Goal: Task Accomplishment & Management: Complete application form

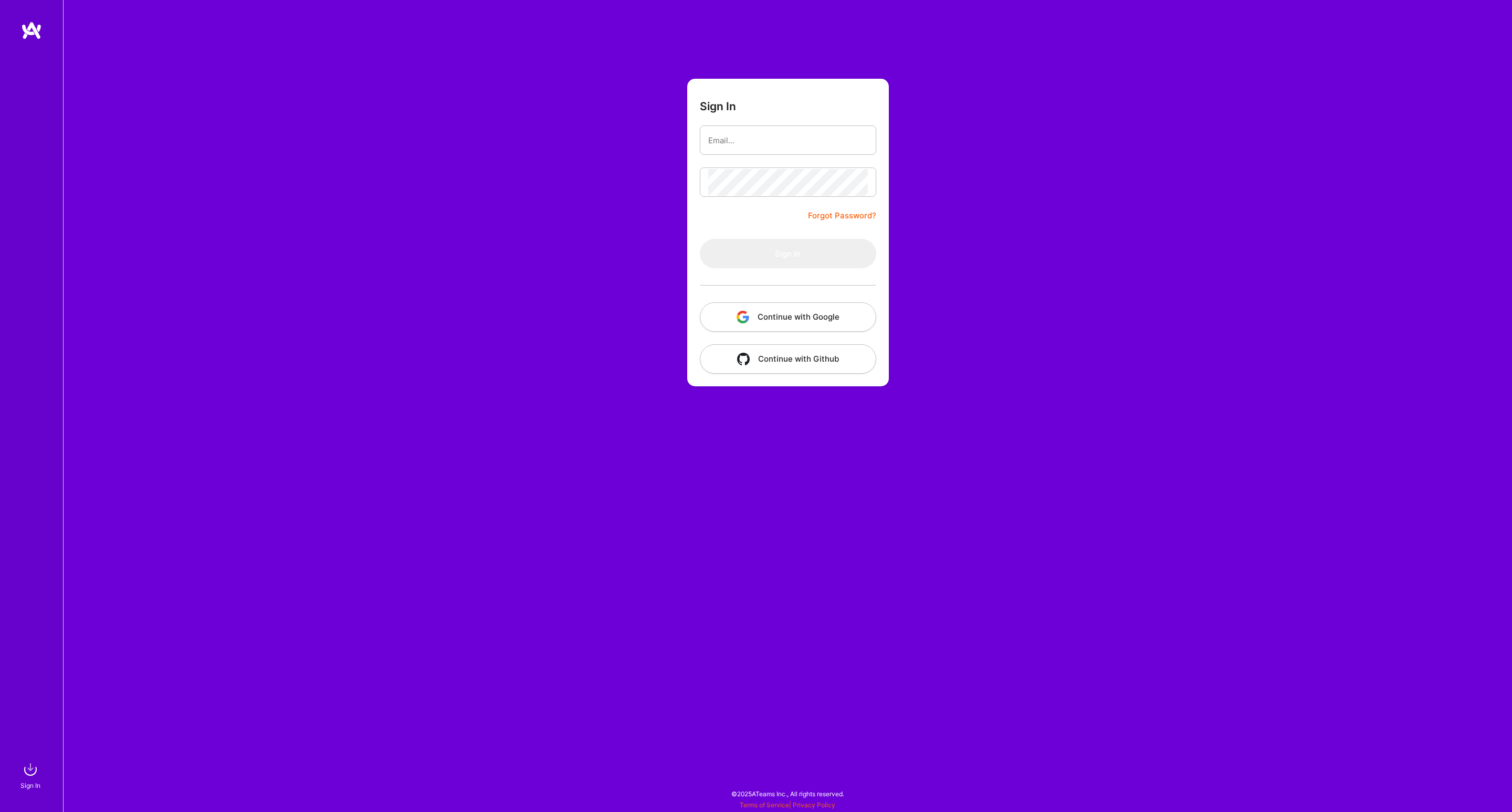
click at [757, 317] on button "Continue with Google" at bounding box center [788, 317] width 176 height 29
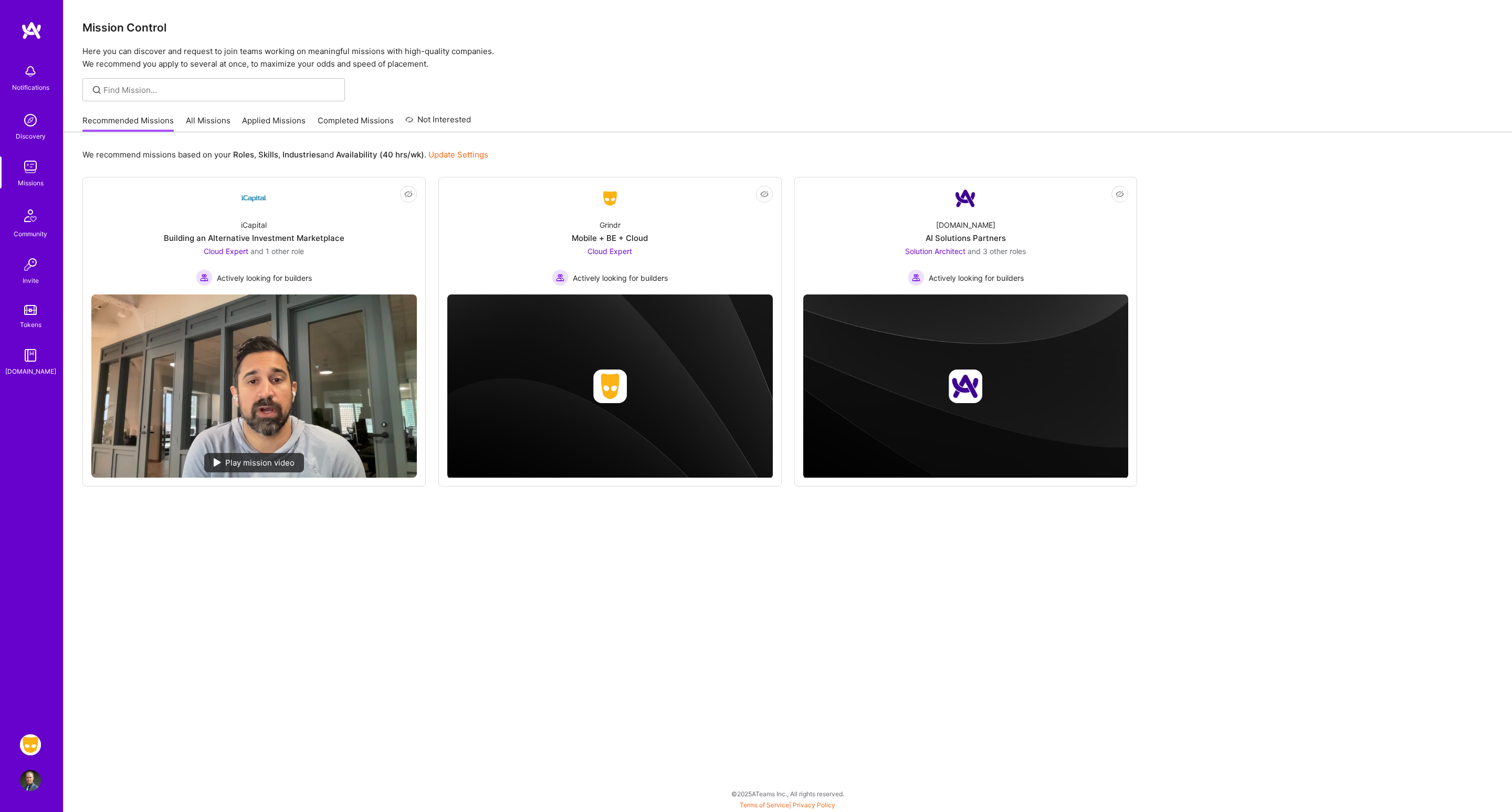
click at [13, 750] on div "Notifications Discovery Missions Community Invite Tokens [DOMAIN_NAME] Grindr: …" at bounding box center [32, 406] width 63 height 812
click at [38, 740] on img at bounding box center [30, 744] width 21 height 21
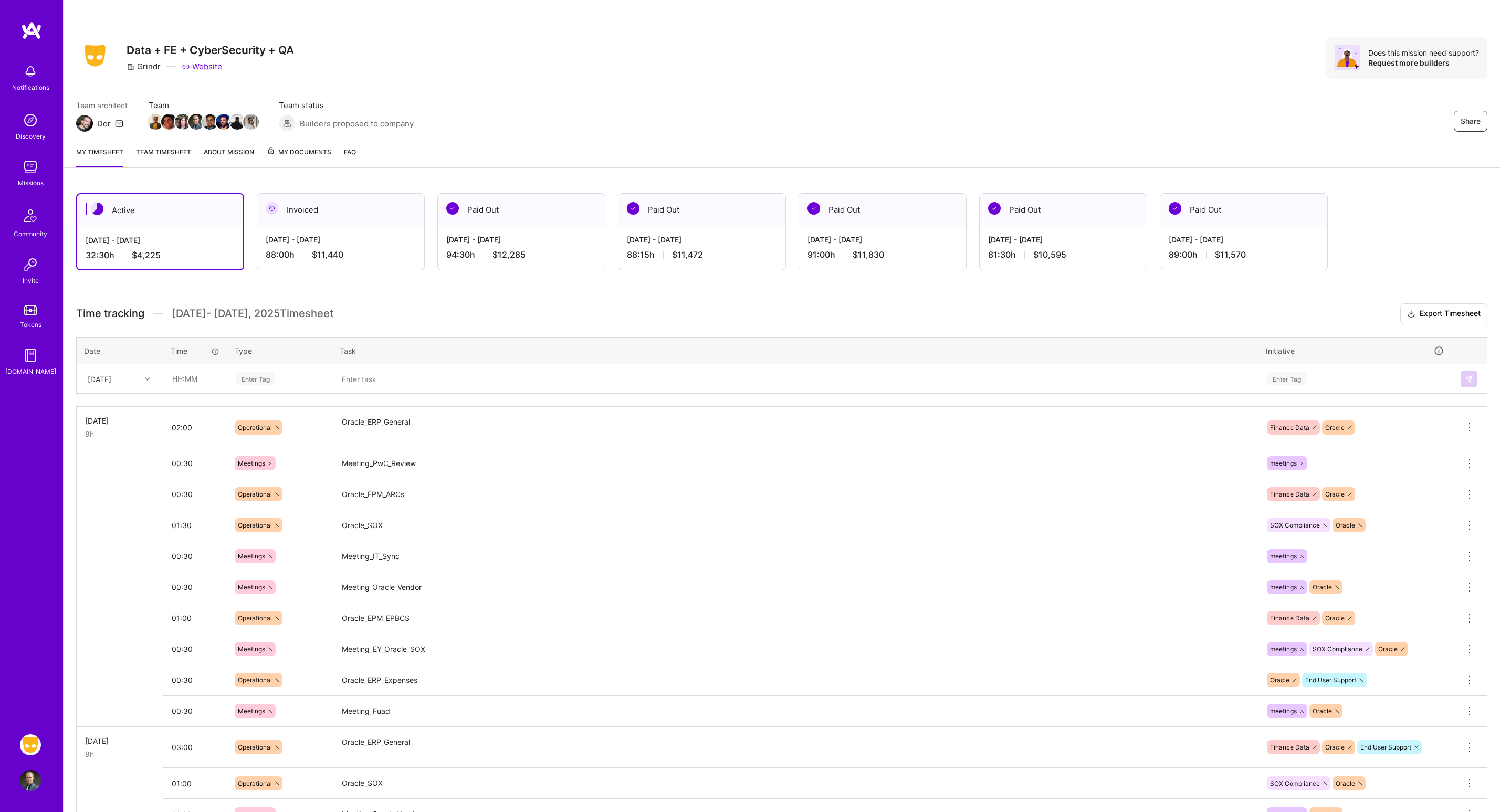
click at [140, 375] on div "[DATE]" at bounding box center [111, 379] width 58 height 17
click at [105, 527] on div "[DATE]" at bounding box center [120, 525] width 85 height 20
click at [189, 377] on input "text" at bounding box center [195, 379] width 63 height 28
click at [193, 378] on input "text" at bounding box center [195, 379] width 63 height 28
type input "03:30"
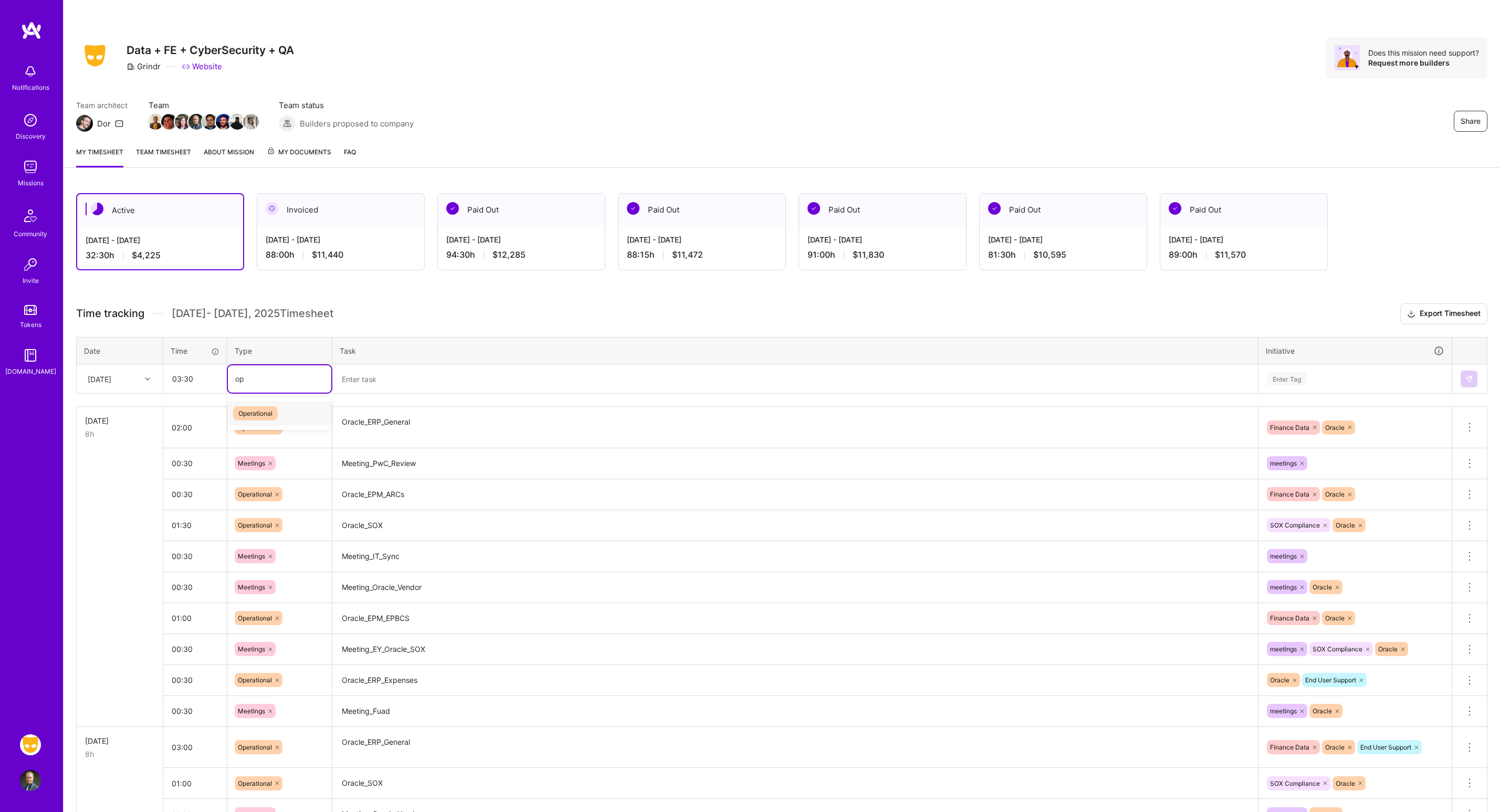
type input "op"
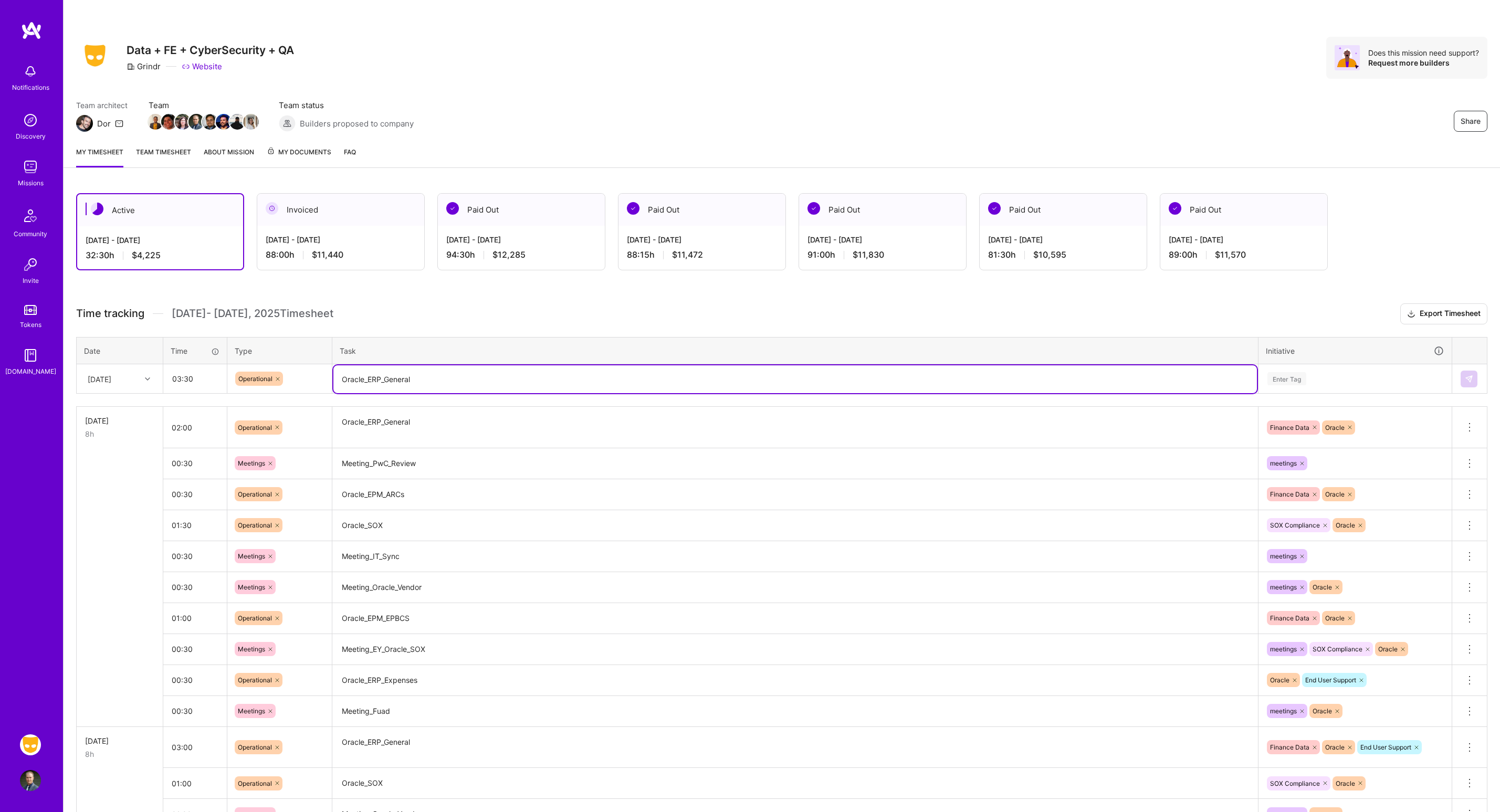
type textarea "Oracle_ERP_General"
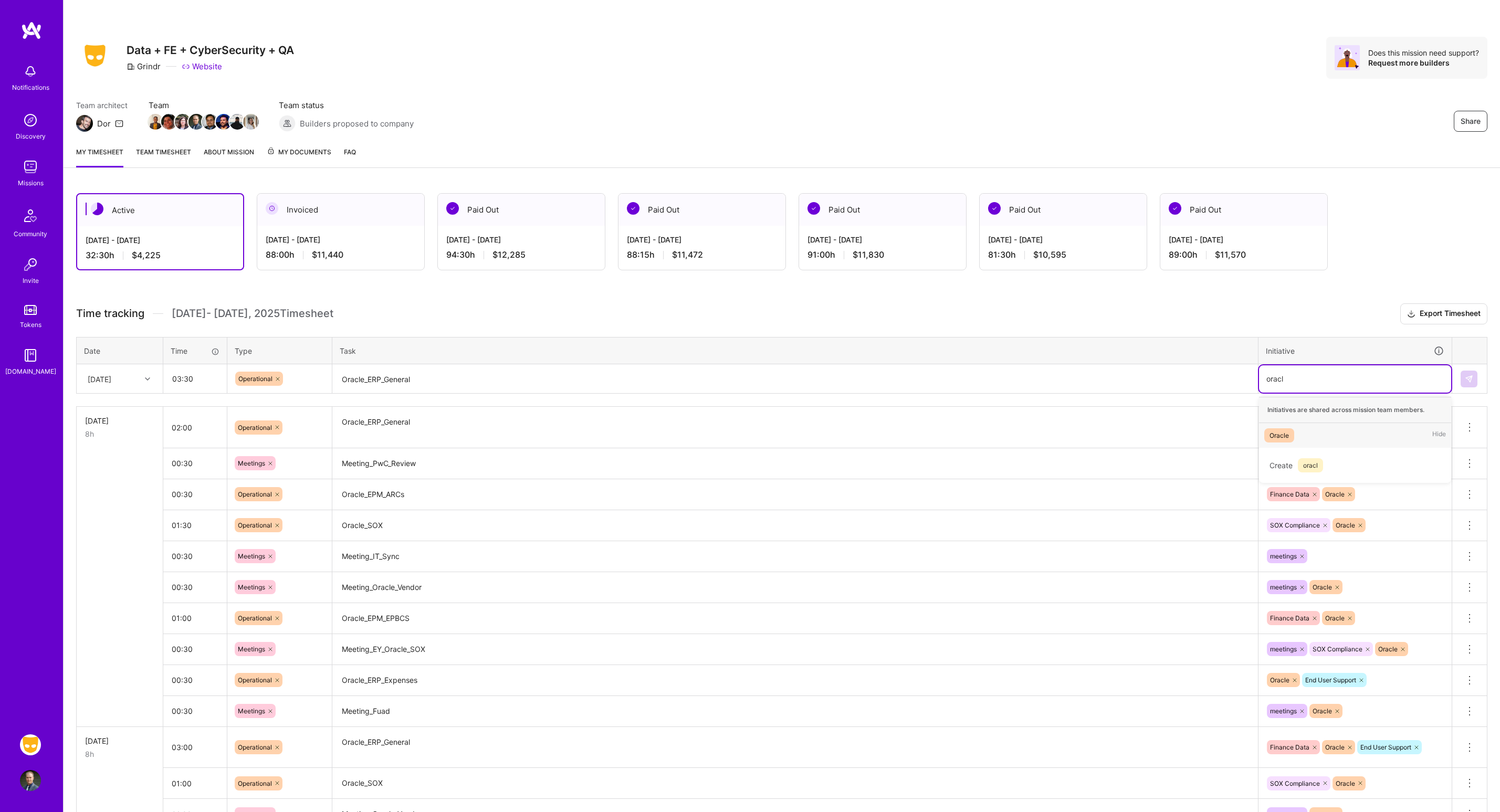
type input "oracl"
type input "orac"
type input "fina"
click at [1460, 372] on td at bounding box center [1470, 379] width 35 height 29
drag, startPoint x: 1465, startPoint y: 377, endPoint x: 1451, endPoint y: 378, distance: 14.0
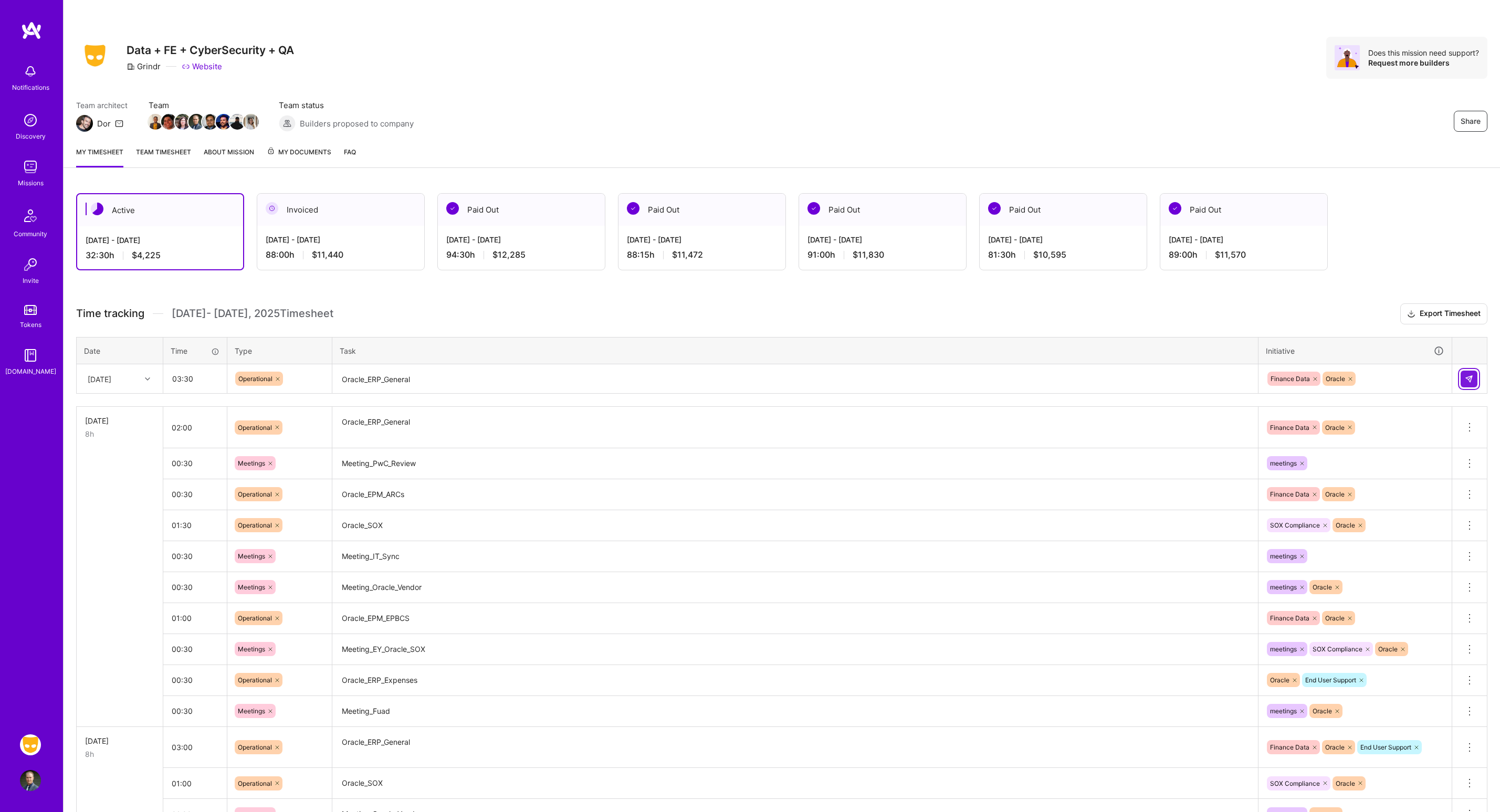
click at [1465, 377] on img at bounding box center [1469, 379] width 8 height 8
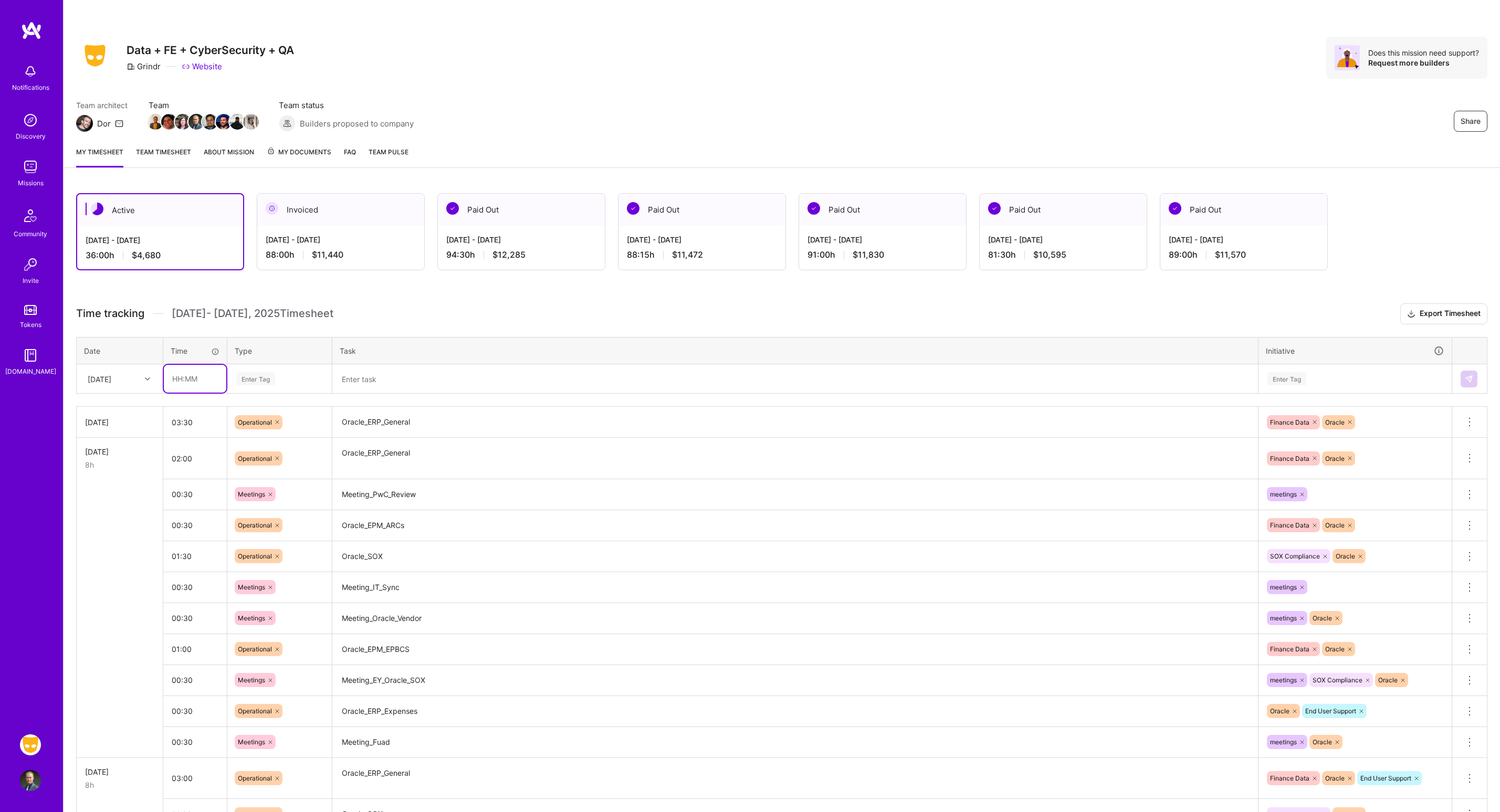
click at [198, 384] on input "text" at bounding box center [195, 379] width 63 height 28
type input "00:30"
type input "meet"
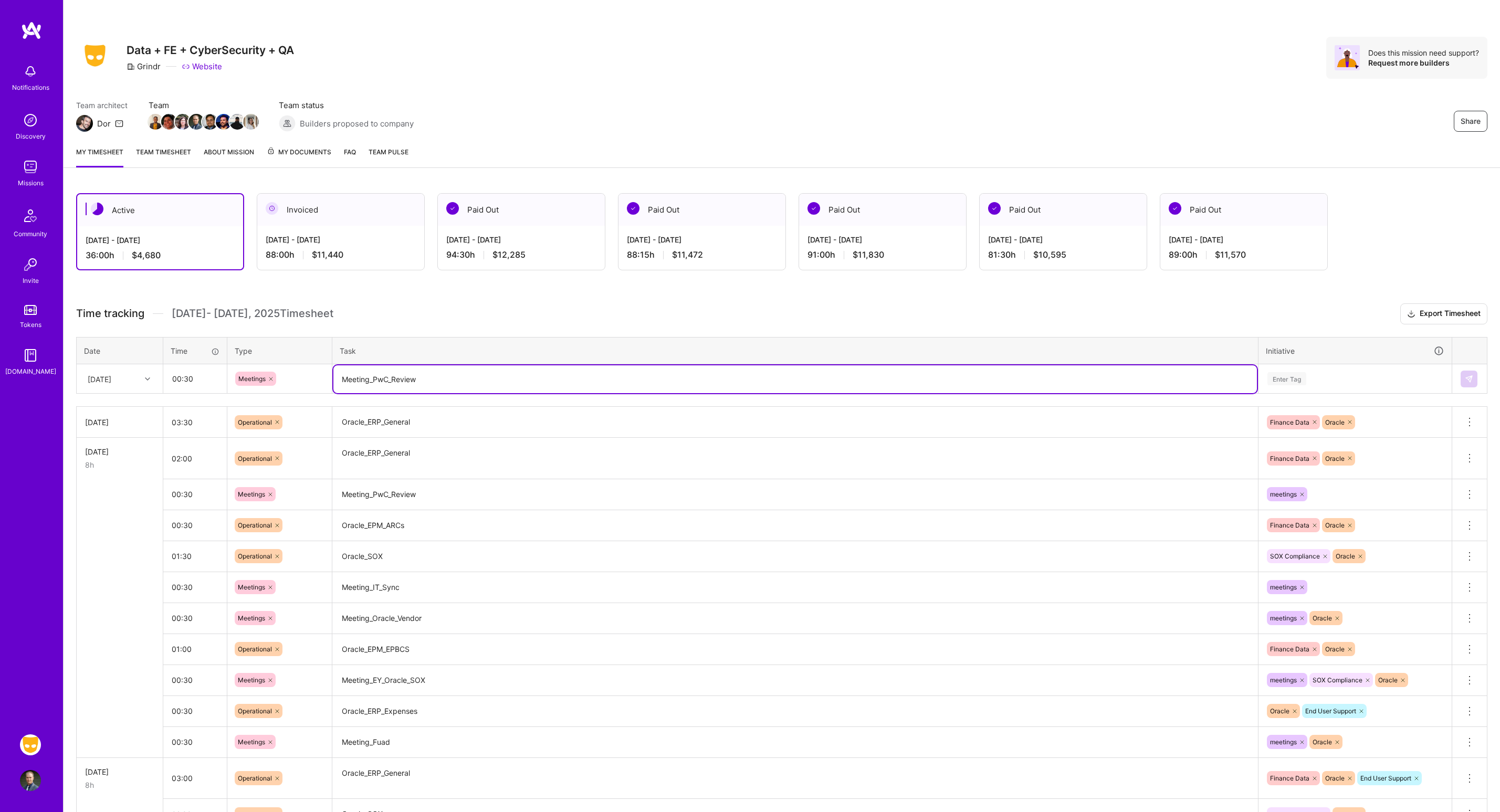
type textarea "Meeting_PwC_Review"
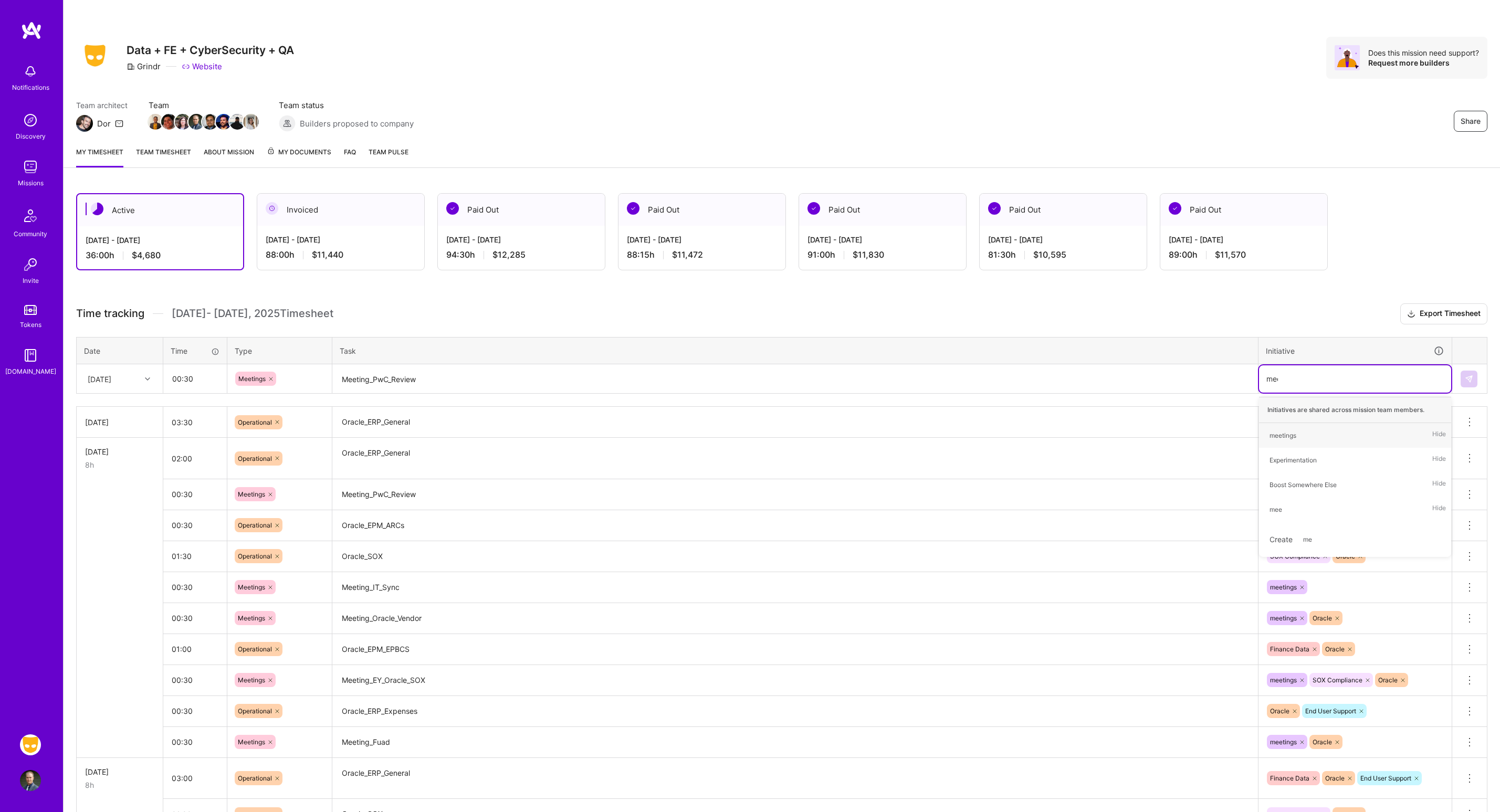
type input "meet"
type input "orac"
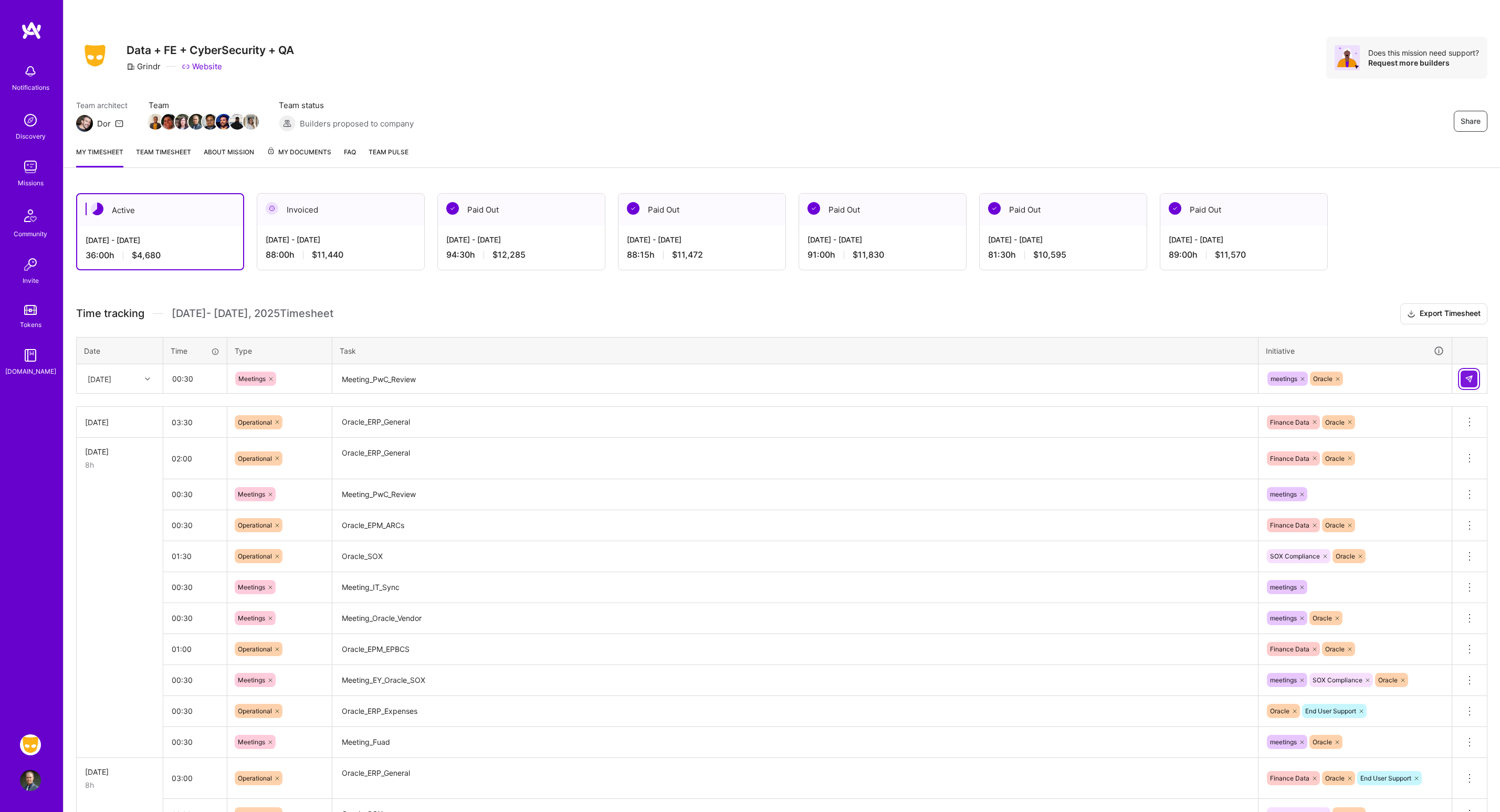
click at [1471, 379] on img at bounding box center [1469, 379] width 8 height 8
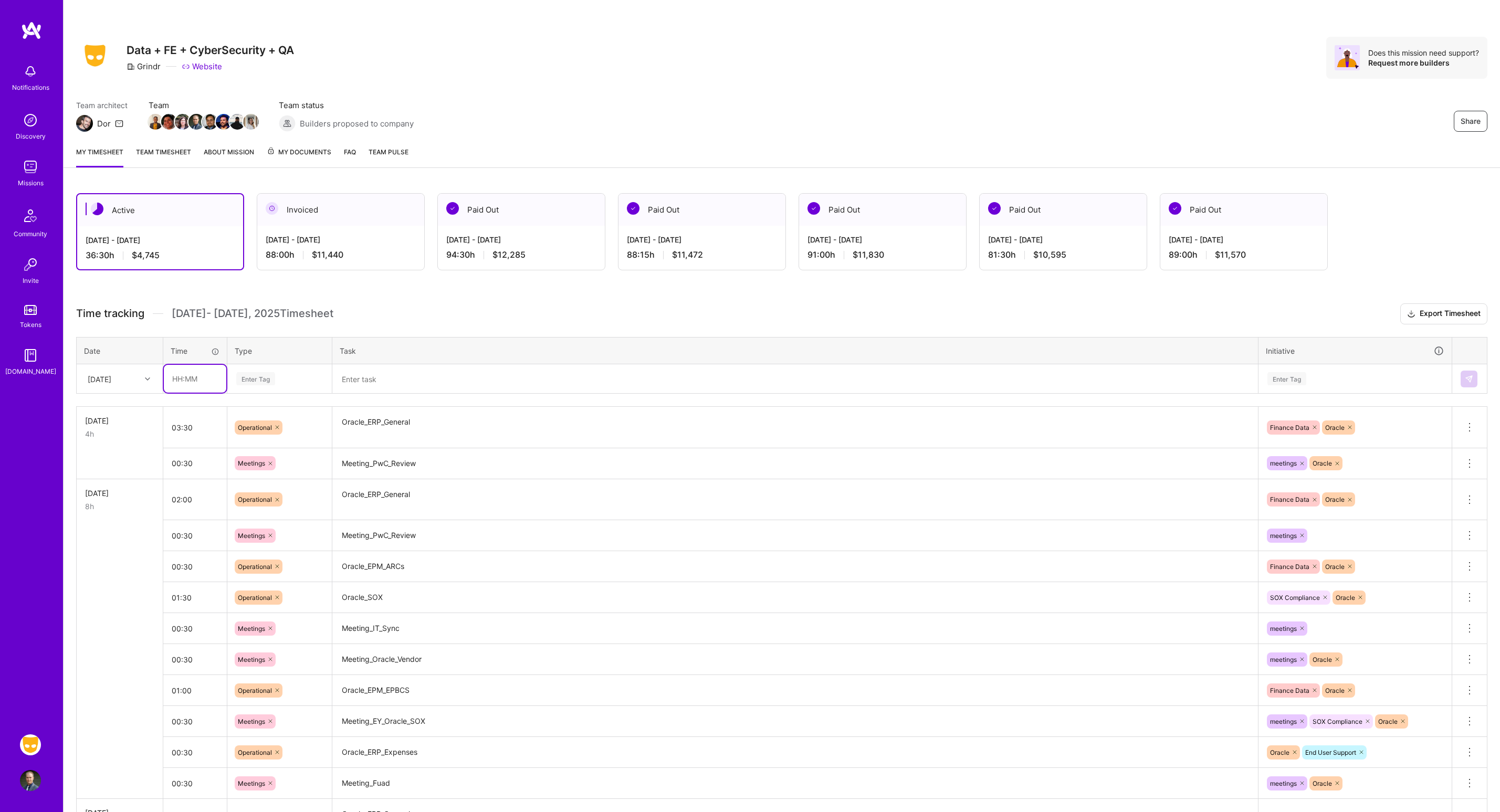
click at [211, 365] on input "text" at bounding box center [195, 379] width 63 height 28
type input "01:00"
type input "op"
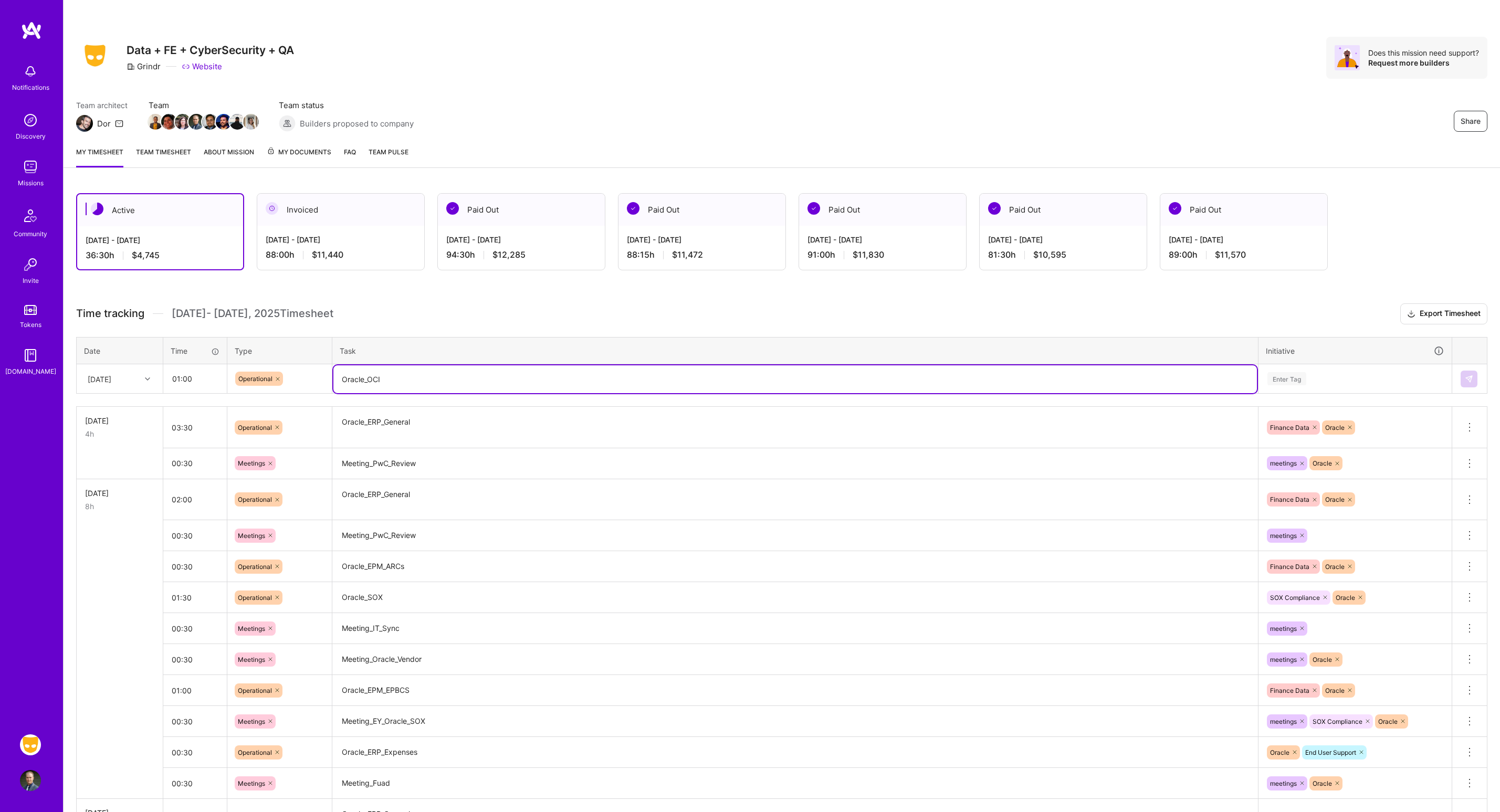
type textarea "Oracle_OCI"
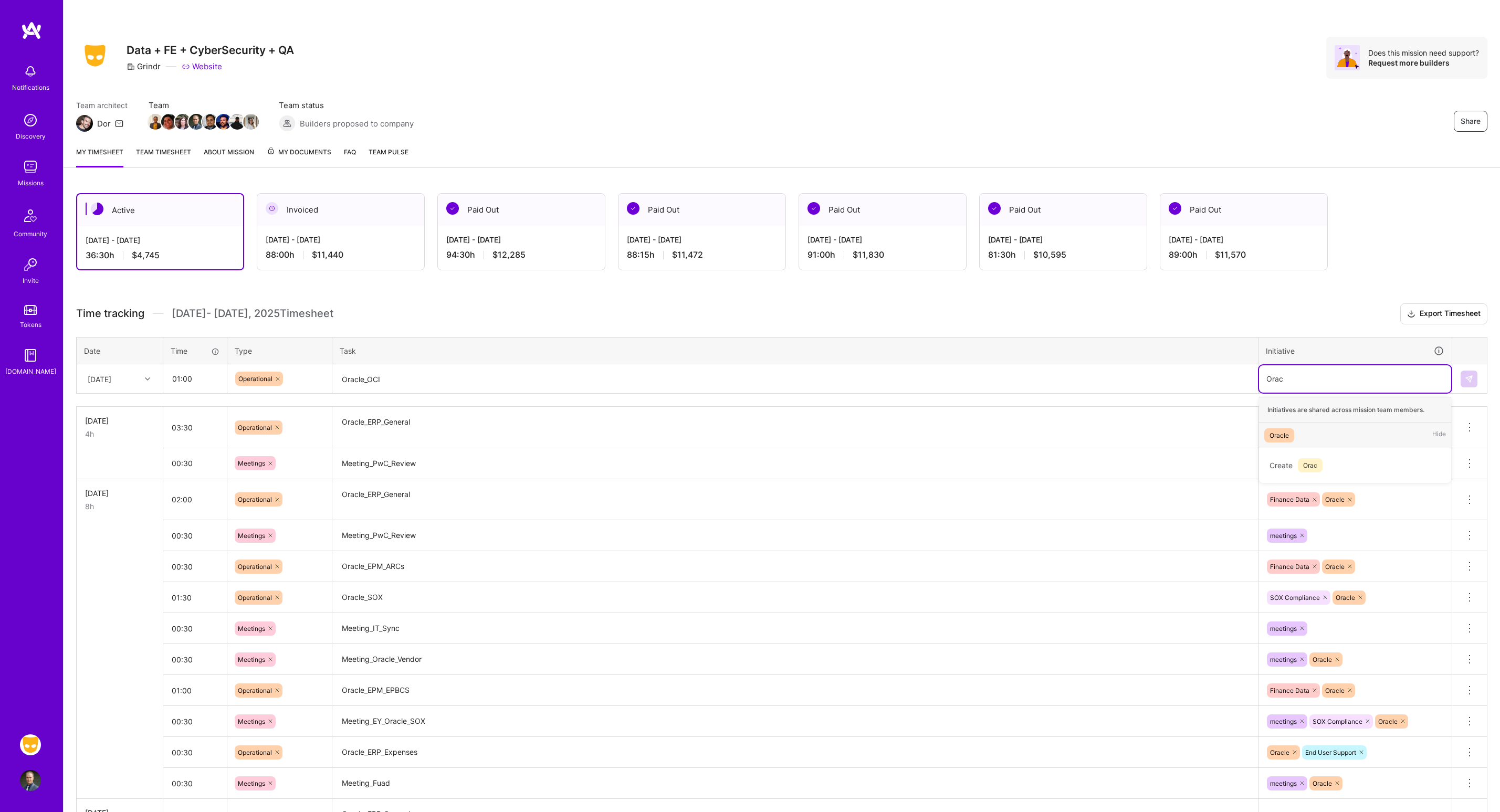
type input "Orac"
type input "Ora"
click at [1471, 379] on img at bounding box center [1469, 379] width 8 height 8
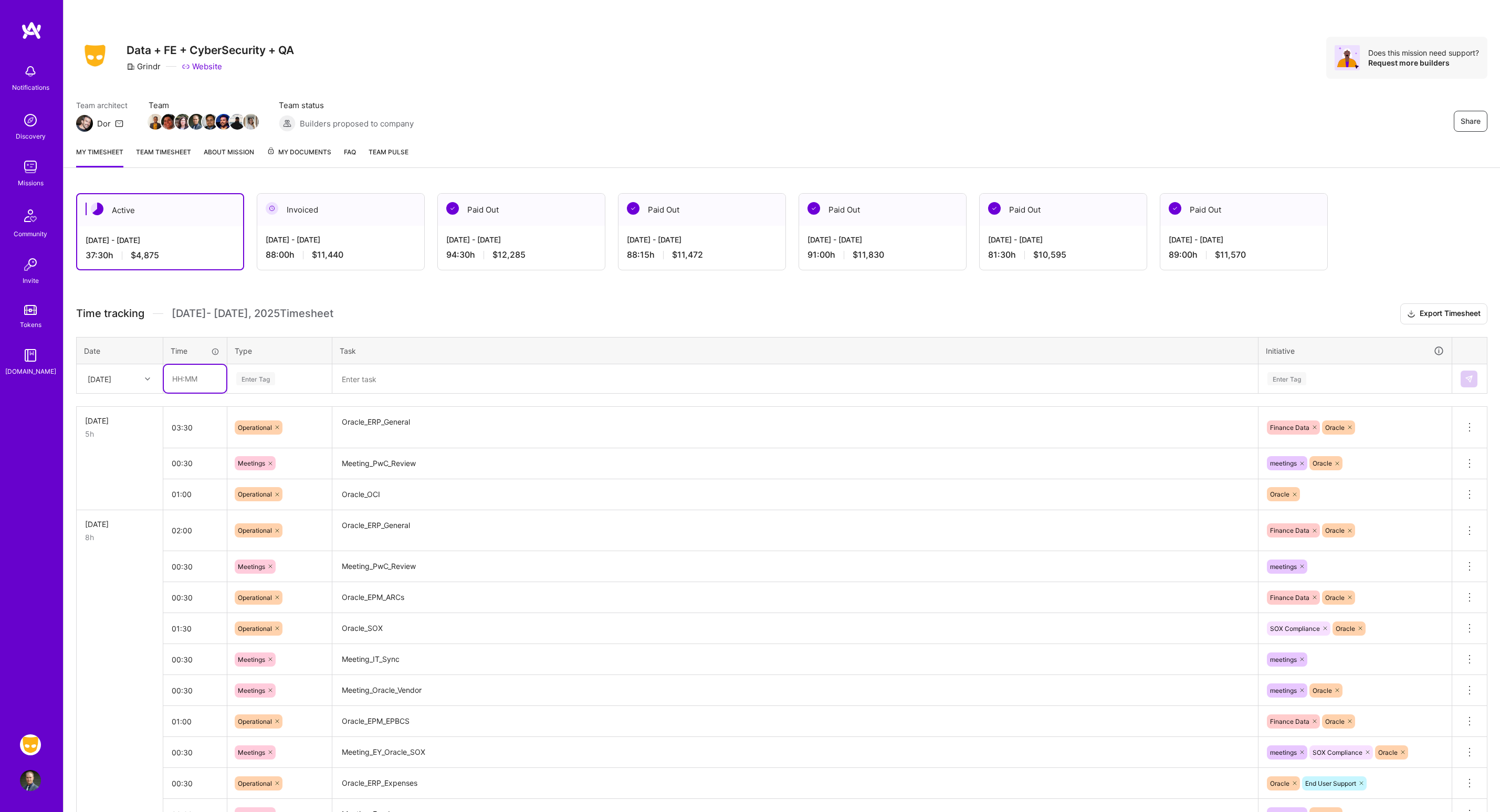
click at [214, 372] on input "text" at bounding box center [195, 379] width 63 height 28
type input "01:30"
type input "op"
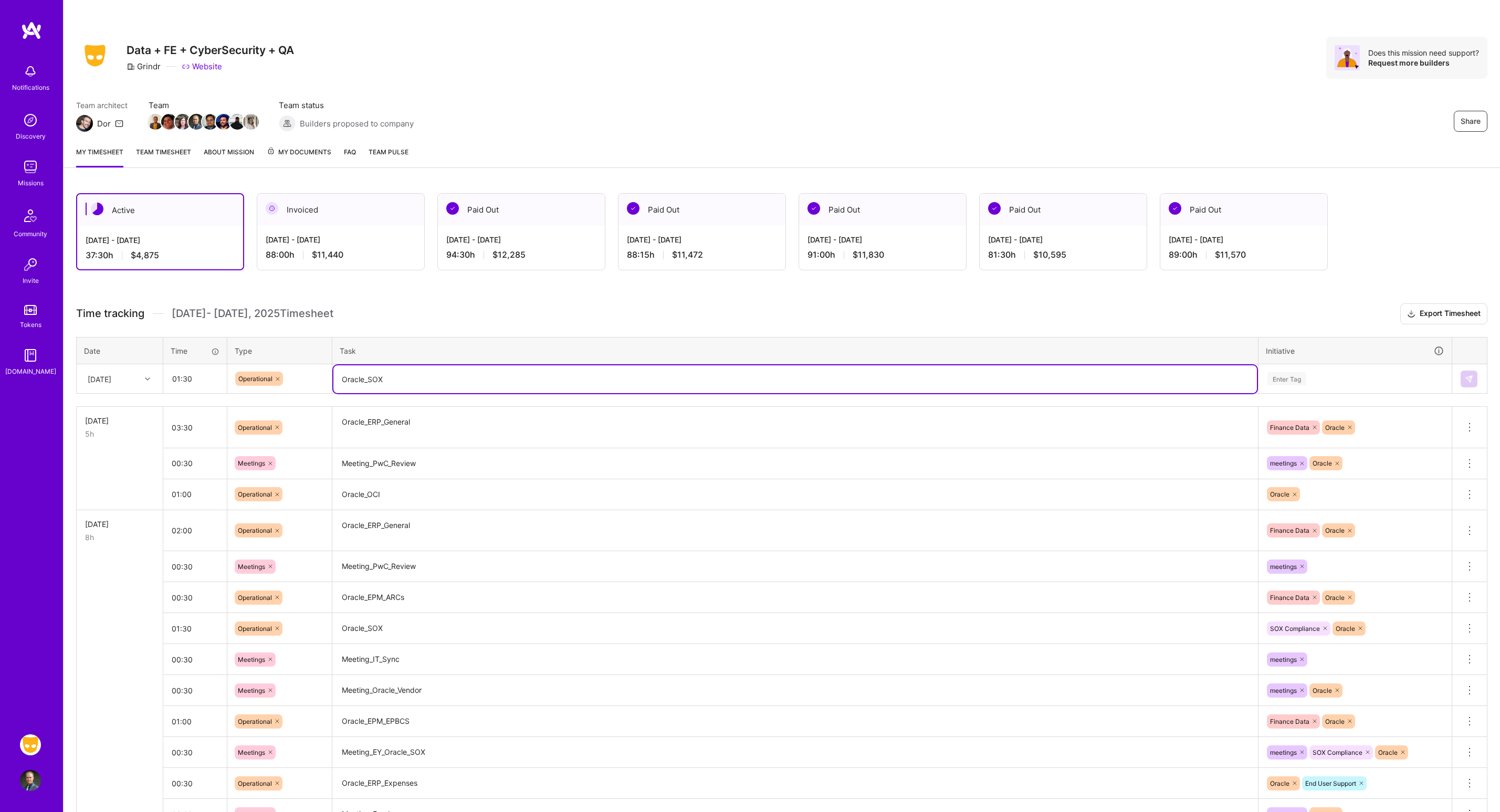
type textarea "Oracle_SOX"
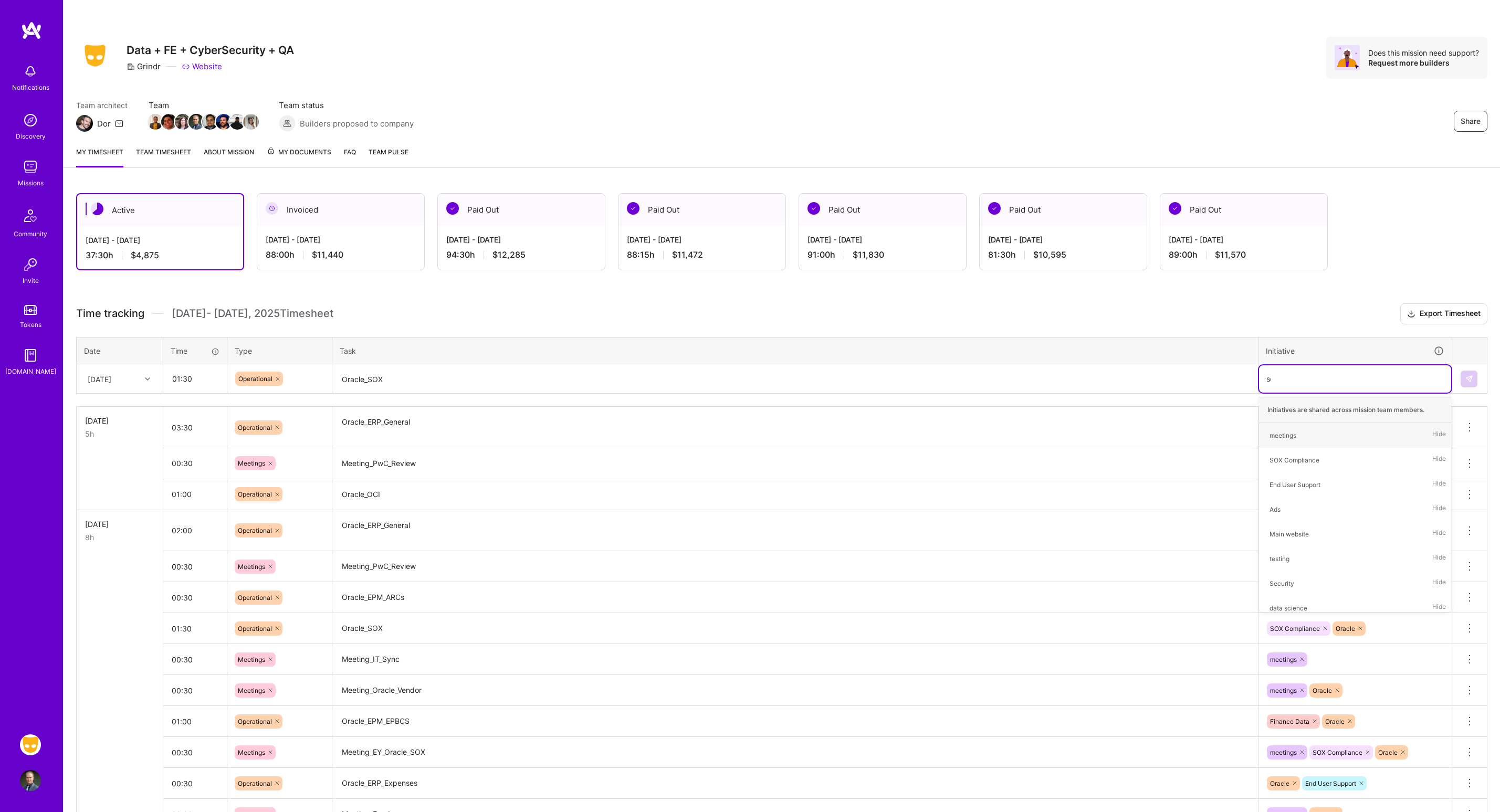
type input "sox"
type input "f"
type input "ora"
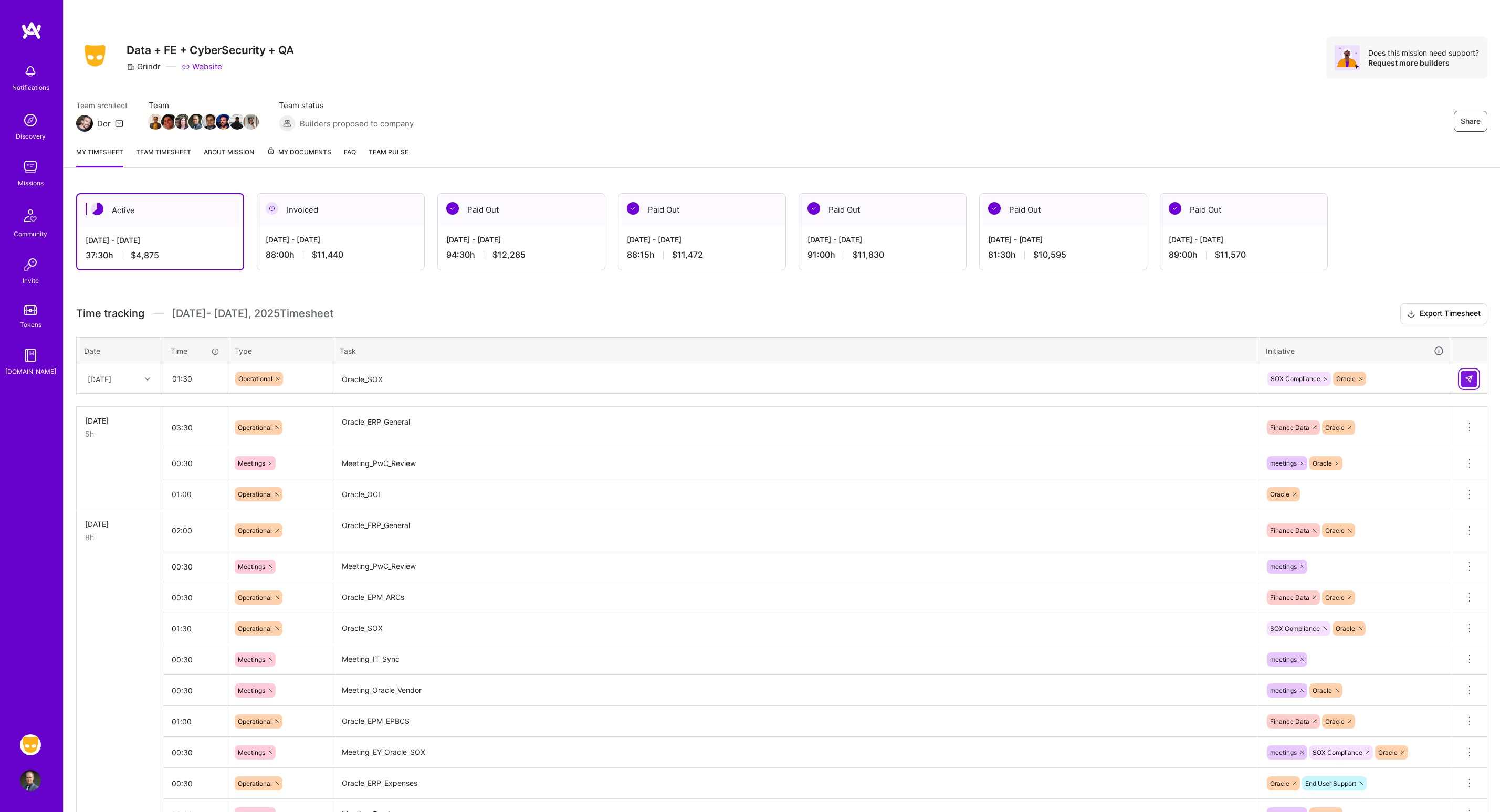
click at [1467, 375] on img at bounding box center [1469, 379] width 8 height 8
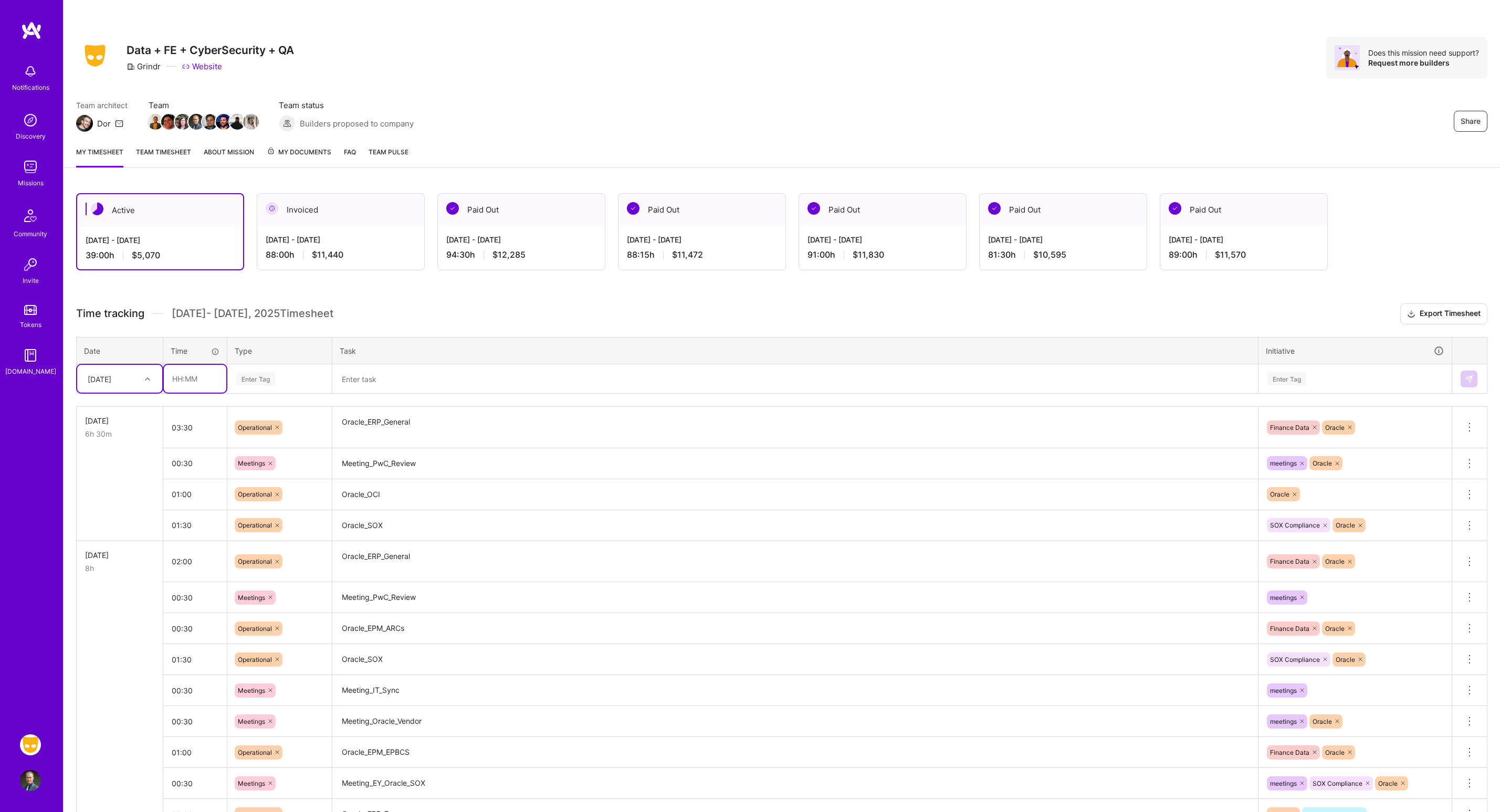
click at [188, 383] on input "text" at bounding box center [195, 379] width 63 height 28
type input "01:00"
type input "meet"
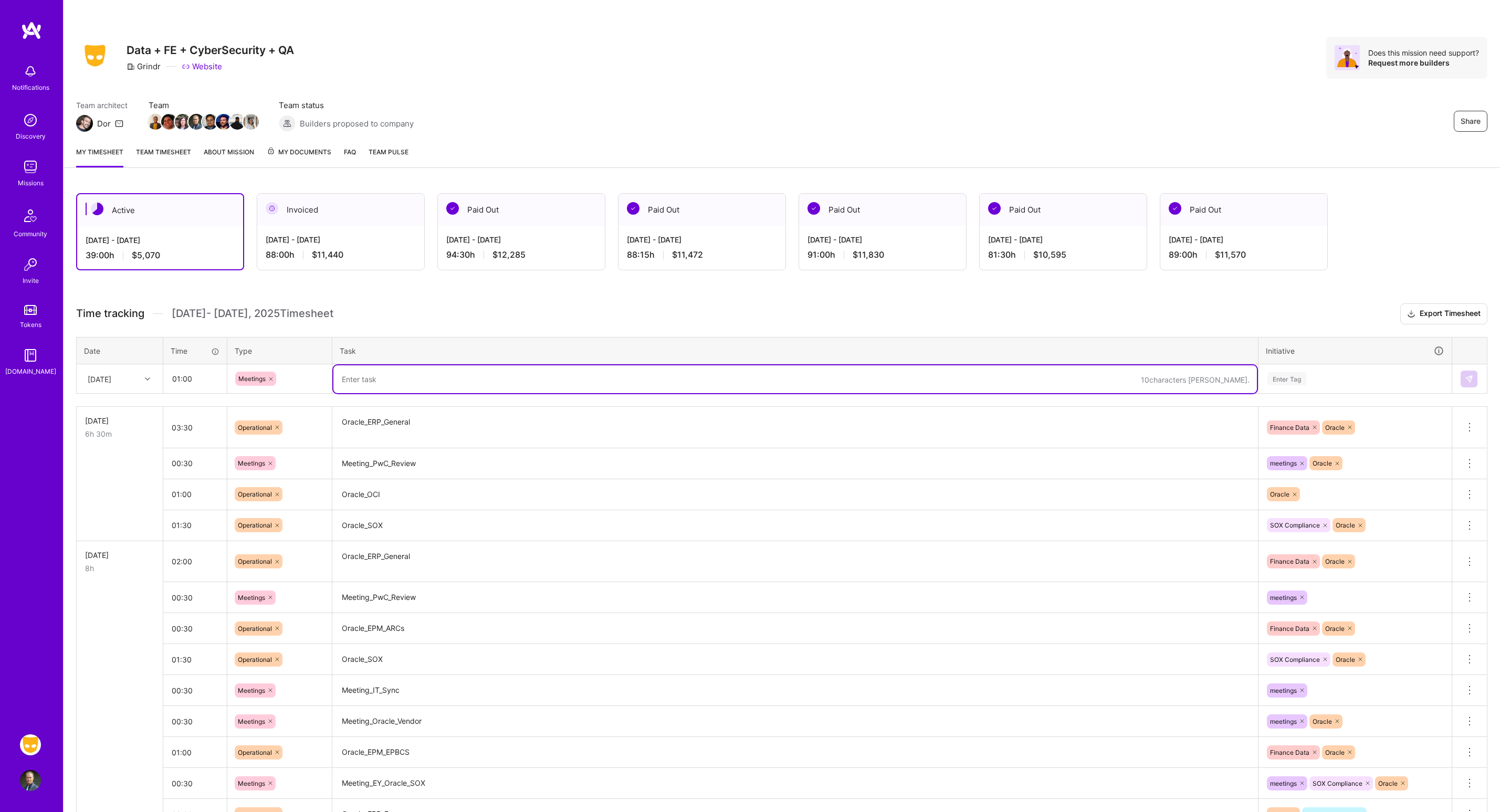
type textarea "m"
type textarea "Meeting_Oracle_Vendor"
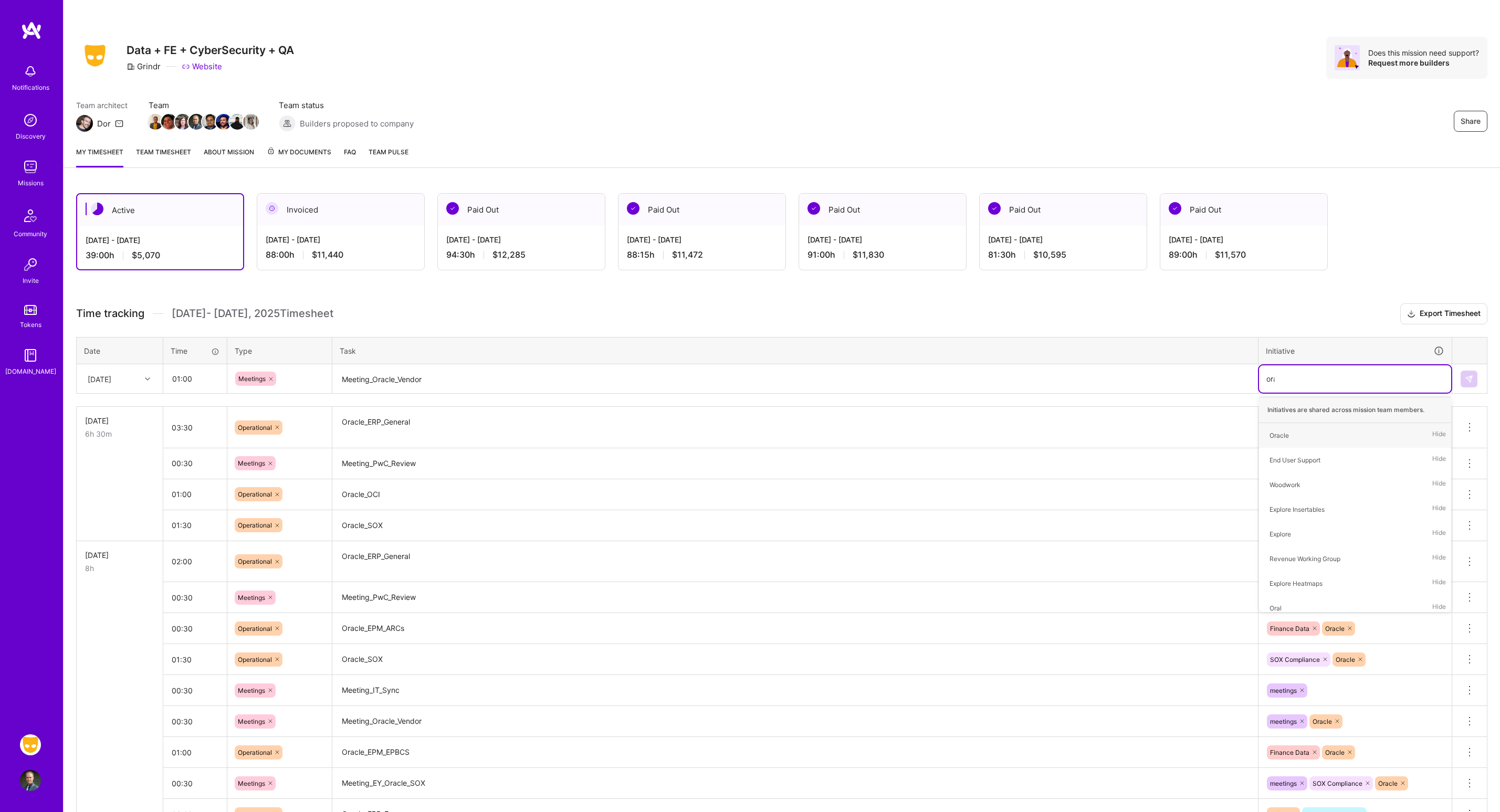
type input "oracl"
type input "meet"
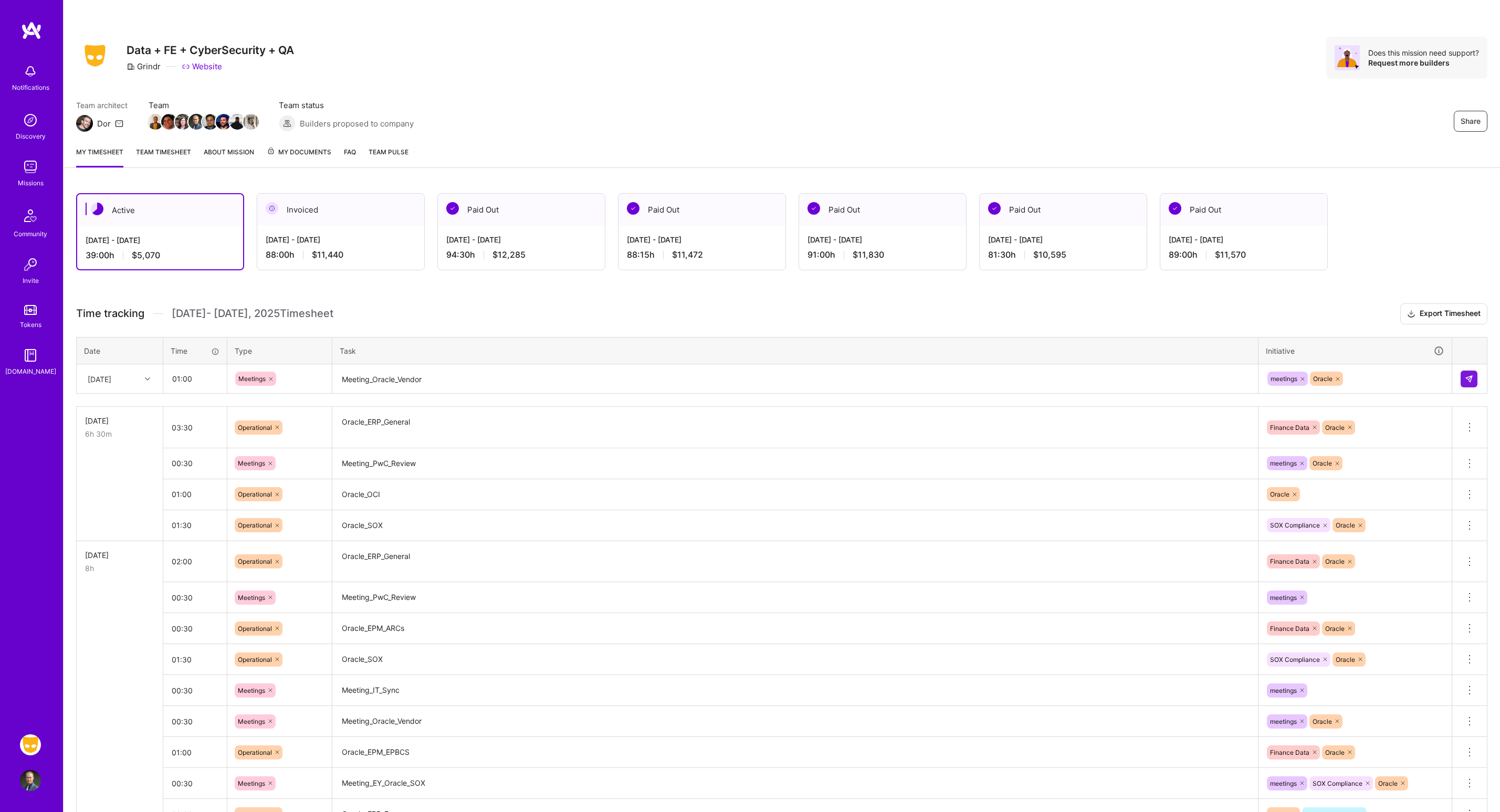
click at [1468, 388] on td at bounding box center [1470, 379] width 35 height 29
click at [1465, 380] on img at bounding box center [1469, 379] width 8 height 8
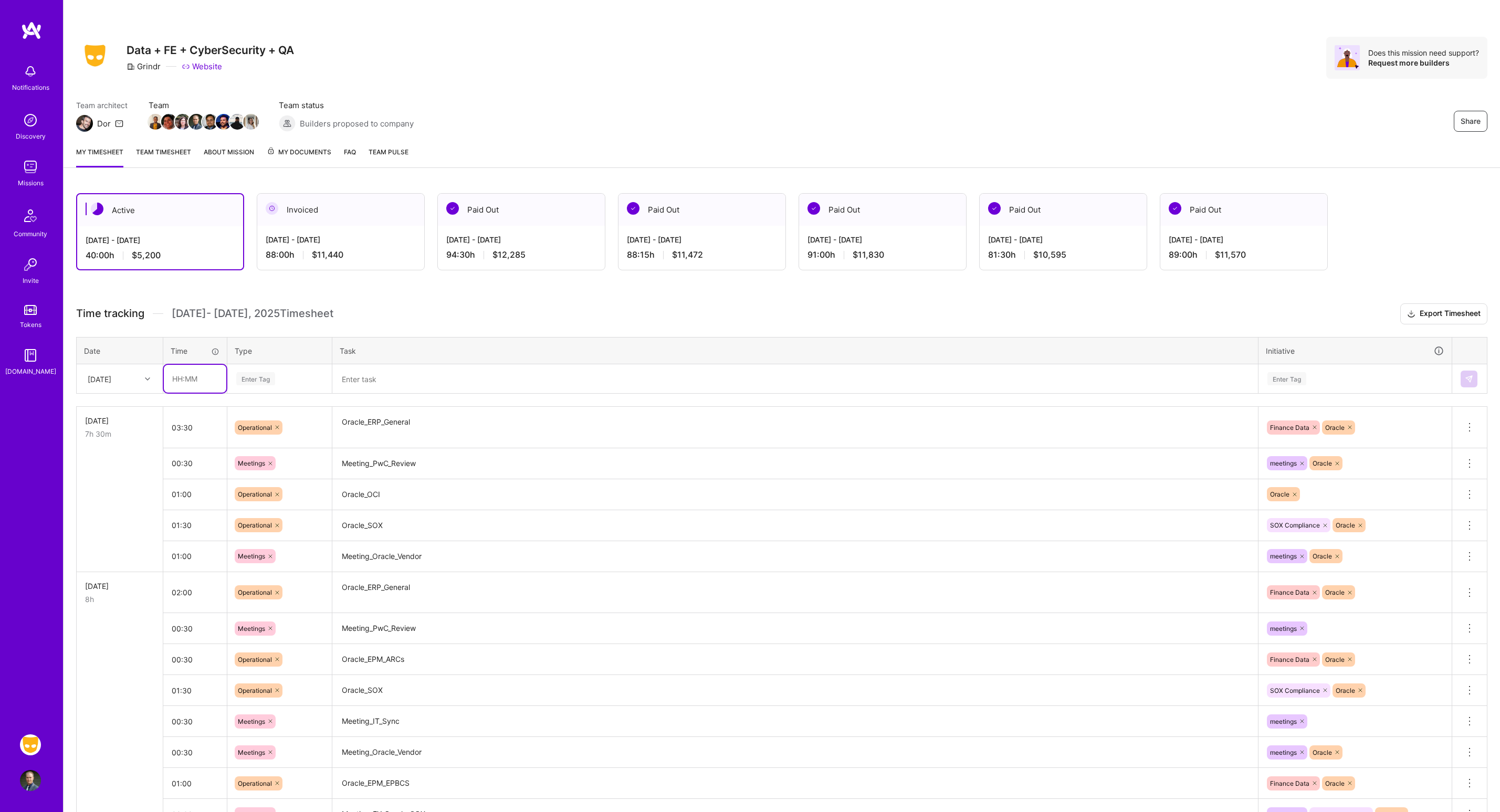
click at [211, 370] on input "text" at bounding box center [195, 379] width 63 height 28
type input "01:00"
type input "mee"
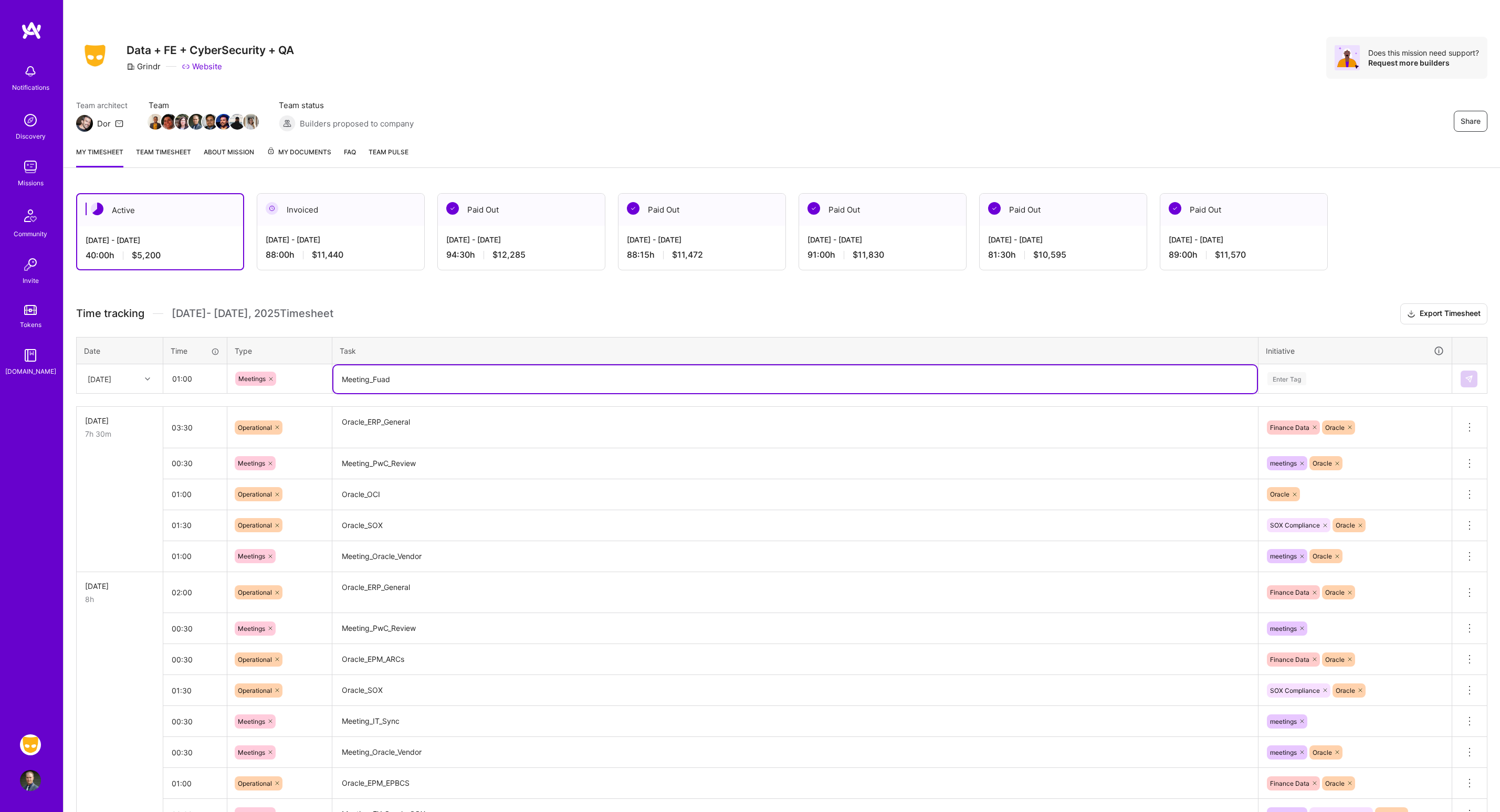
type textarea "Meeting_Fuad"
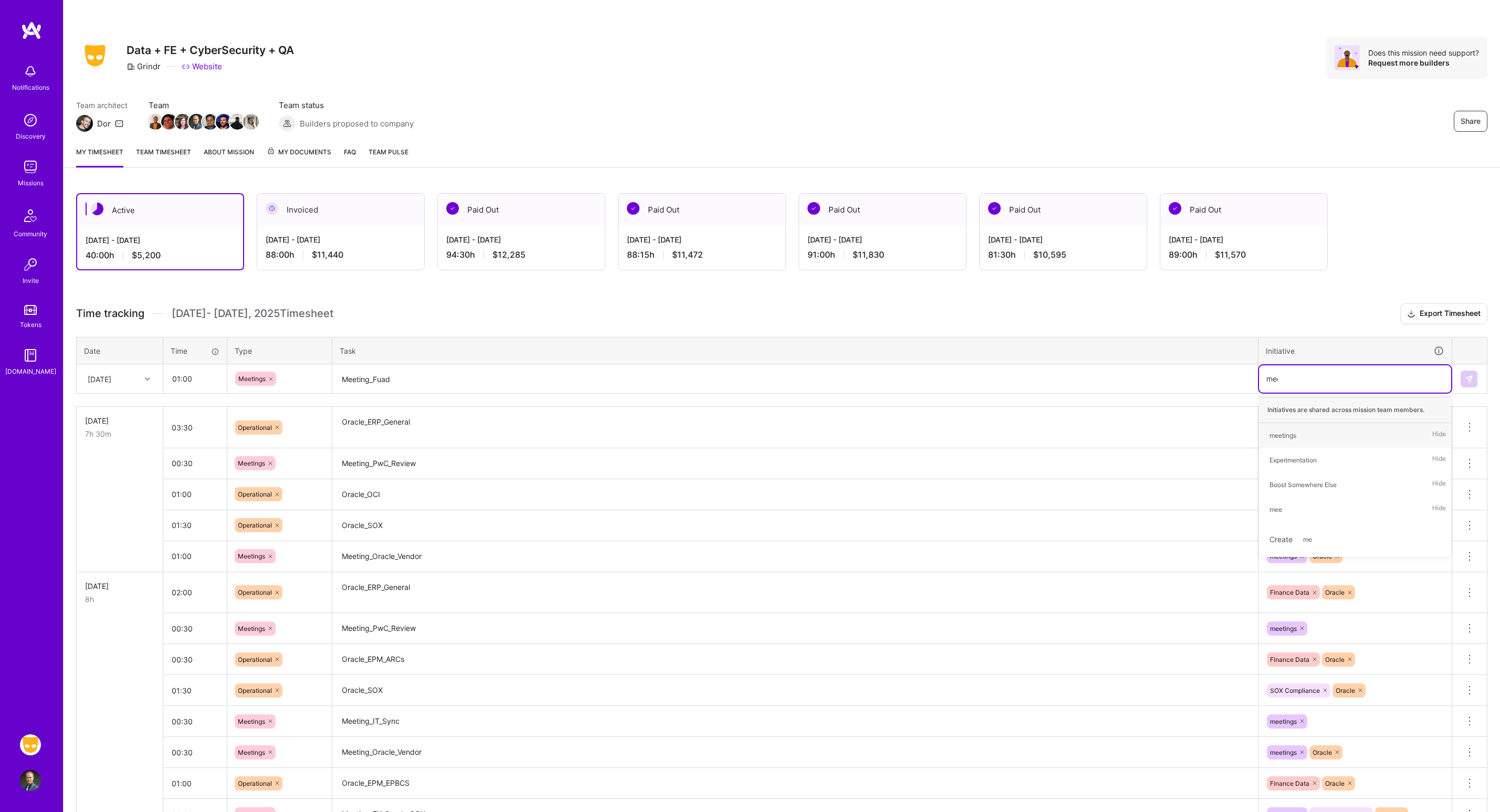
type input "meet"
type input "orac"
type input "end"
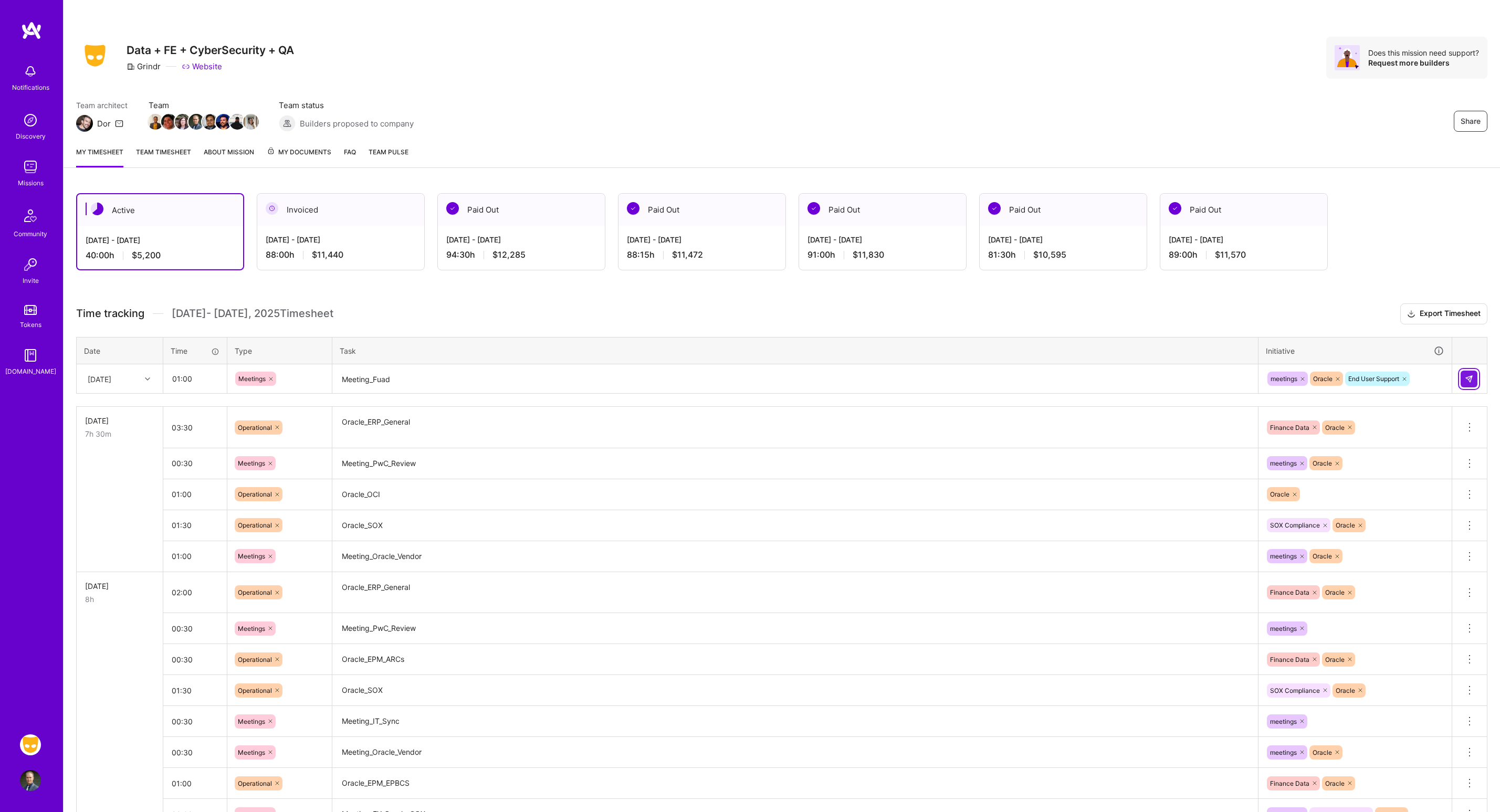
click at [1466, 376] on img at bounding box center [1469, 379] width 8 height 8
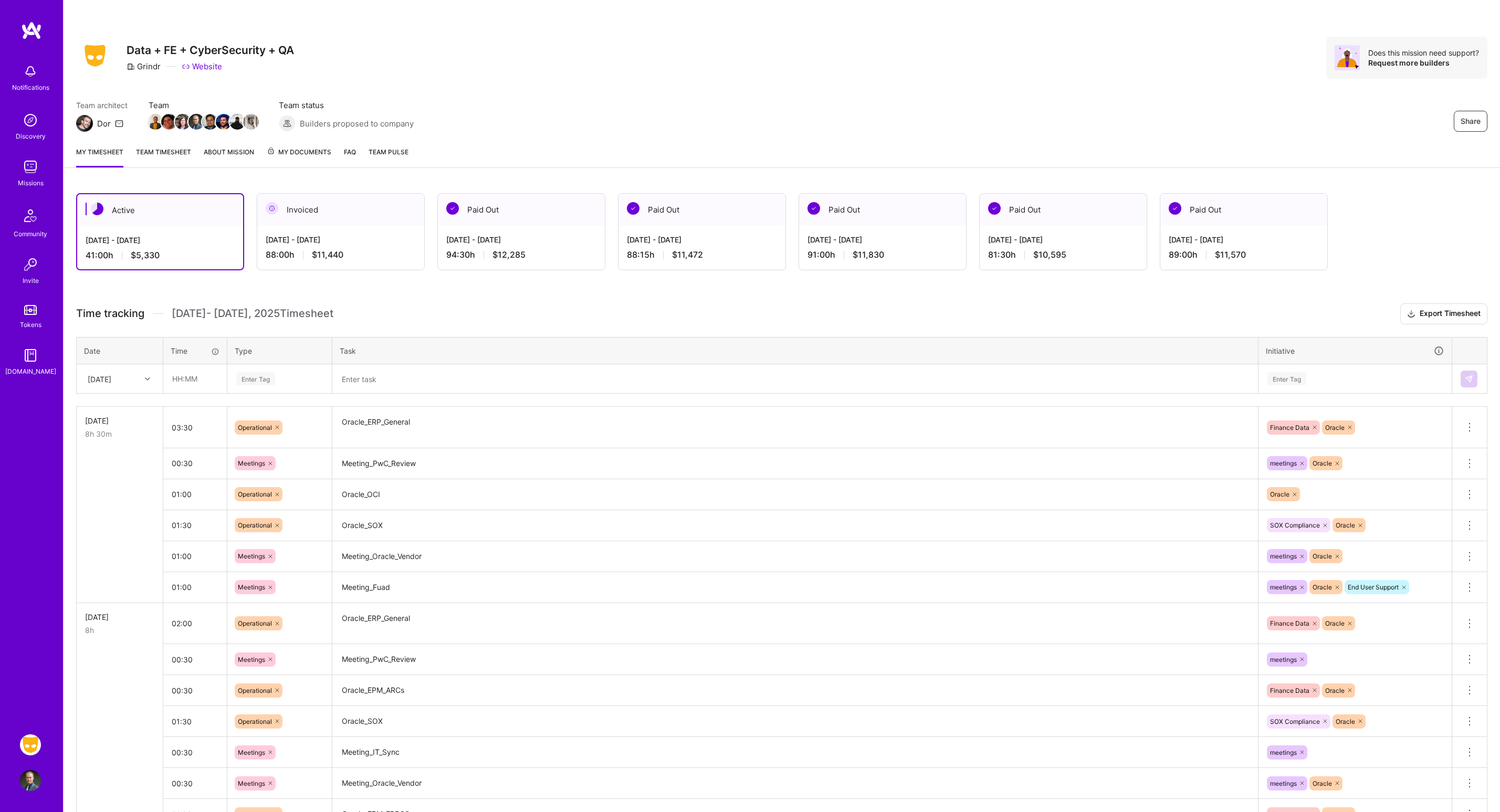
click at [150, 385] on div at bounding box center [148, 379] width 16 height 14
click at [114, 507] on div "[DATE]" at bounding box center [120, 504] width 85 height 20
click at [188, 366] on input "text" at bounding box center [195, 379] width 63 height 28
type input "02:00"
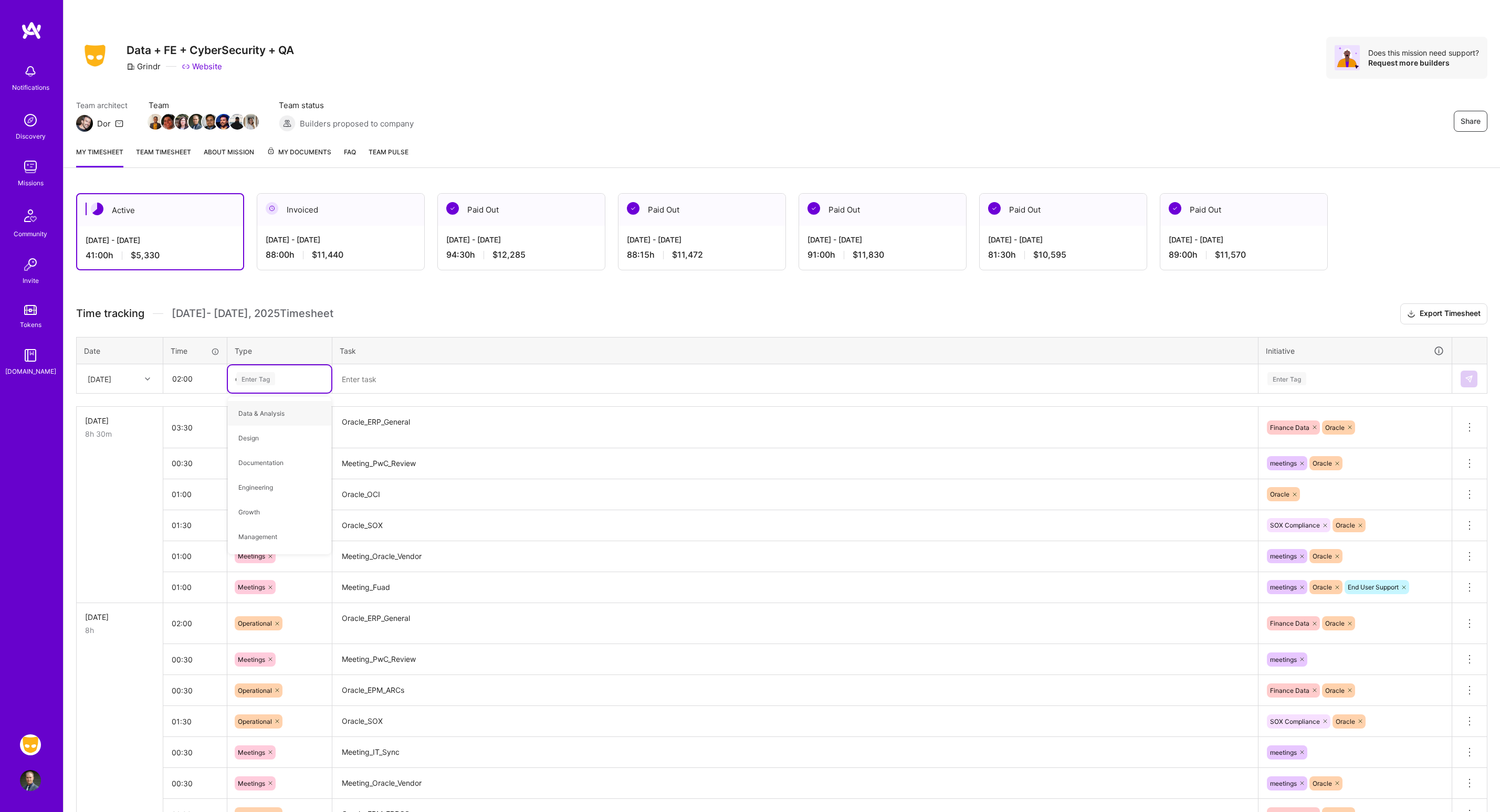
type input "op"
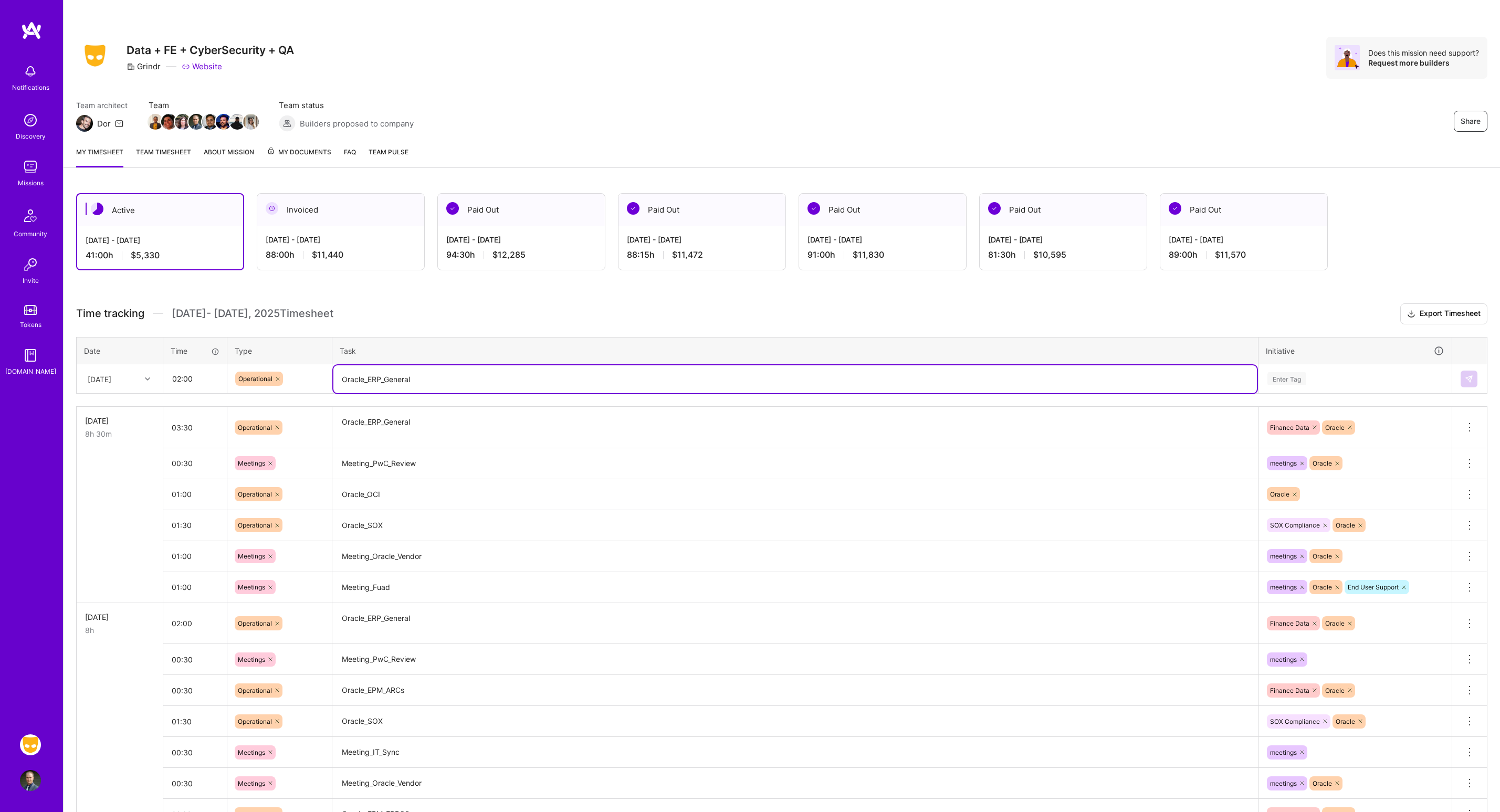
type textarea "Oracle_ERP_General"
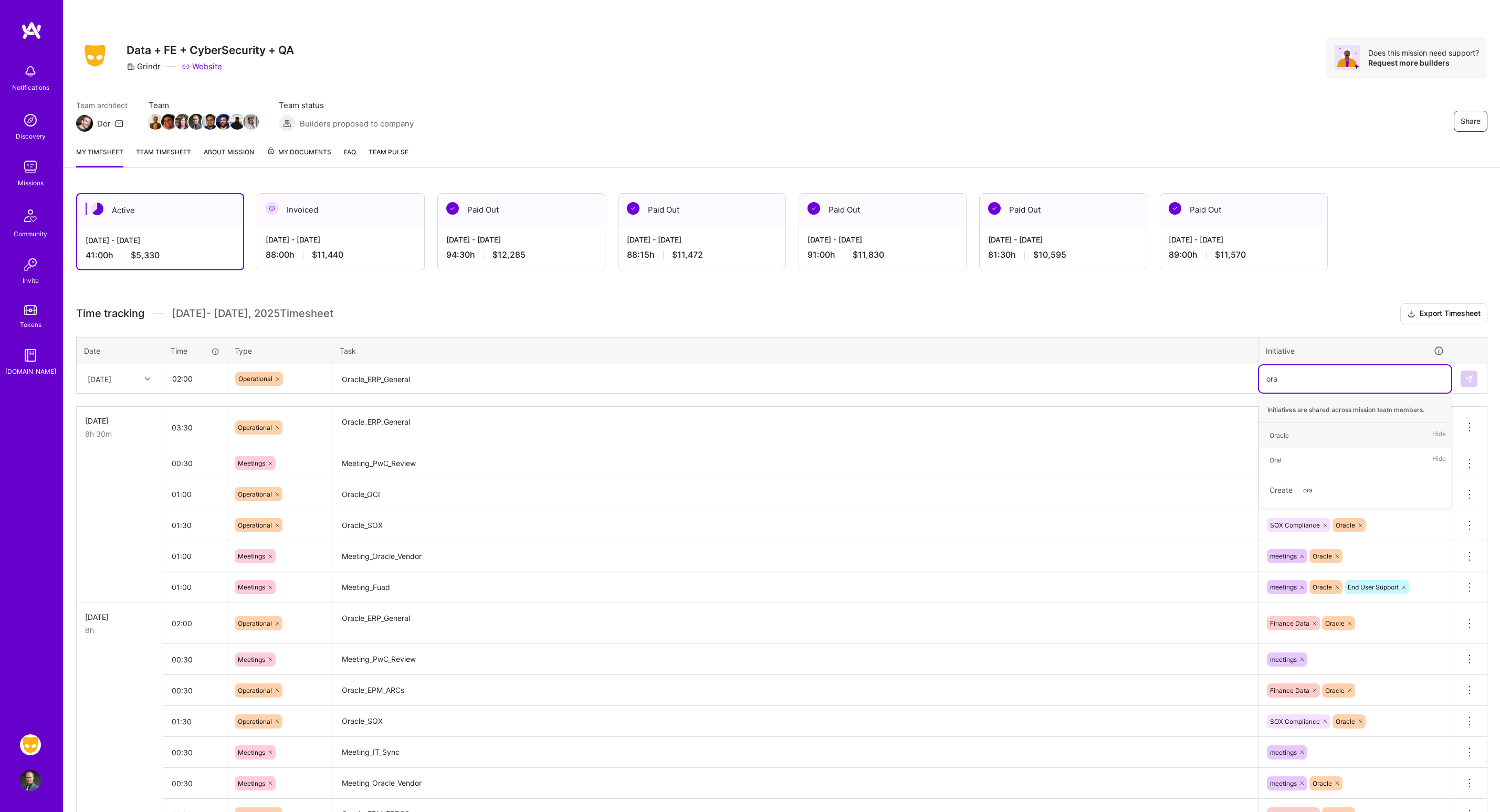
type input "orac"
type input "fina"
type input "end"
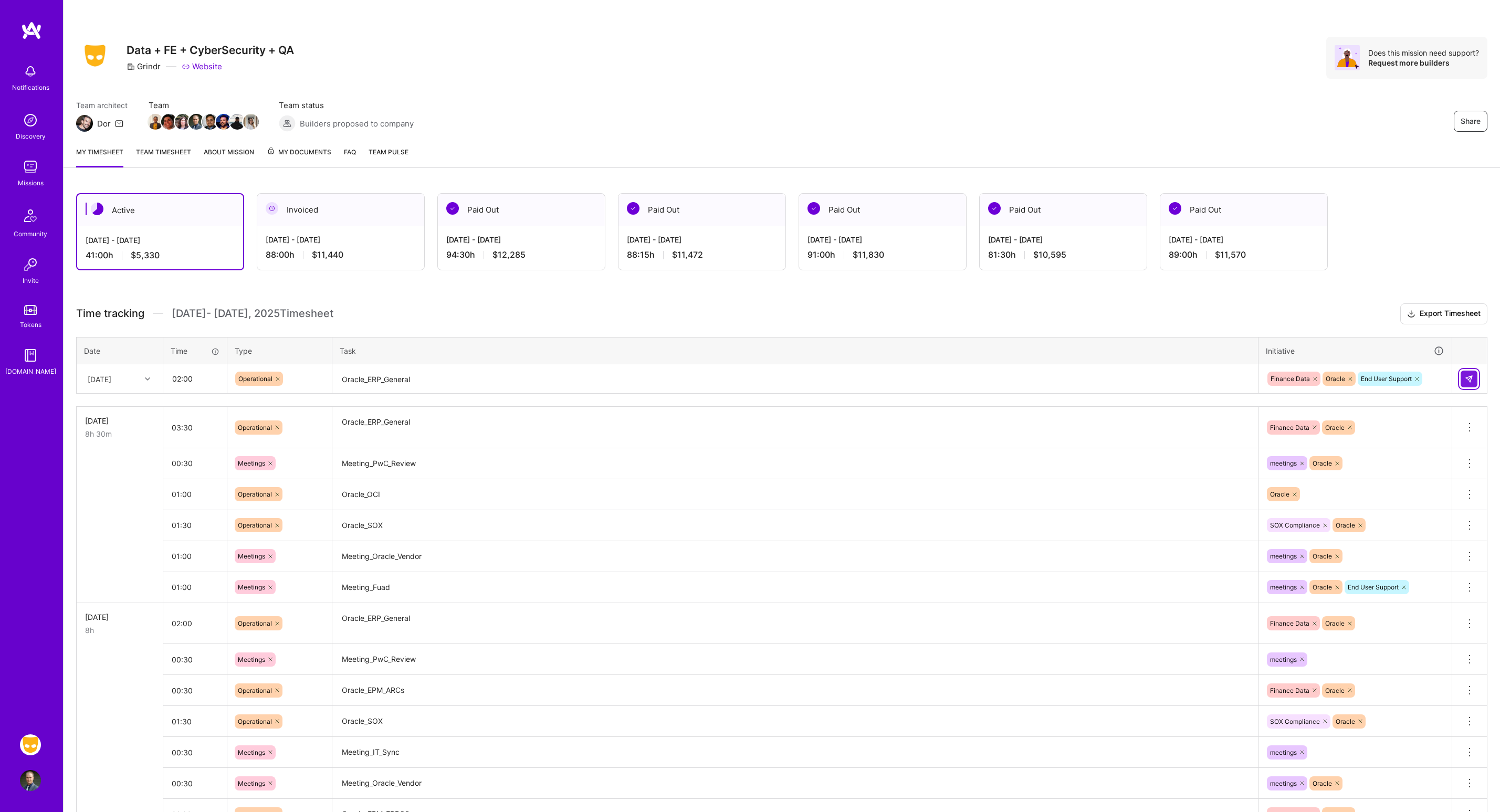
click at [1469, 379] on img at bounding box center [1469, 379] width 8 height 8
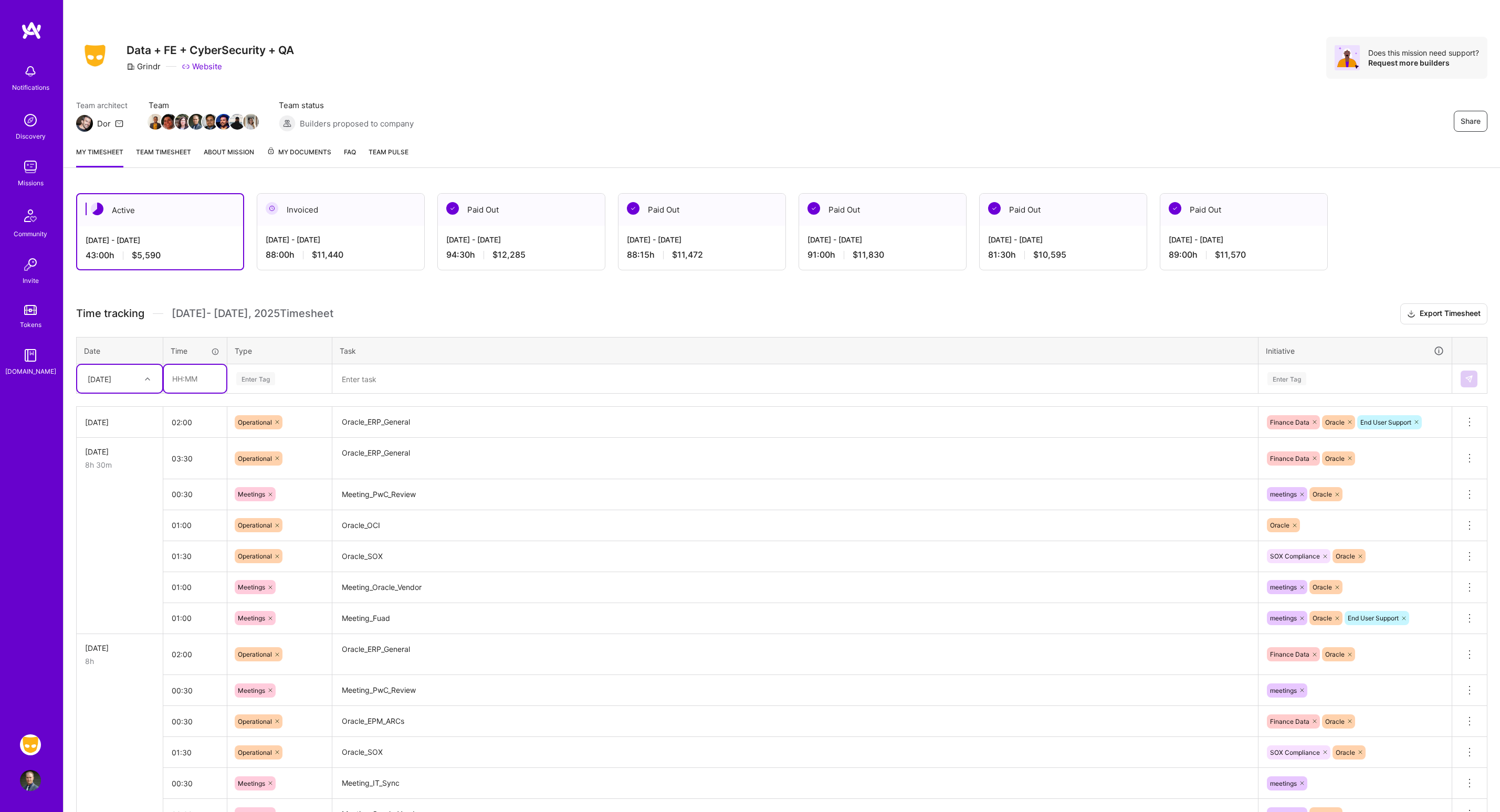
click at [220, 383] on input "text" at bounding box center [195, 379] width 63 height 28
type input "02:00"
type input "op"
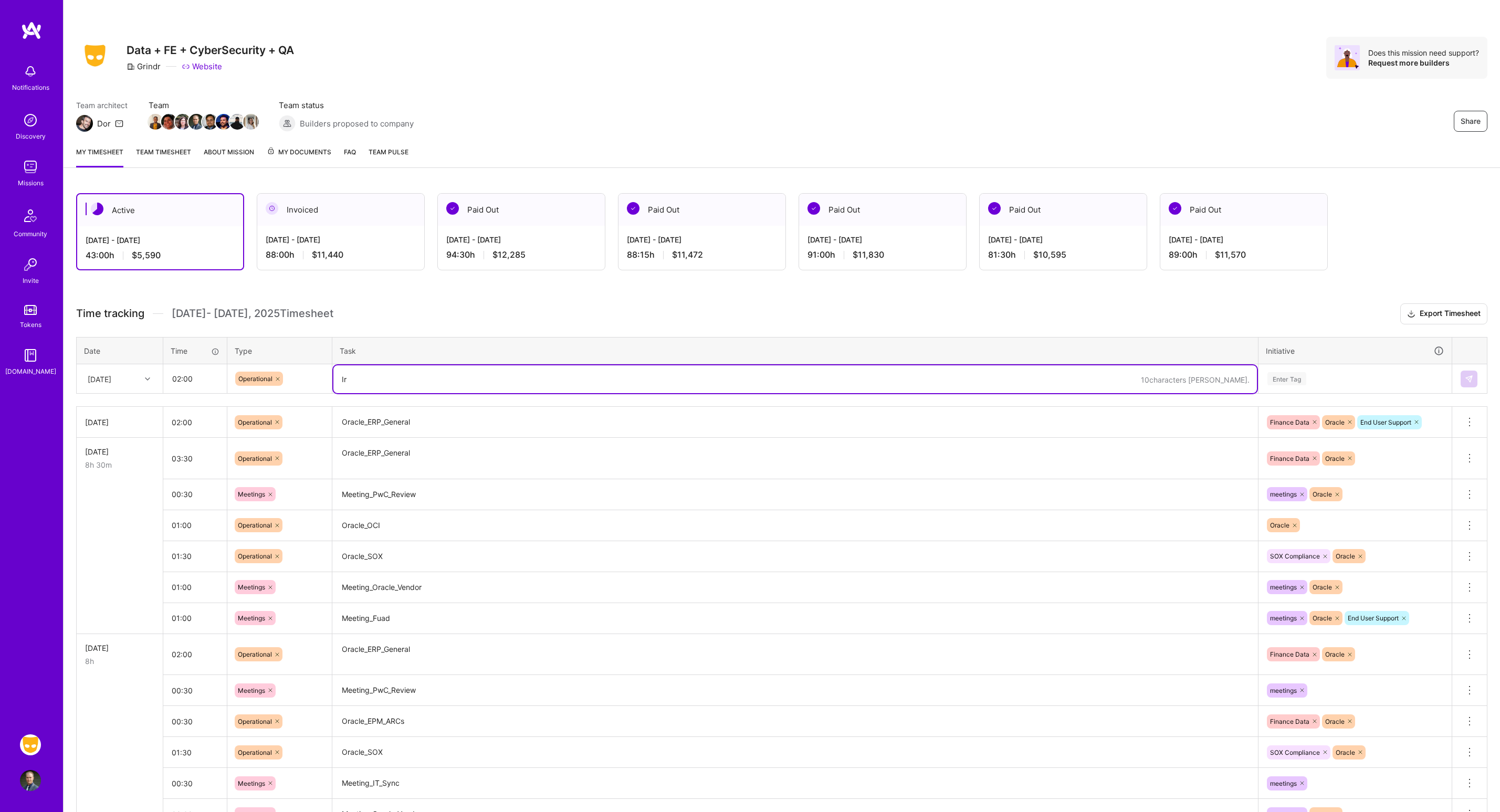
type textarea "I"
type textarea "Oracle_OCI"
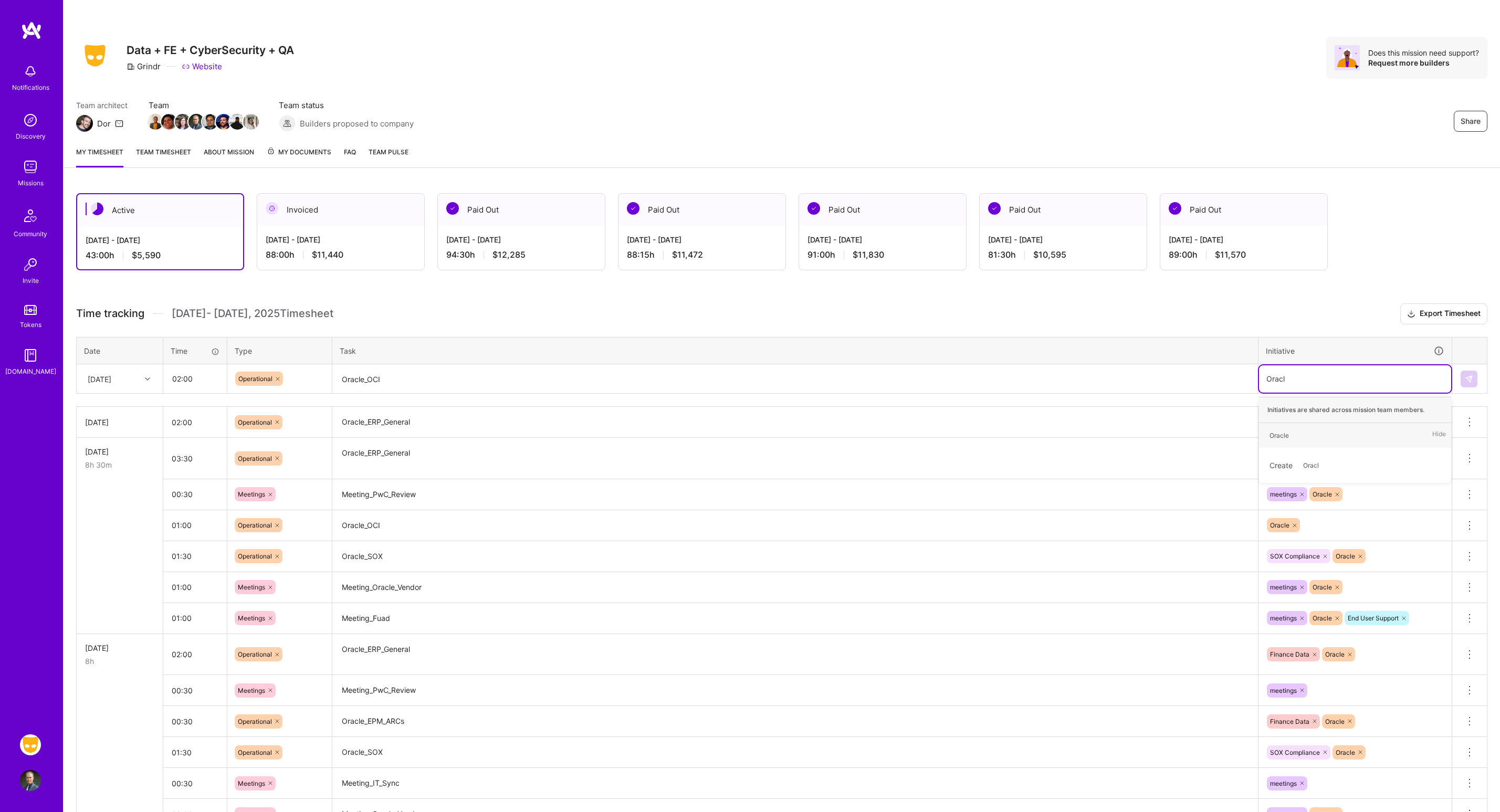
type input "Oracle"
click at [1476, 380] on button at bounding box center [1469, 379] width 17 height 17
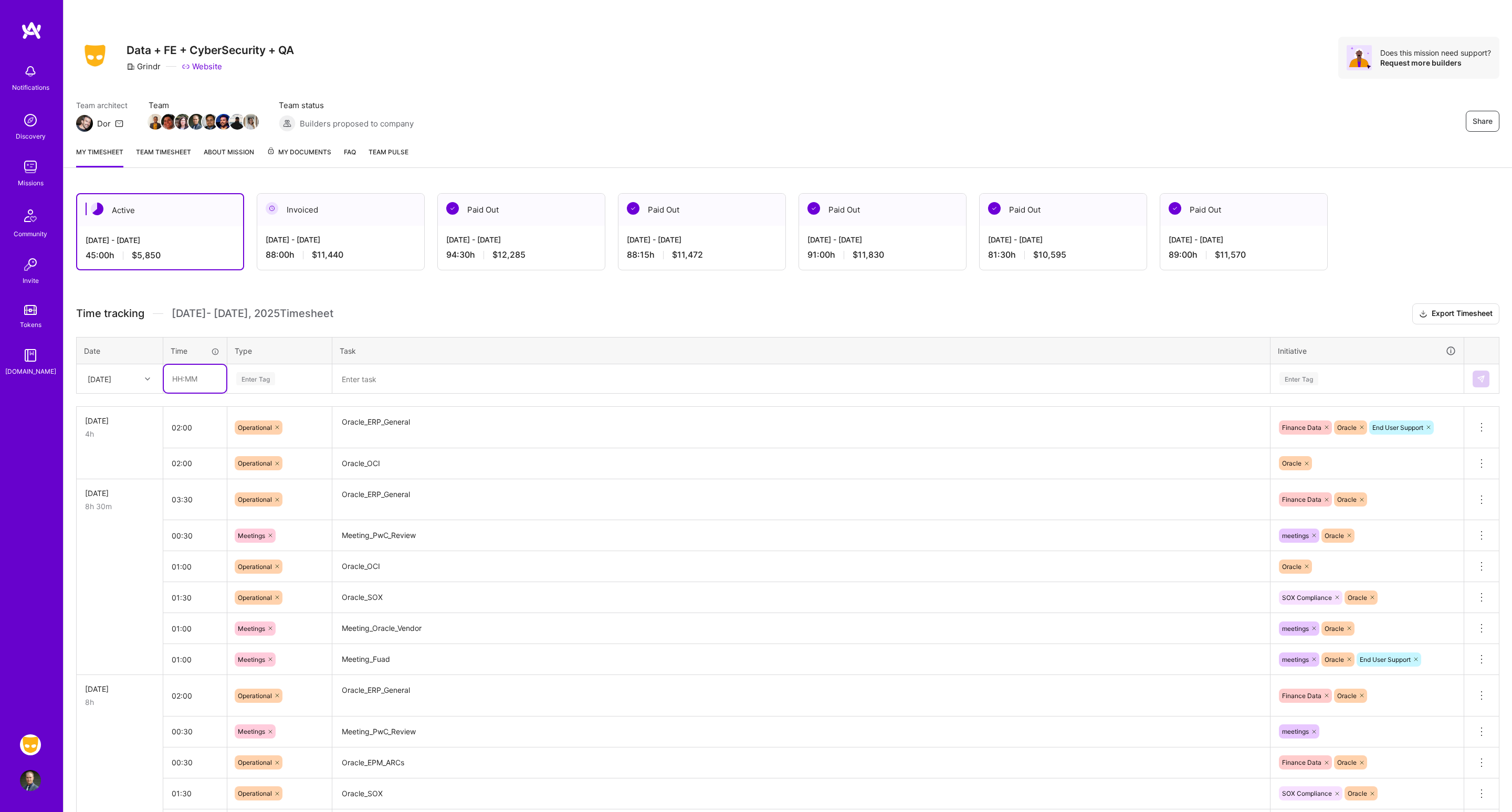
click at [182, 379] on input "text" at bounding box center [195, 379] width 63 height 28
type input "01:00"
type input "op"
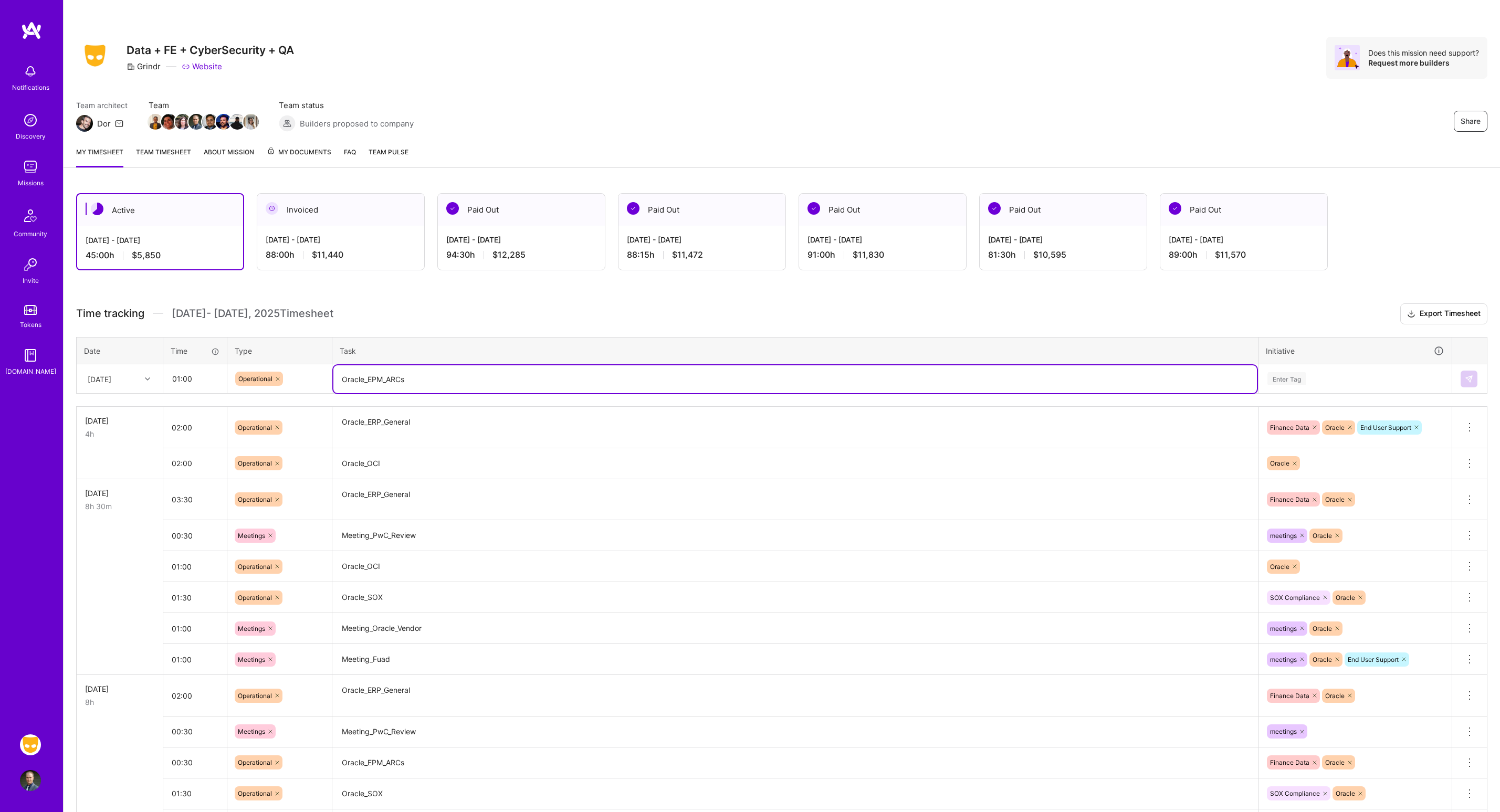
type textarea "Oracle_EPM_ARCs"
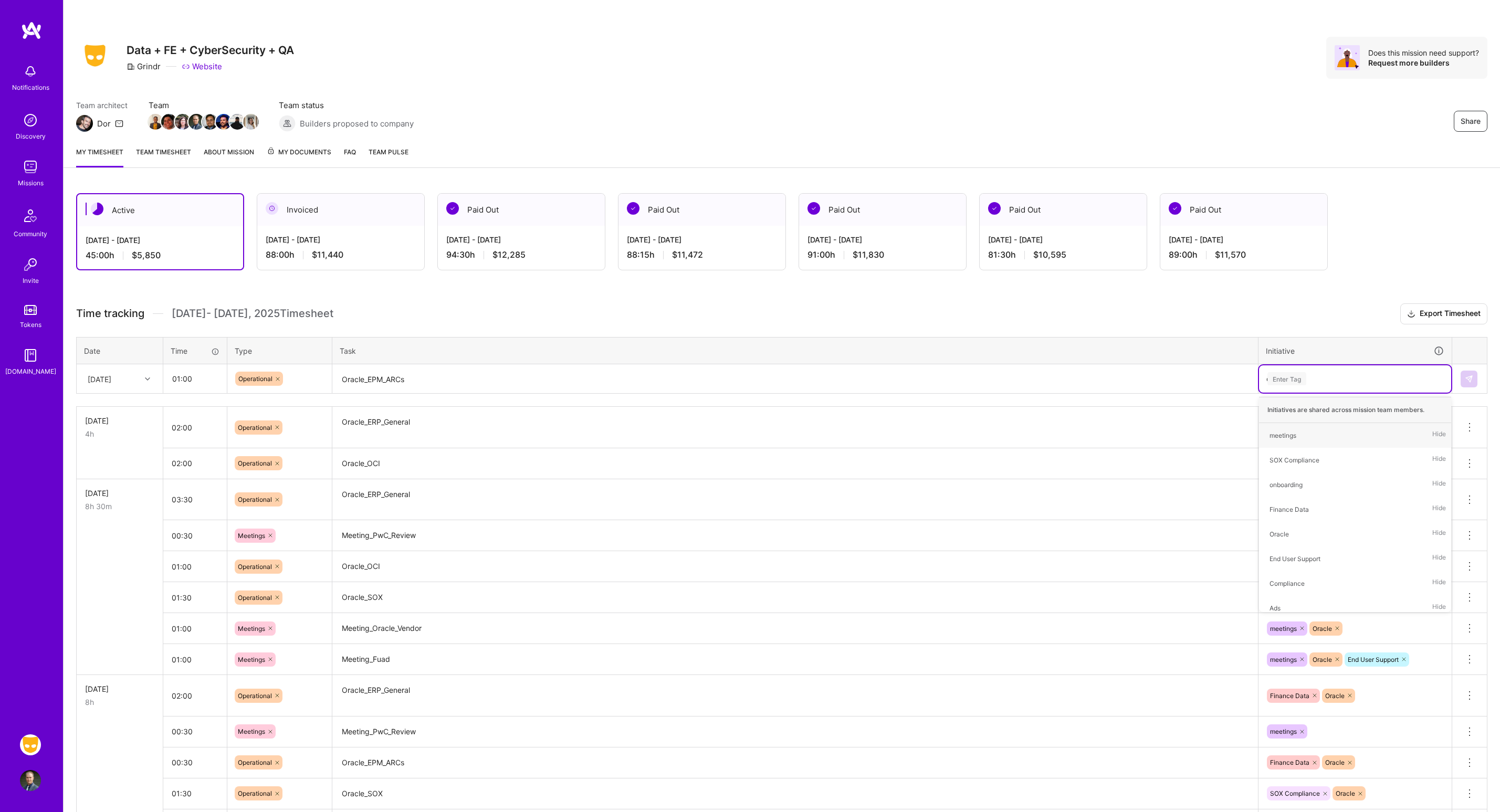
type input "ora"
type input "fin"
type input "en"
click at [1343, 438] on div "End User Support Hide" at bounding box center [1355, 435] width 192 height 24
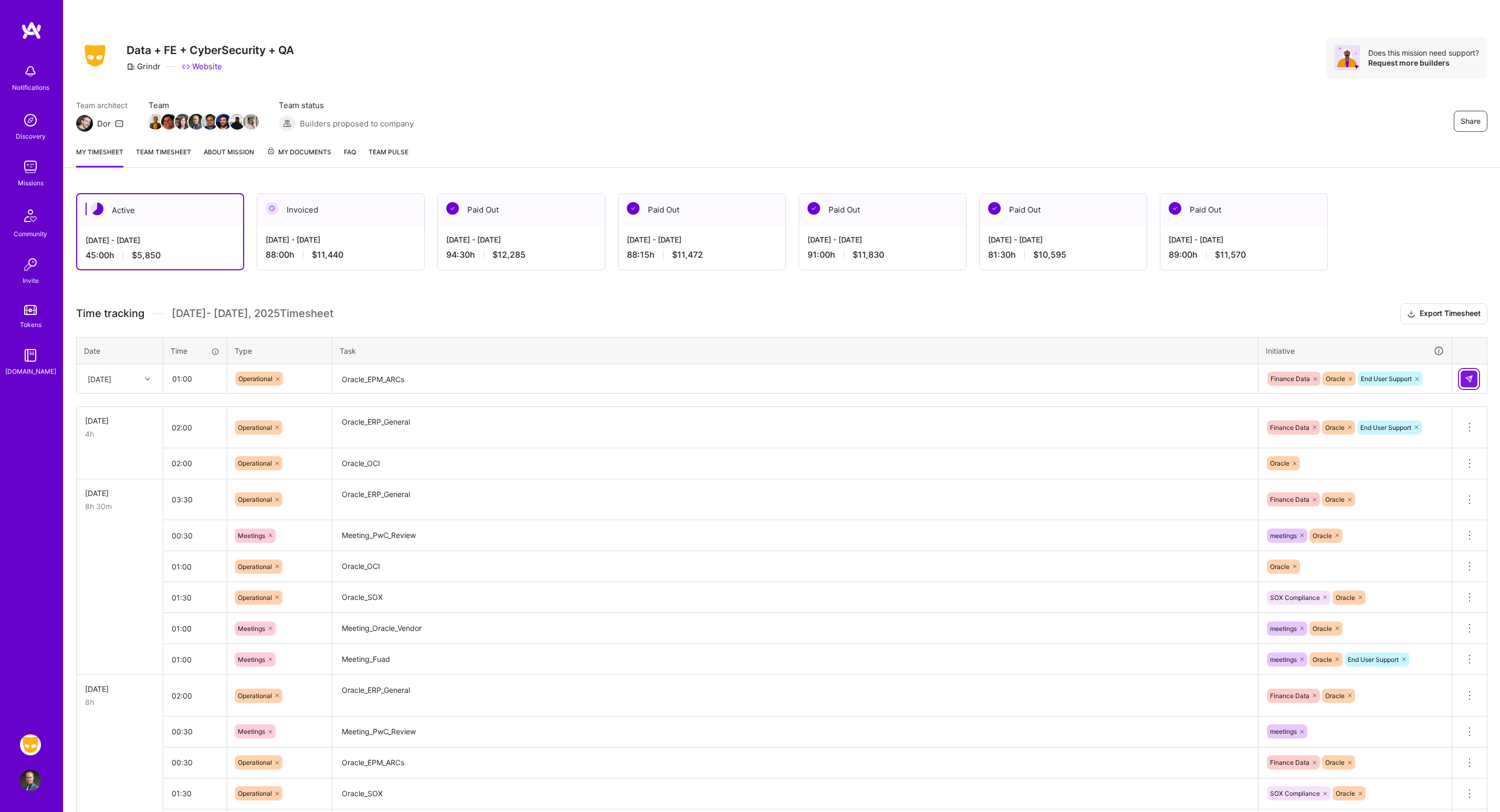
click at [1468, 375] on img at bounding box center [1469, 379] width 8 height 8
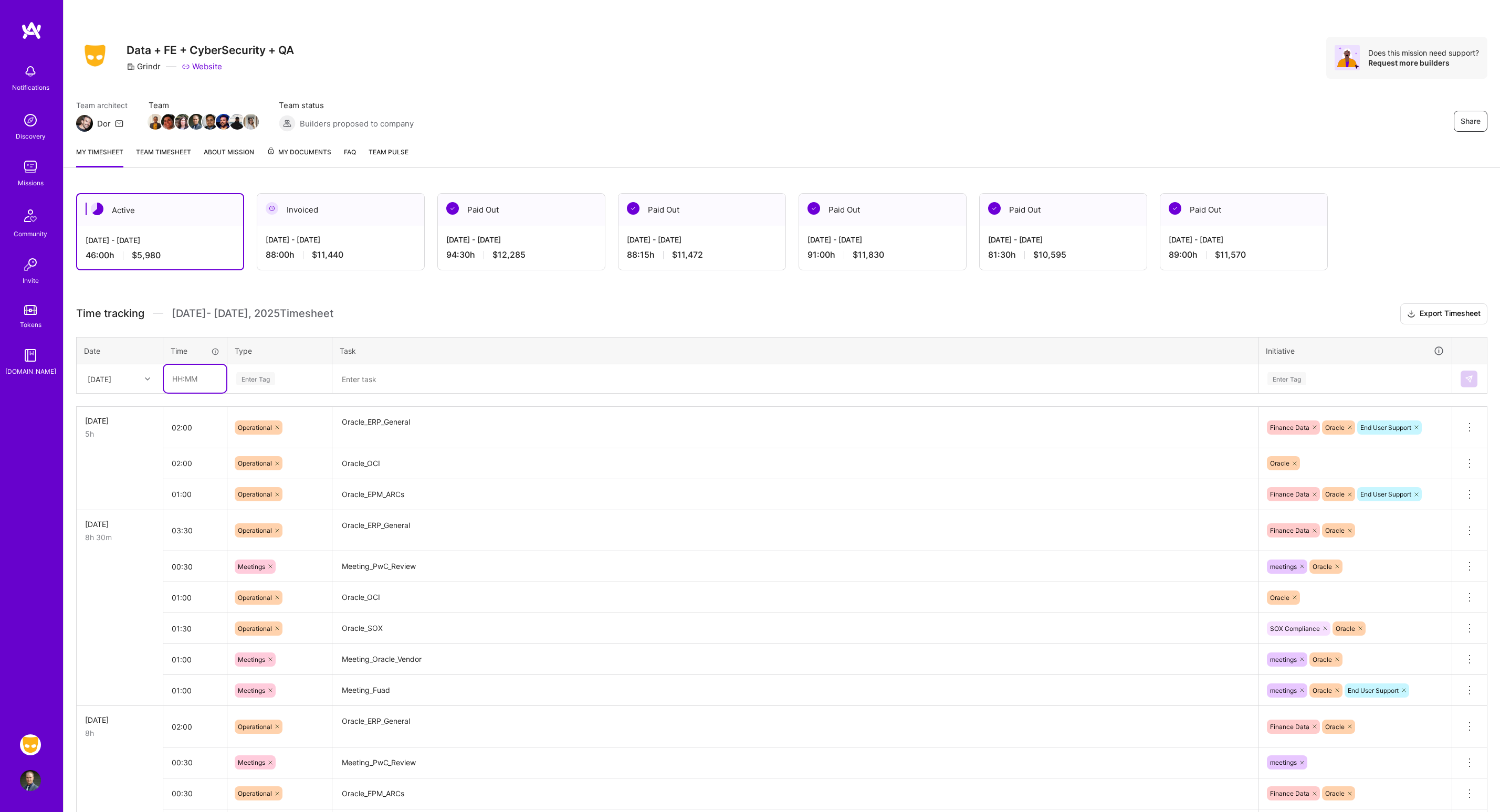
click at [195, 376] on input "text" at bounding box center [195, 379] width 63 height 28
type input "01:30"
type input "Op"
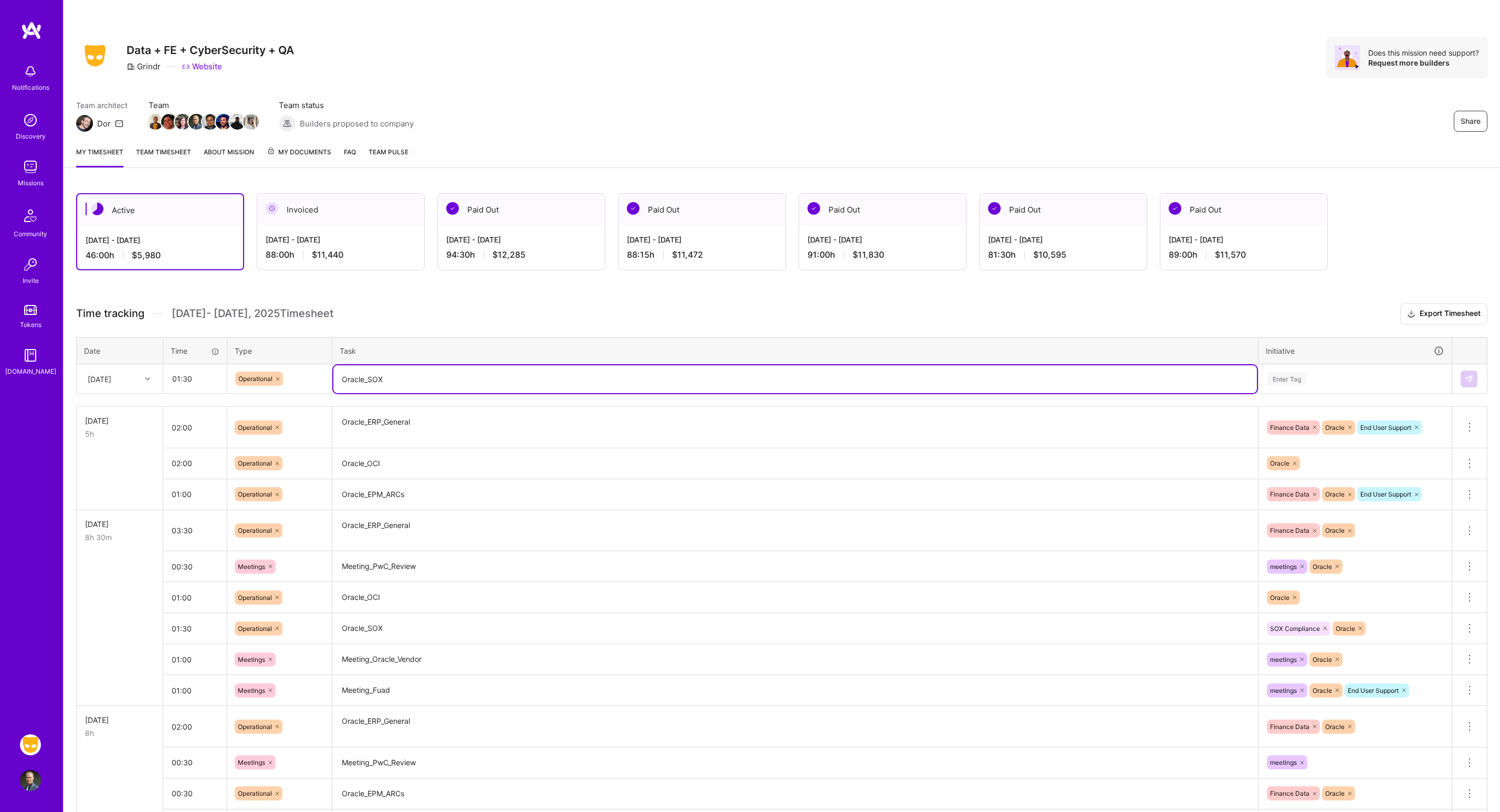
type textarea "Oracle_SOX"
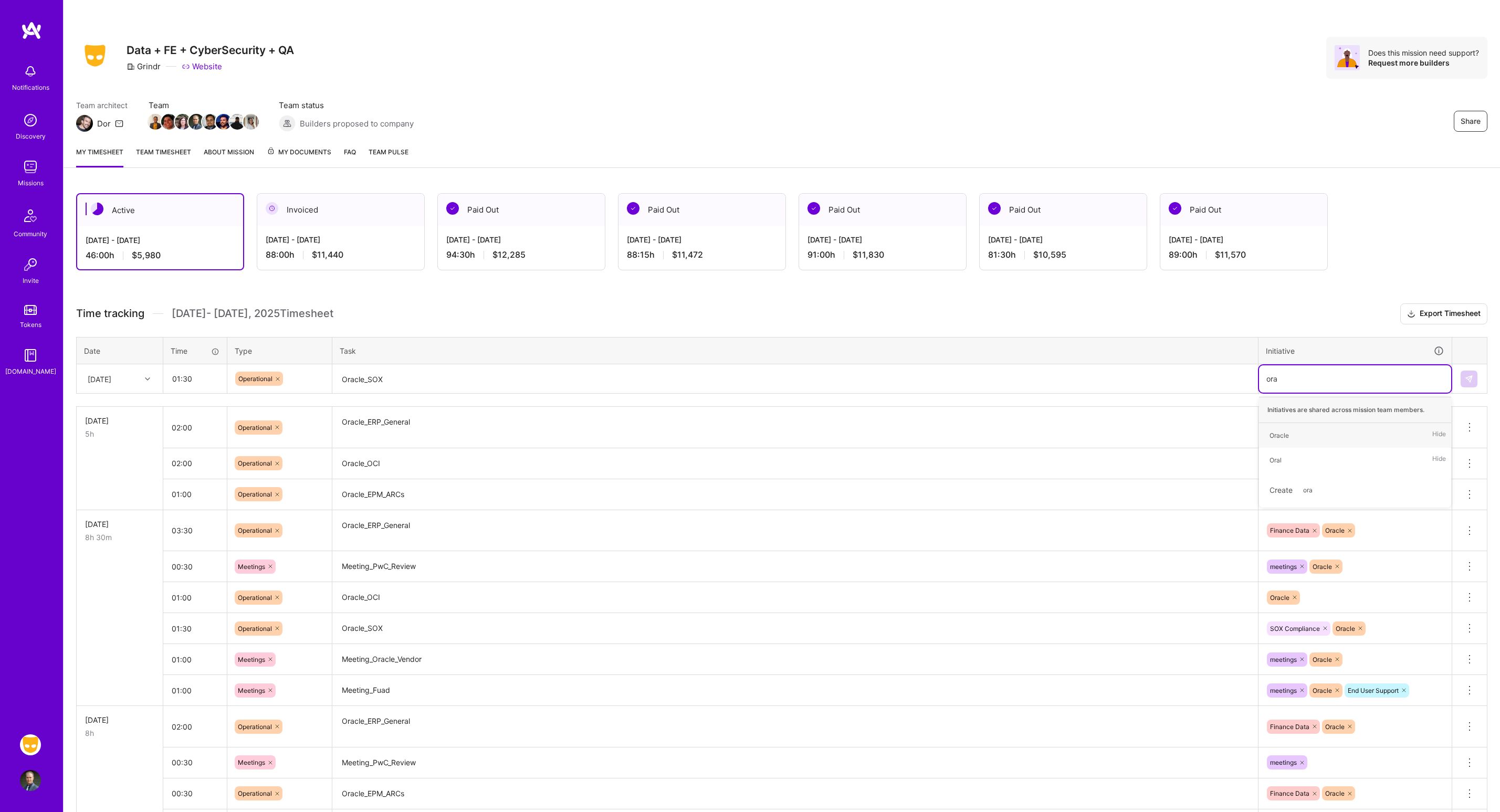
type input "orac"
type input "sox"
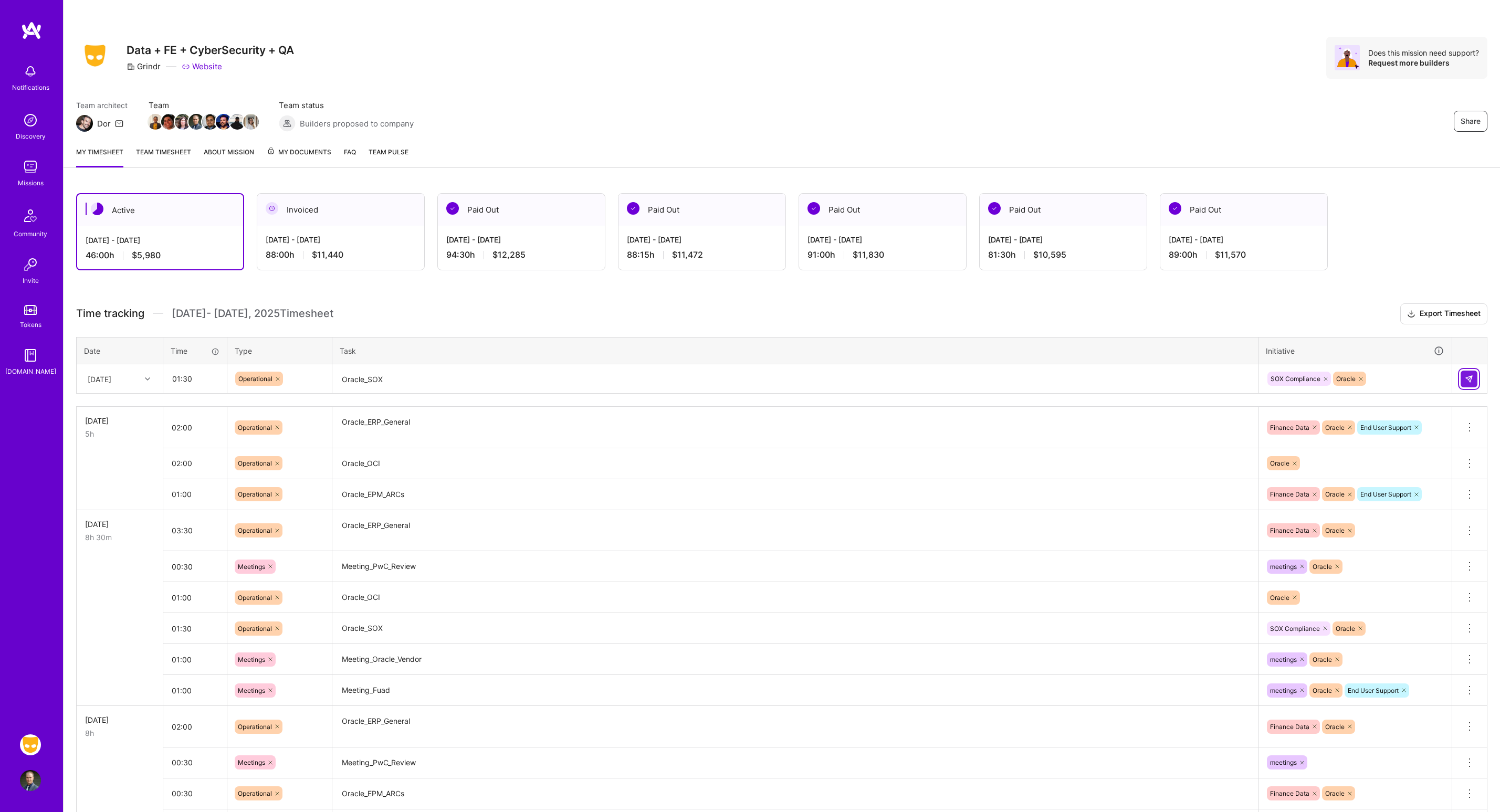
click at [1473, 383] on img at bounding box center [1469, 379] width 8 height 8
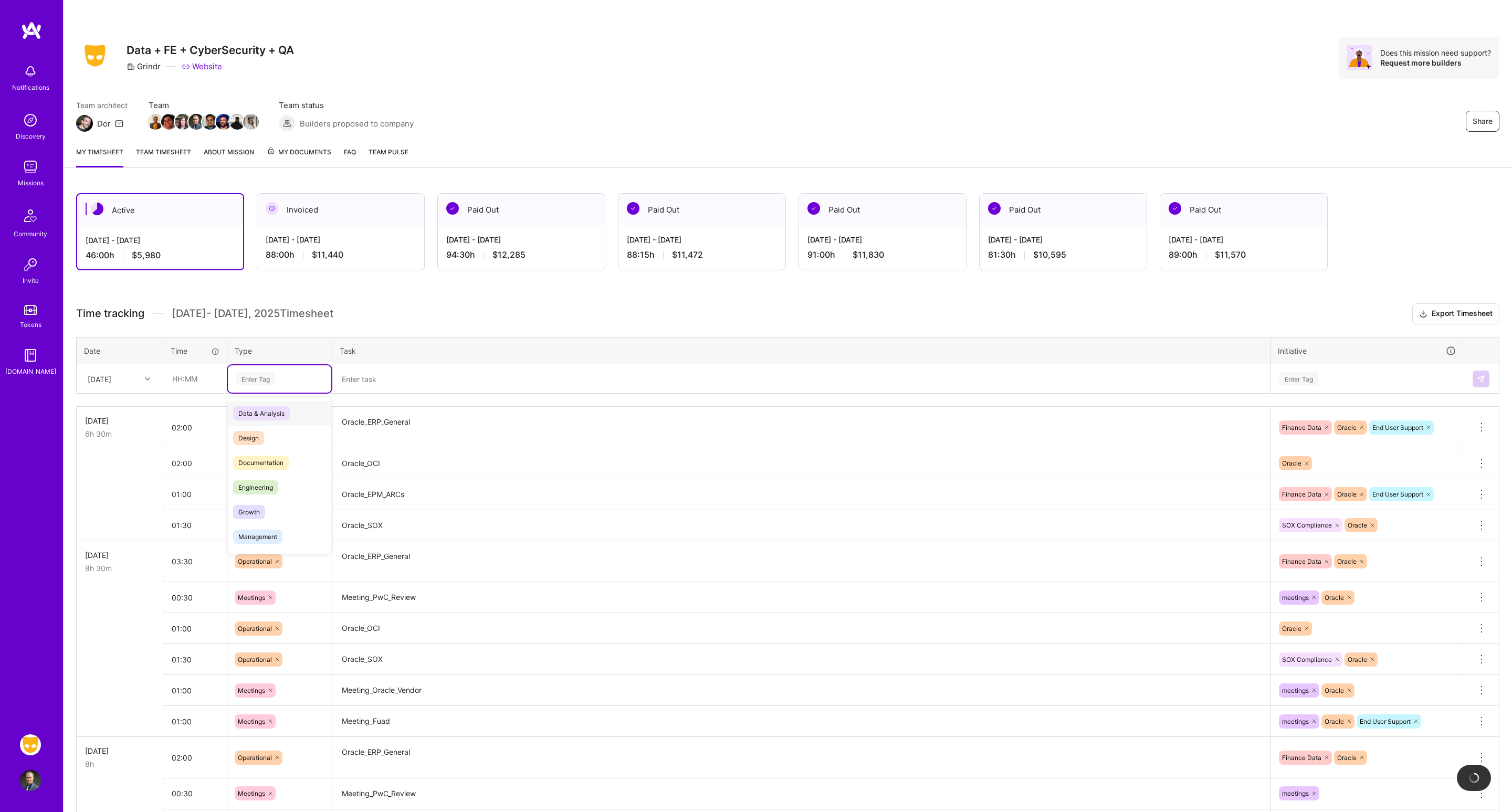
click at [244, 366] on div "Enter Tag" at bounding box center [280, 379] width 104 height 27
click at [208, 374] on input "text" at bounding box center [195, 379] width 63 height 28
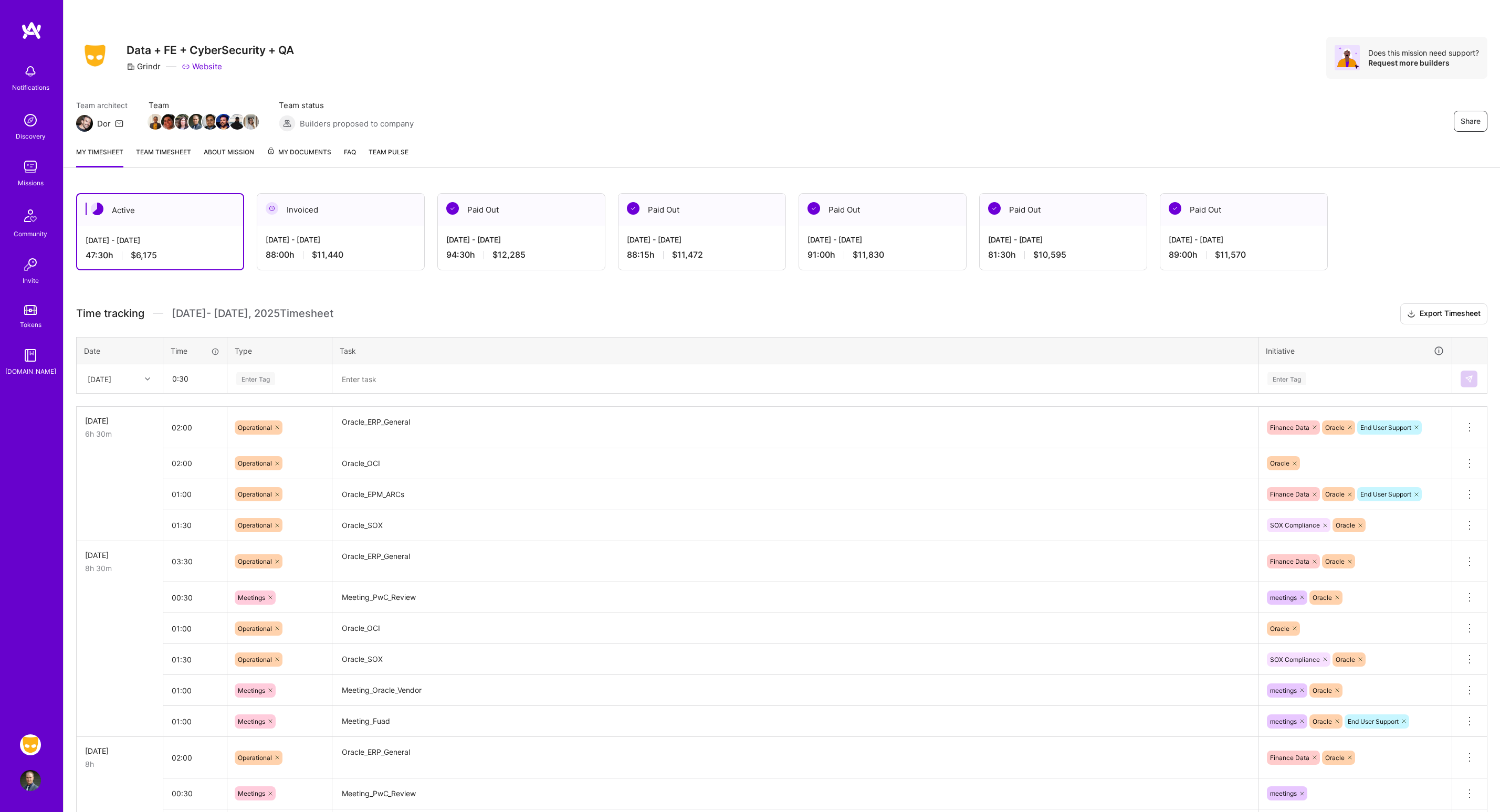
type input "00:30"
type input "meet"
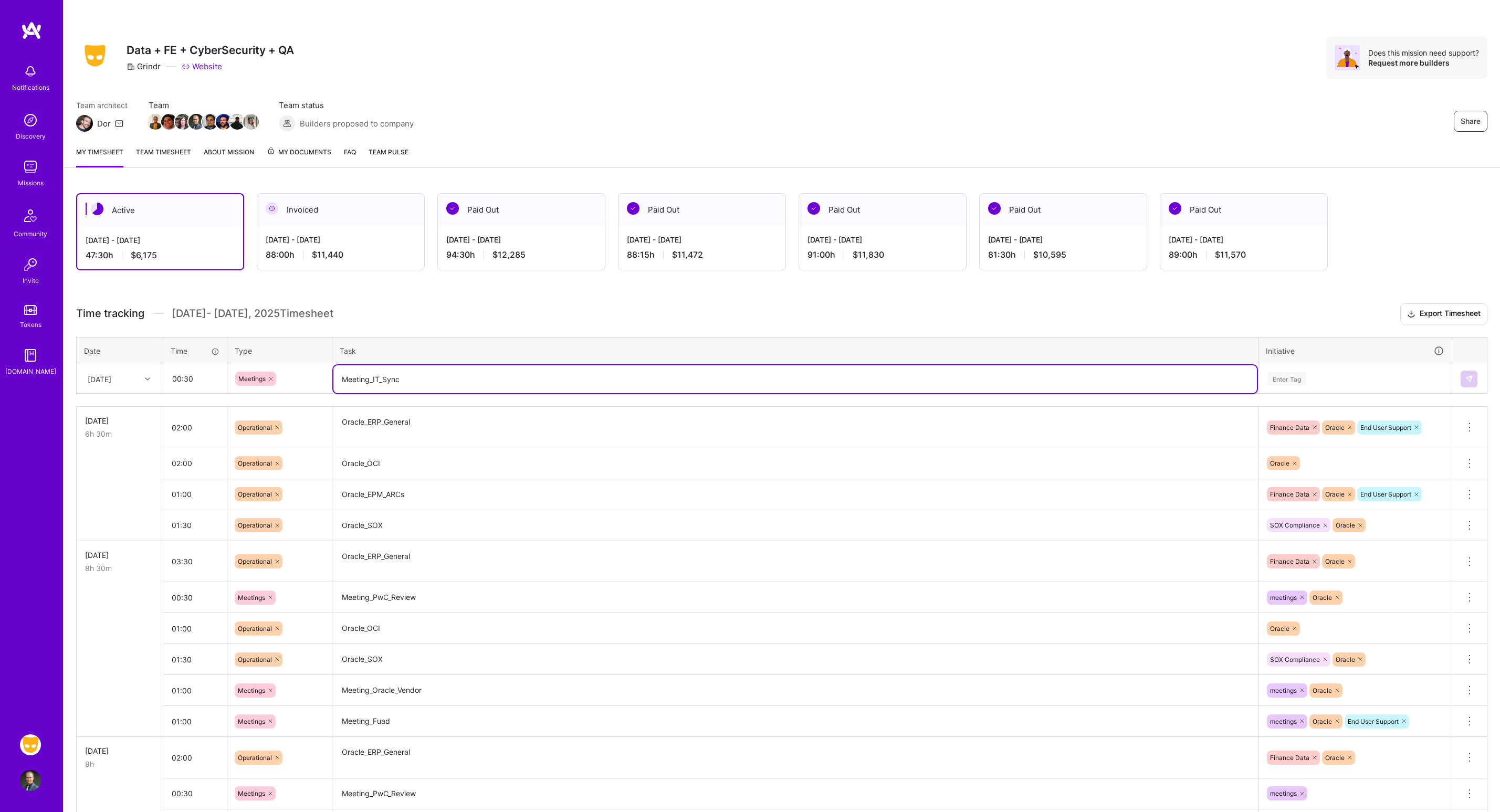
type textarea "Meeting_IT_Sync"
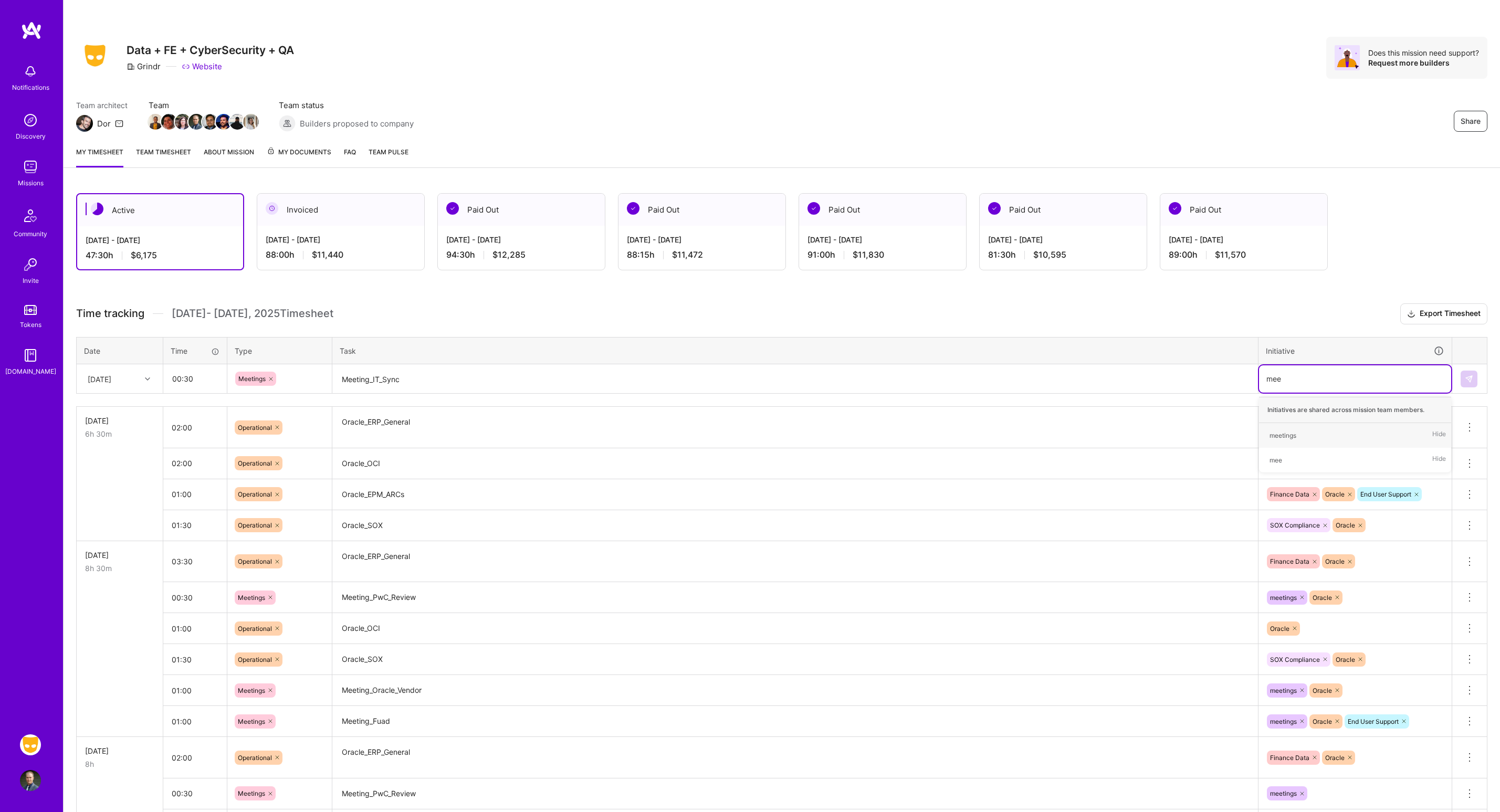
type input "meet"
click at [1465, 384] on button at bounding box center [1469, 379] width 17 height 17
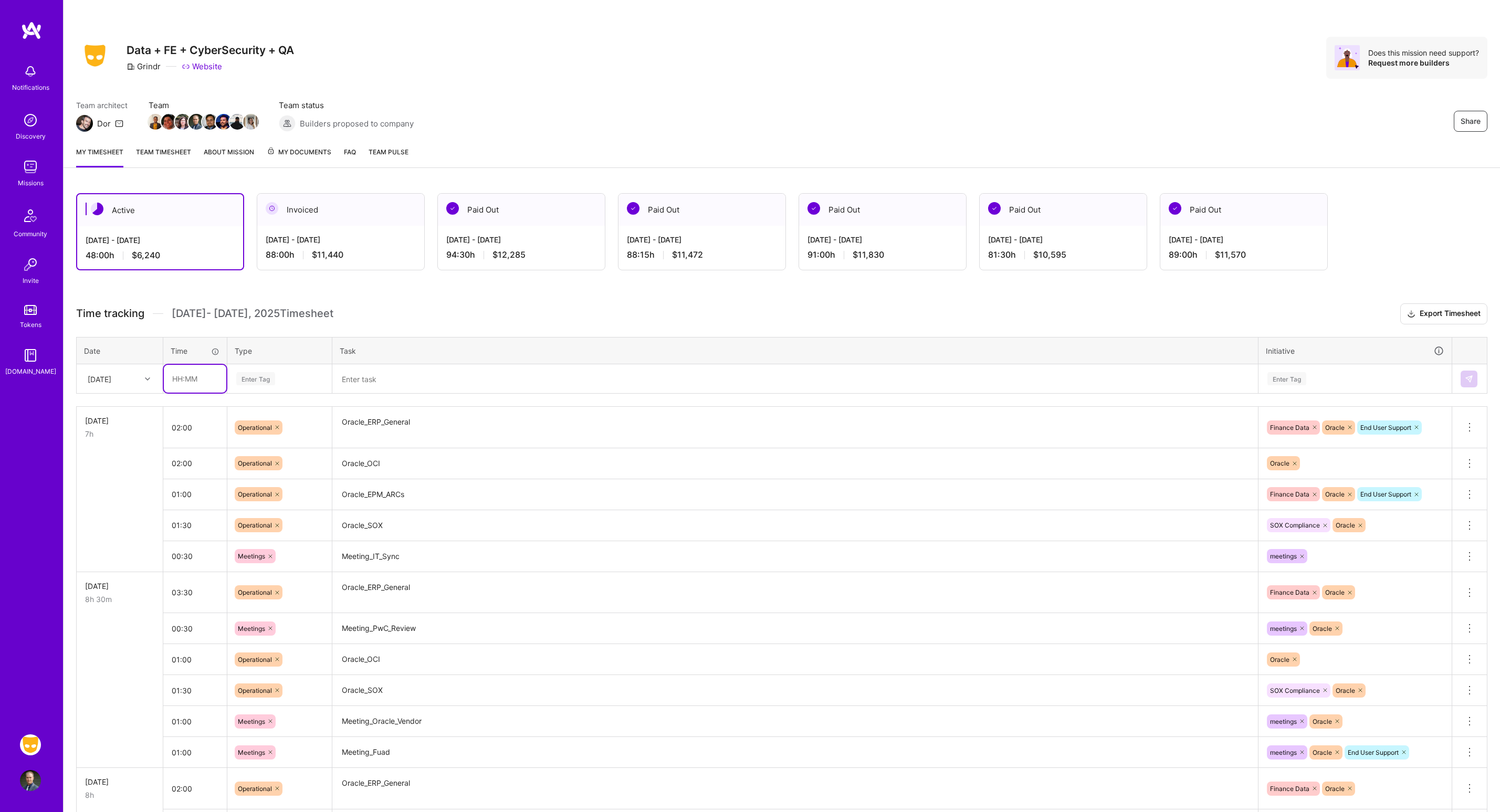
click at [209, 382] on input "text" at bounding box center [195, 379] width 63 height 28
type input "01:00"
type input "meet"
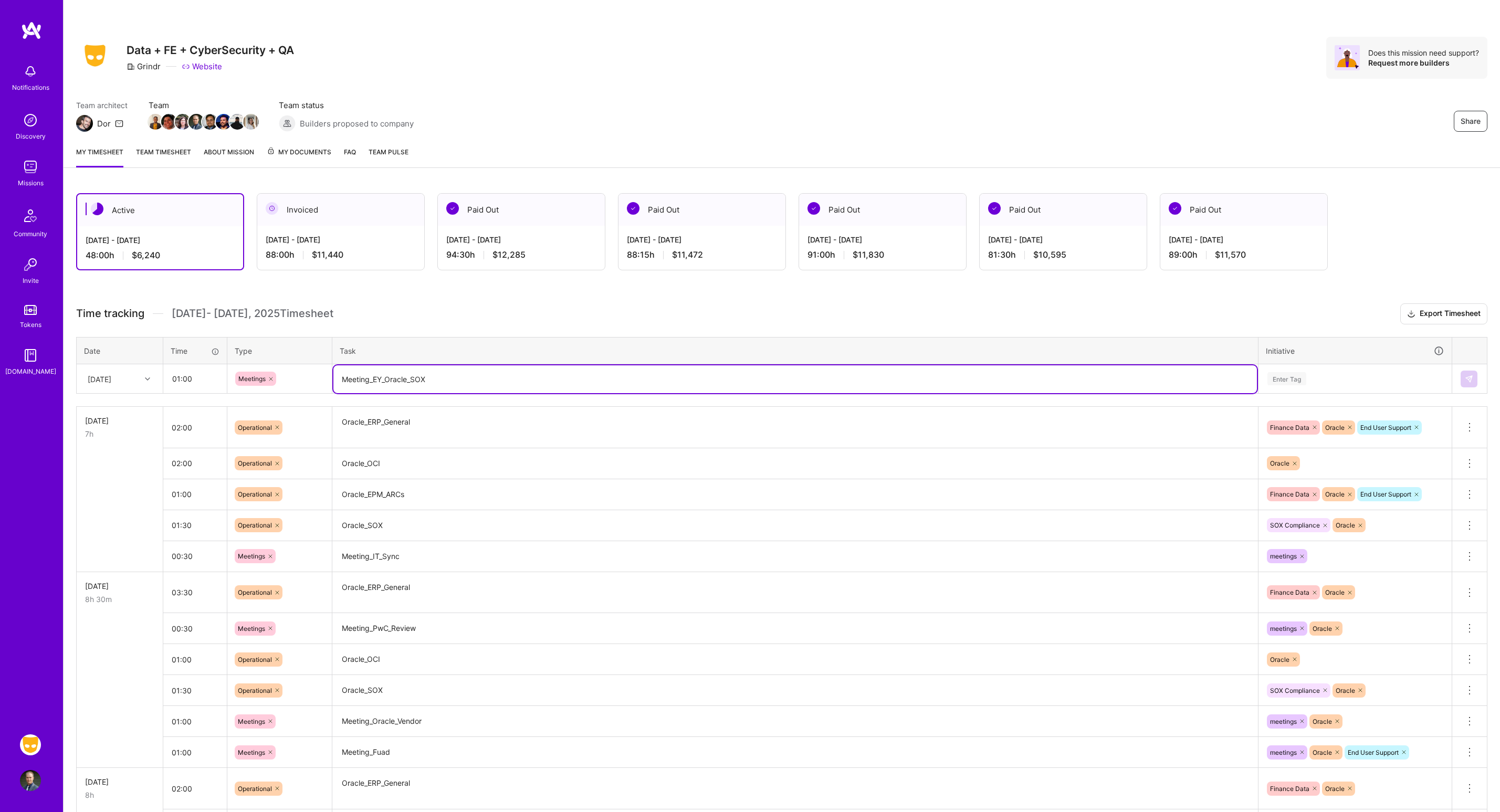
type textarea "Meeting_EY_Oracle_SOX"
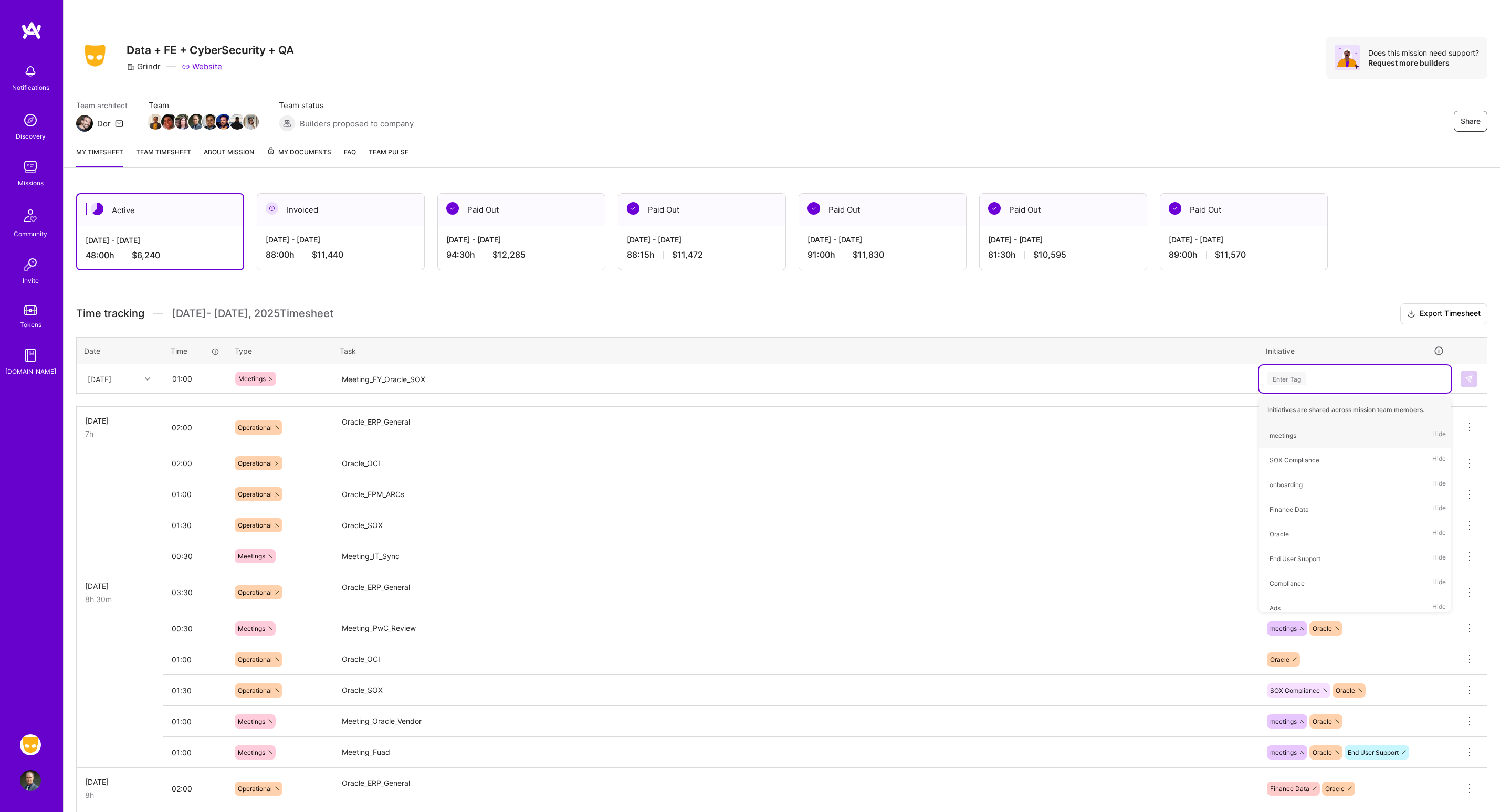
type input "1"
type input "sox"
type input "orac"
type input "mee"
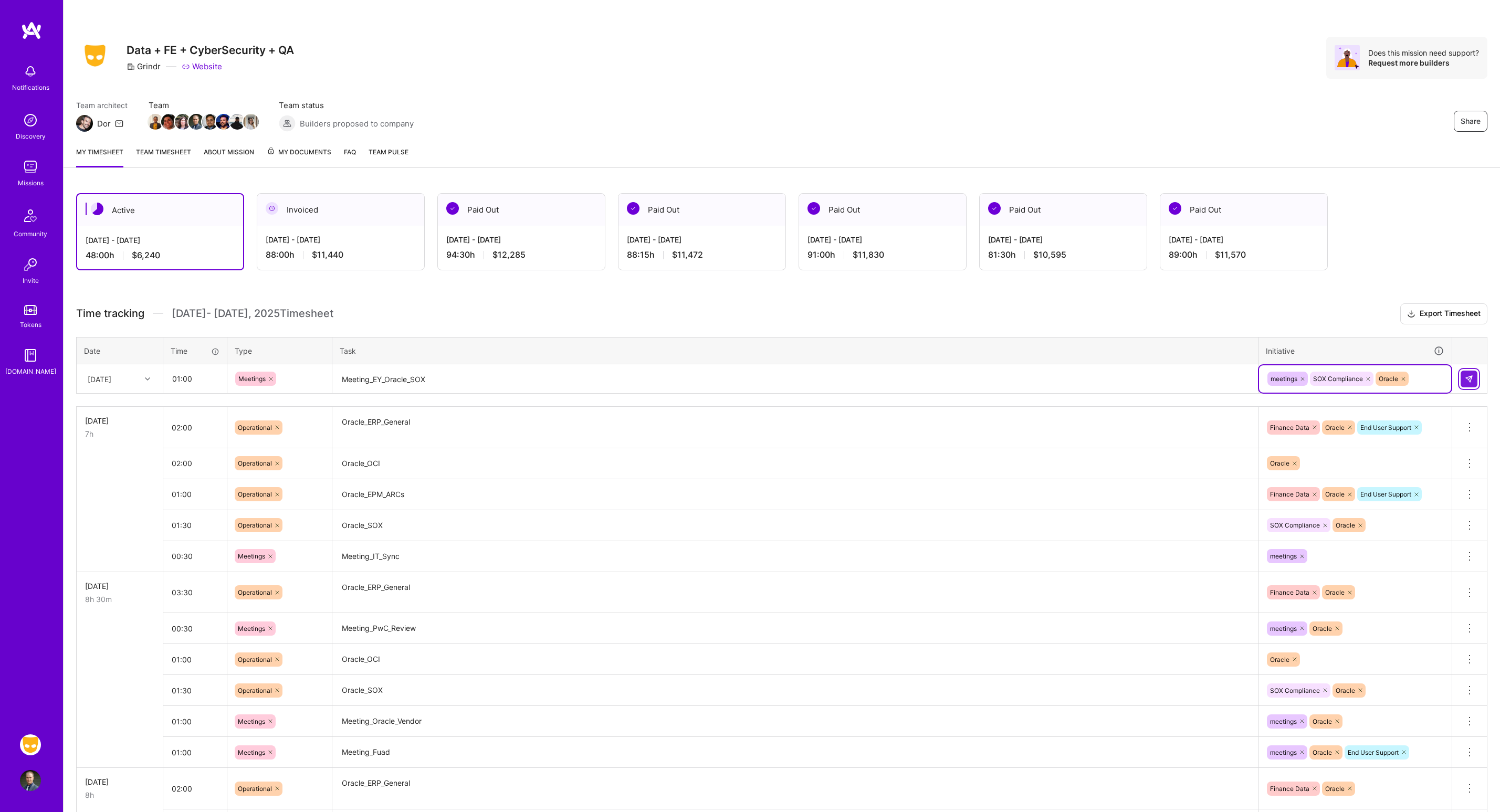
click at [1468, 383] on button at bounding box center [1469, 379] width 17 height 17
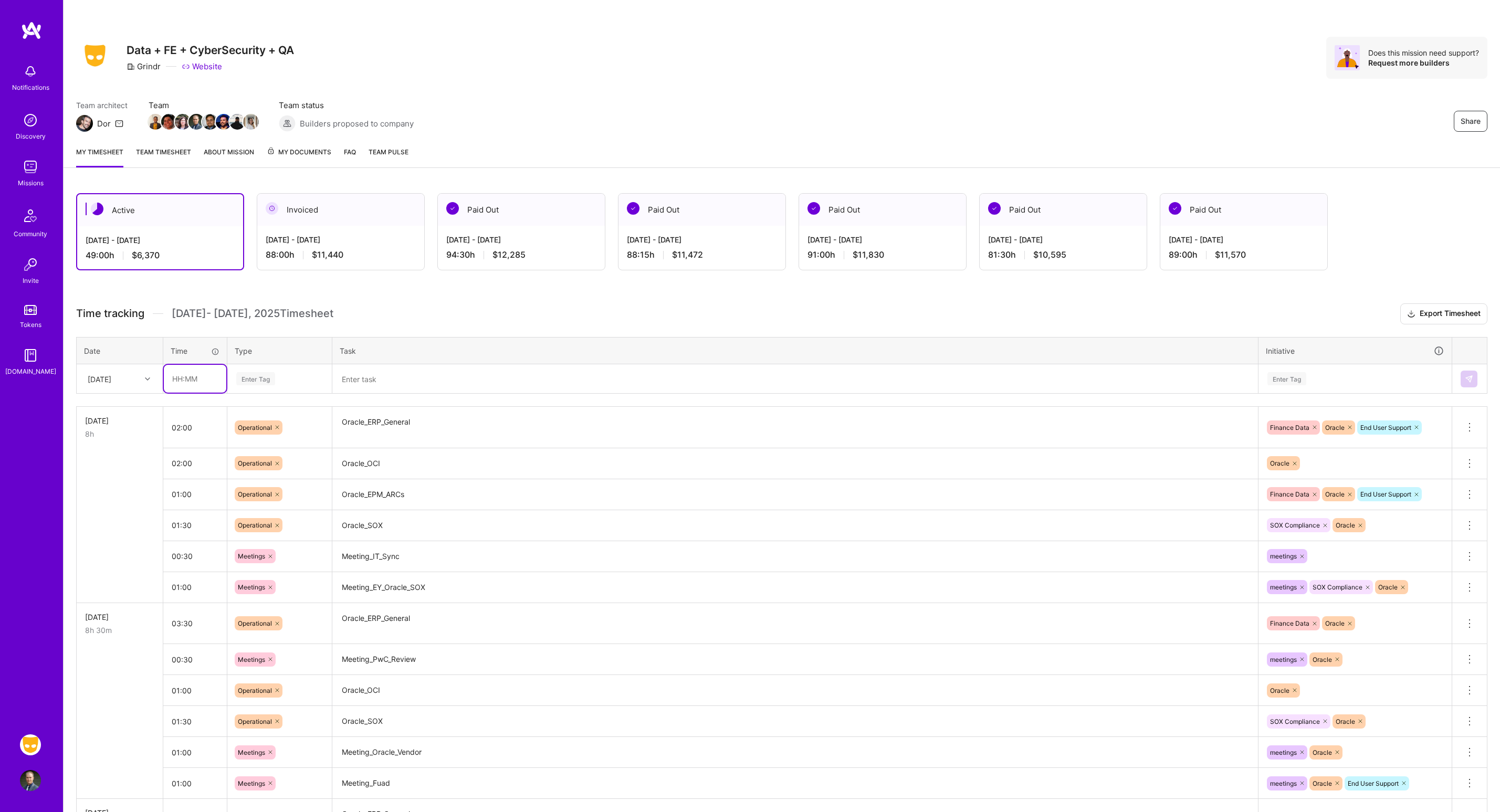
click at [211, 371] on input "text" at bounding box center [195, 379] width 63 height 28
type input "00:30"
type input "meet"
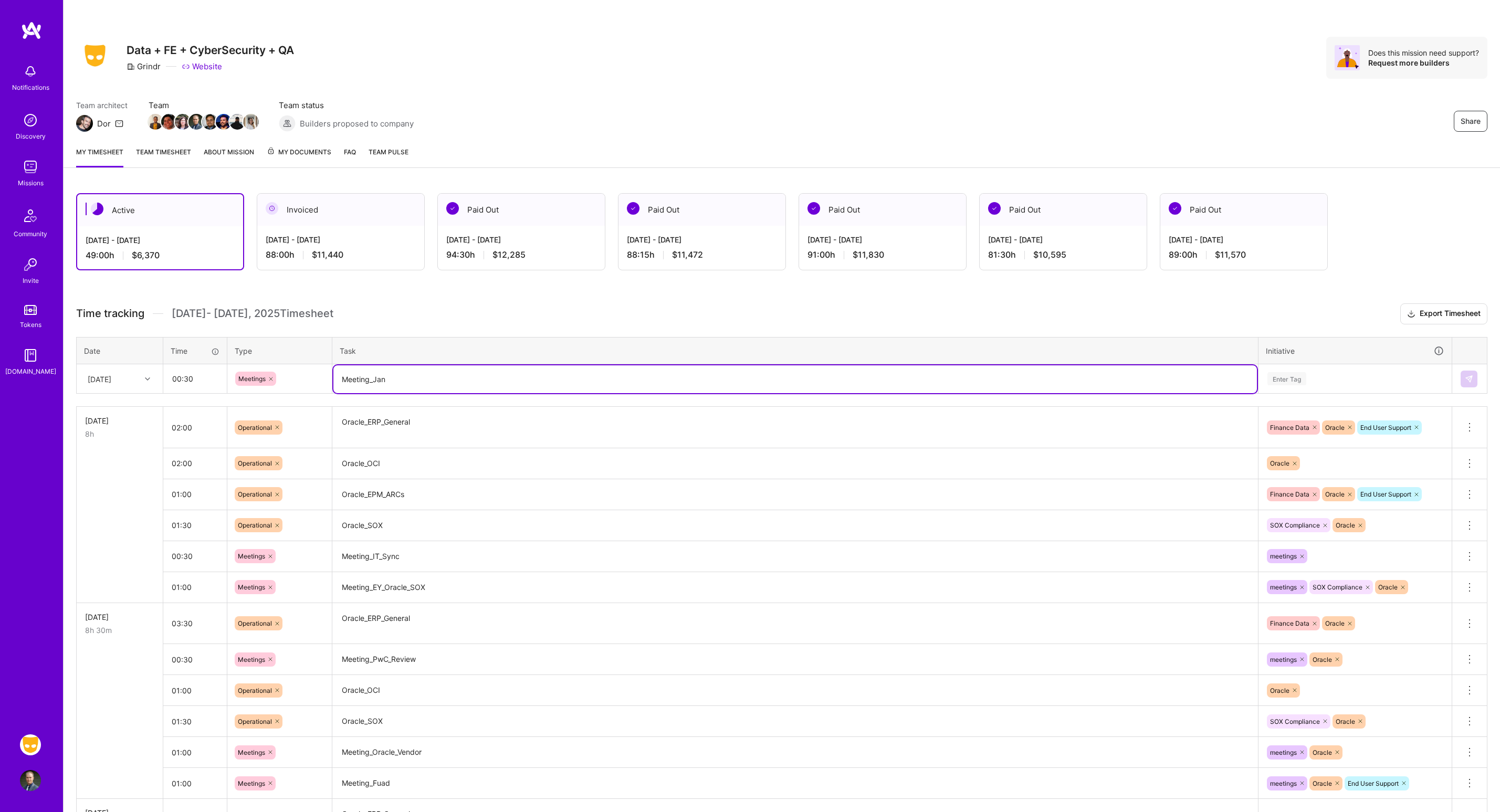
type textarea "Meeting_Jan"
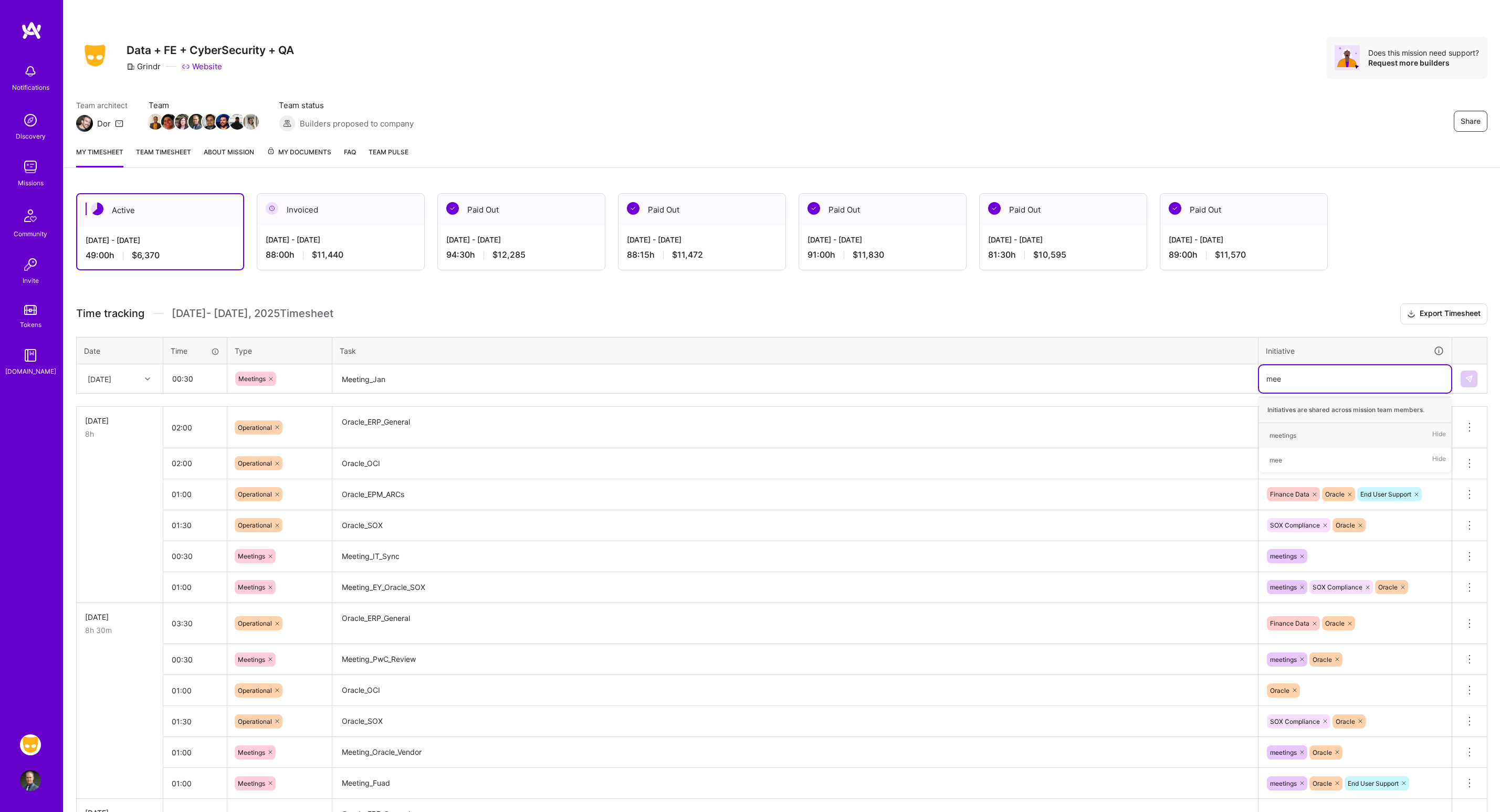
type input "meet"
click at [1468, 382] on img at bounding box center [1469, 379] width 8 height 8
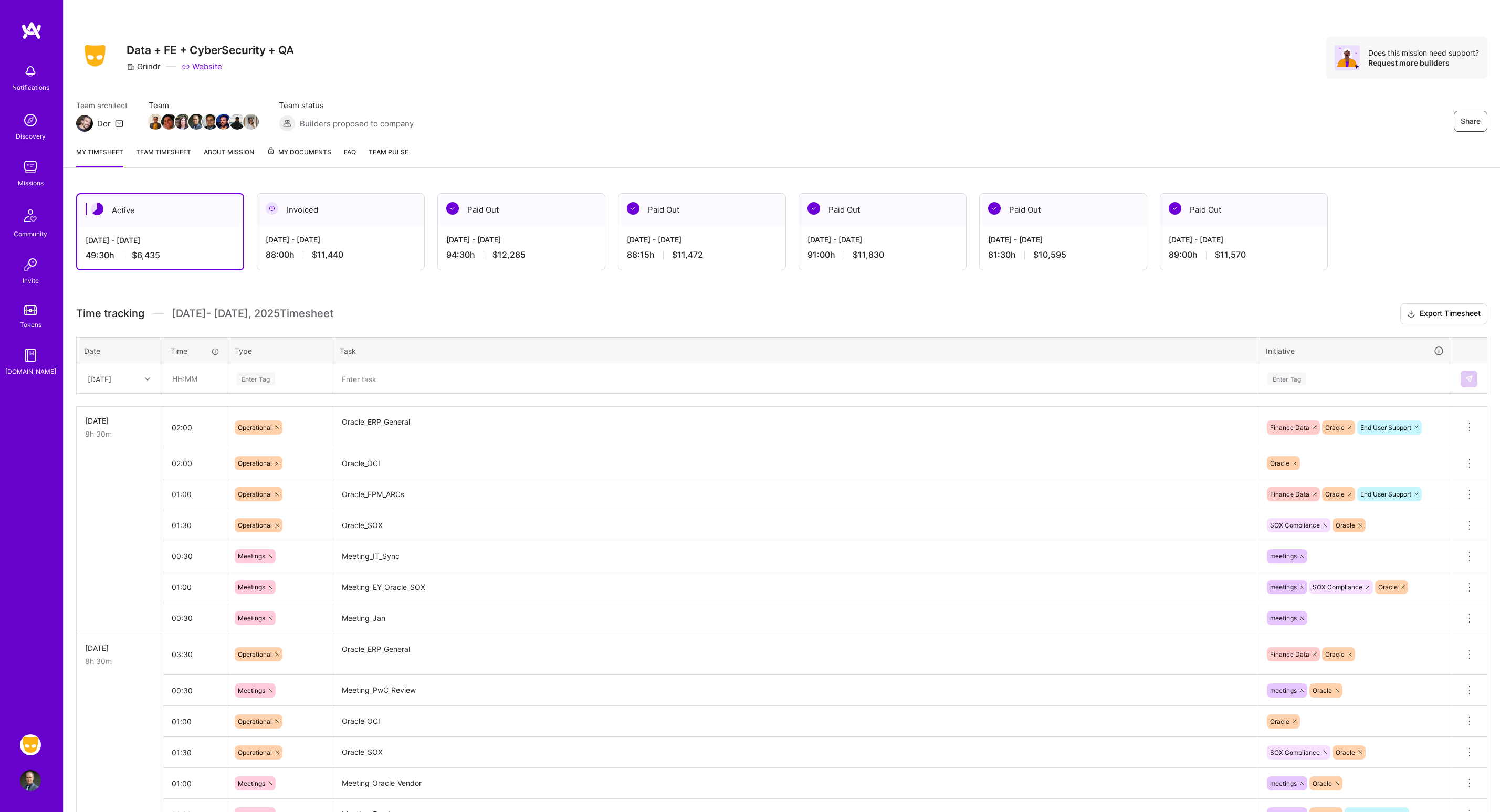
click at [139, 376] on div "[DATE]" at bounding box center [111, 379] width 58 height 17
click at [106, 521] on div "[DATE]" at bounding box center [120, 523] width 85 height 20
click at [216, 374] on input "text" at bounding box center [195, 379] width 63 height 28
type input "3"
type input "04:00"
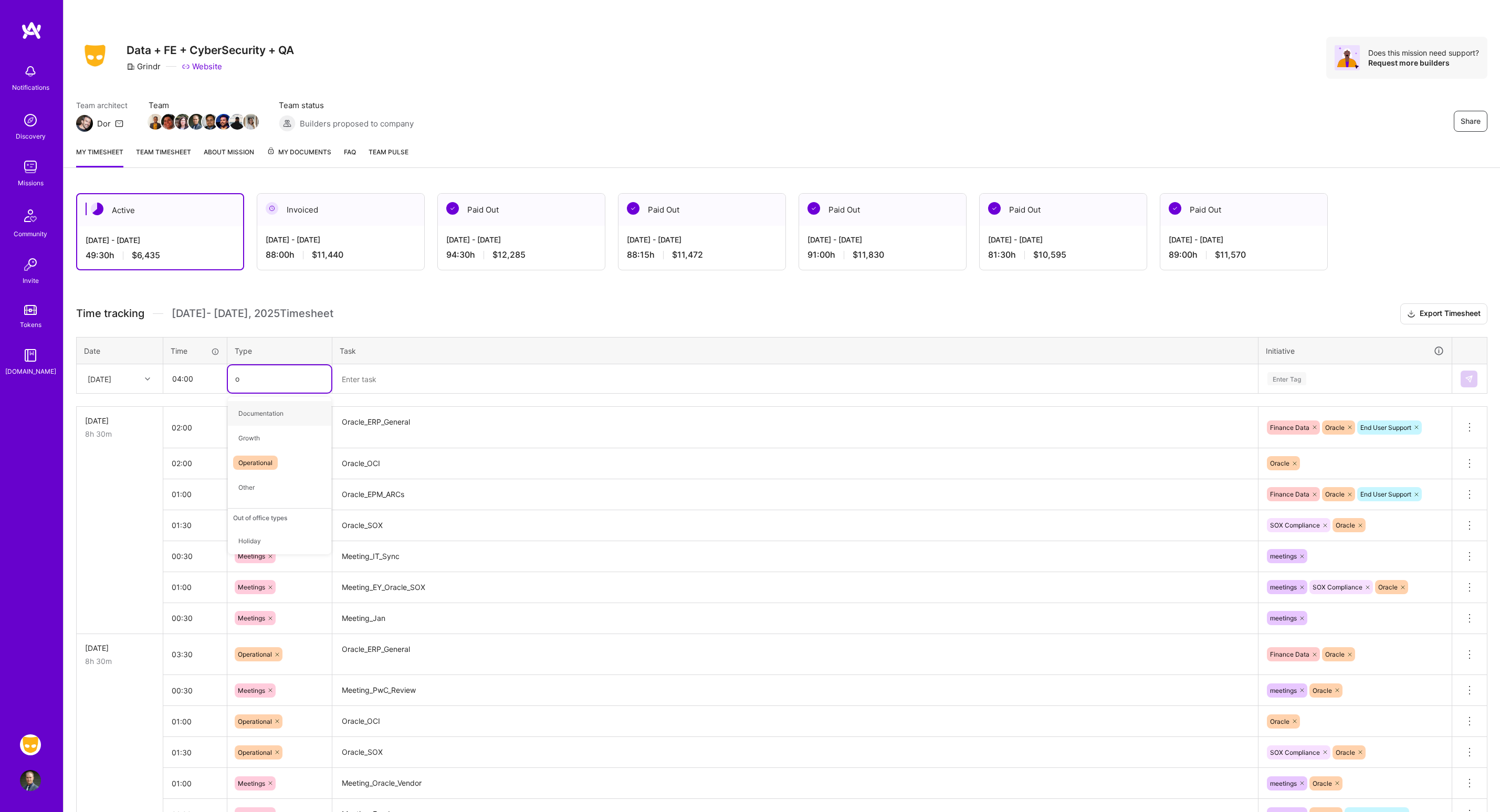
type input "op"
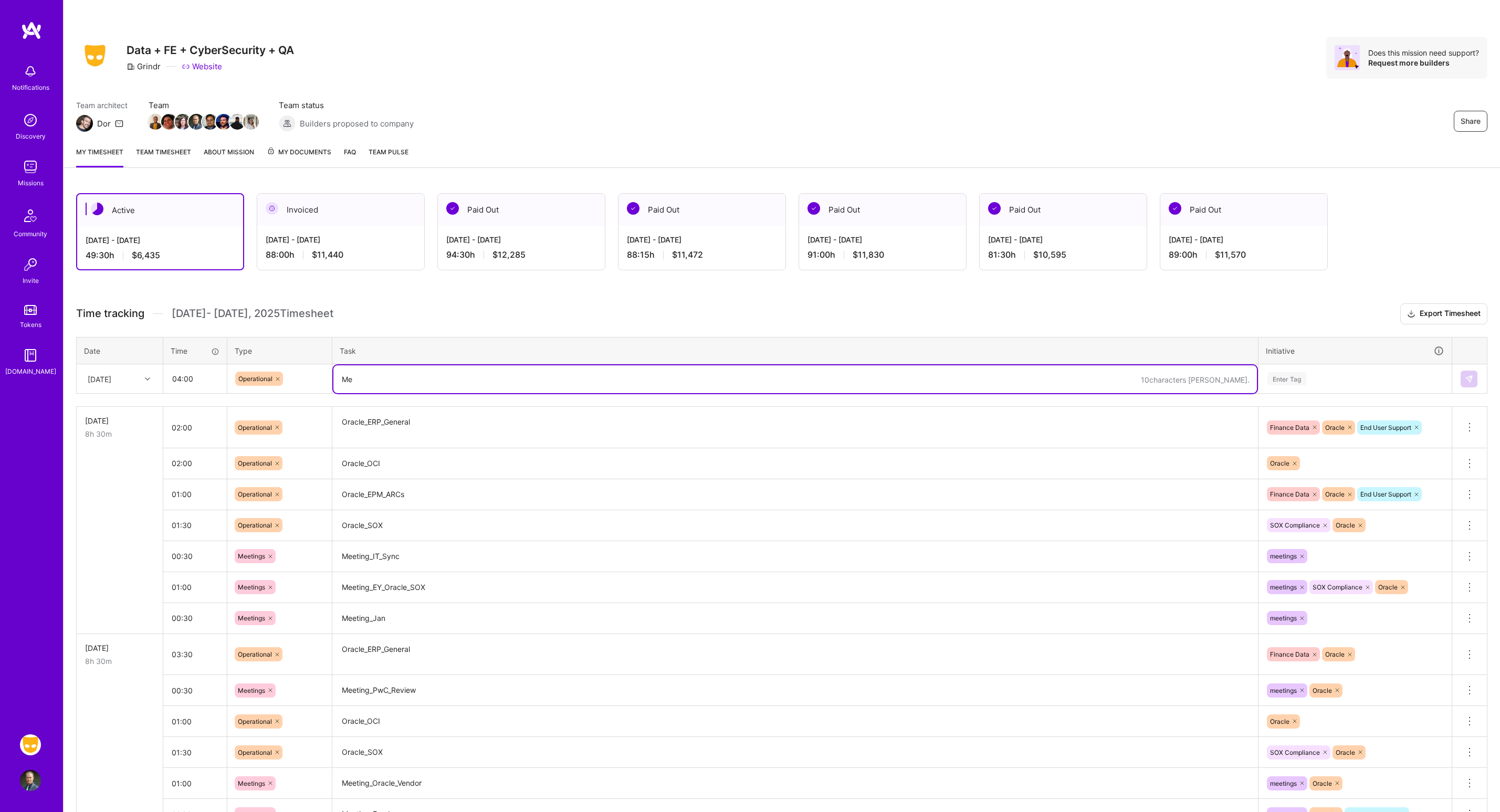
type textarea "M"
type textarea "Oracle_ERP_General"
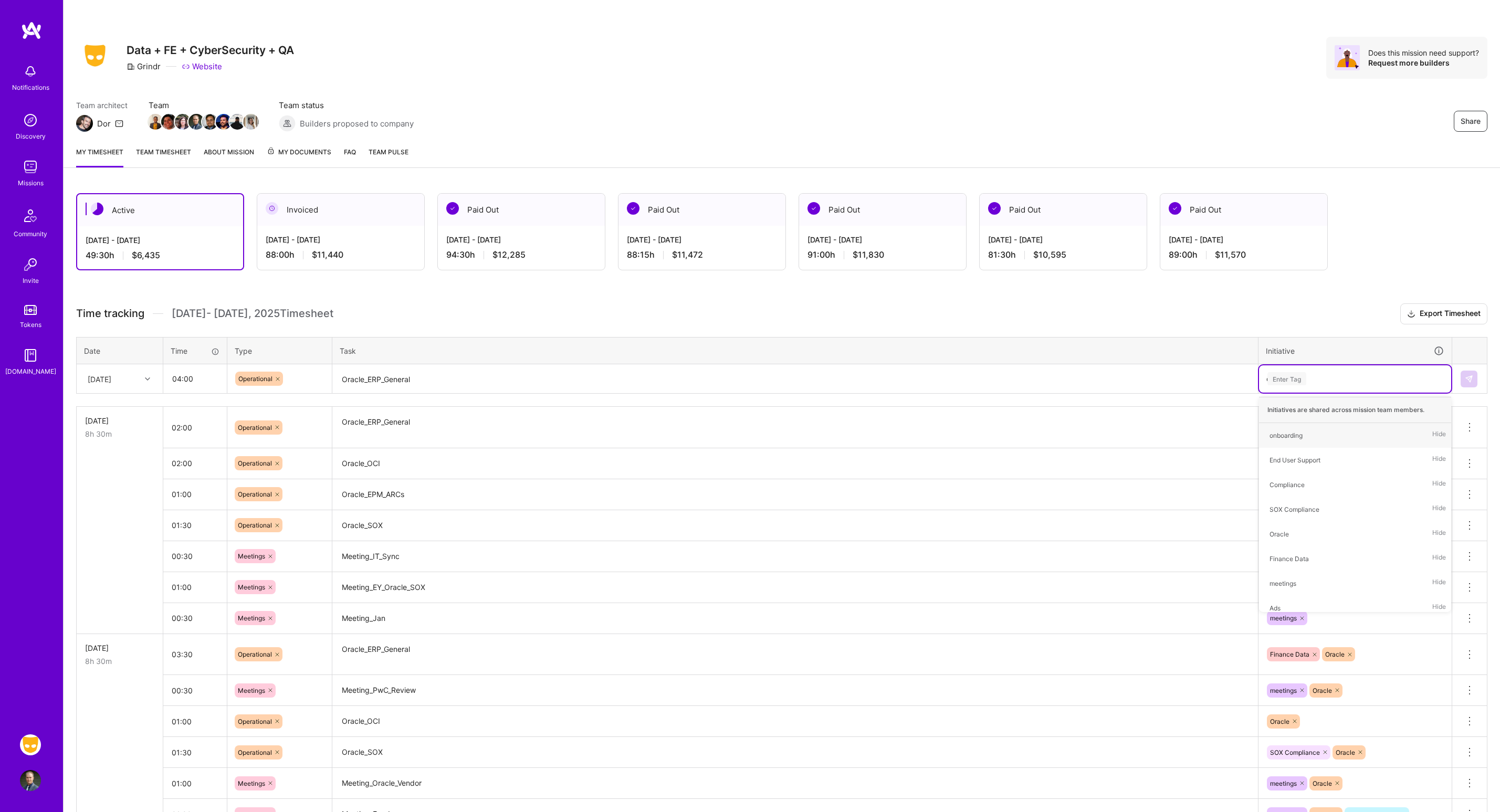
type input "ora"
type input "fina"
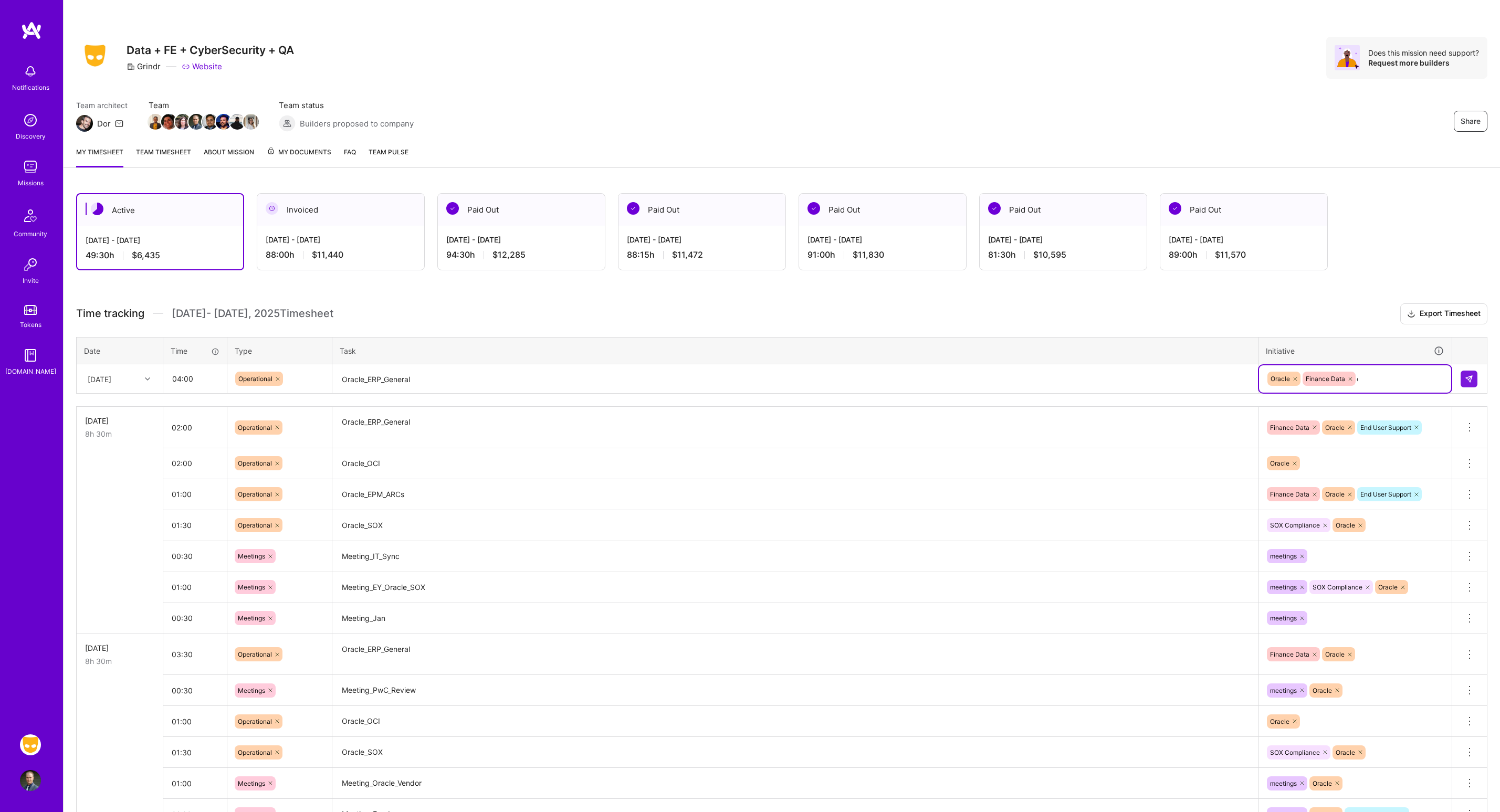
type input "end"
click at [1467, 378] on img at bounding box center [1469, 379] width 8 height 8
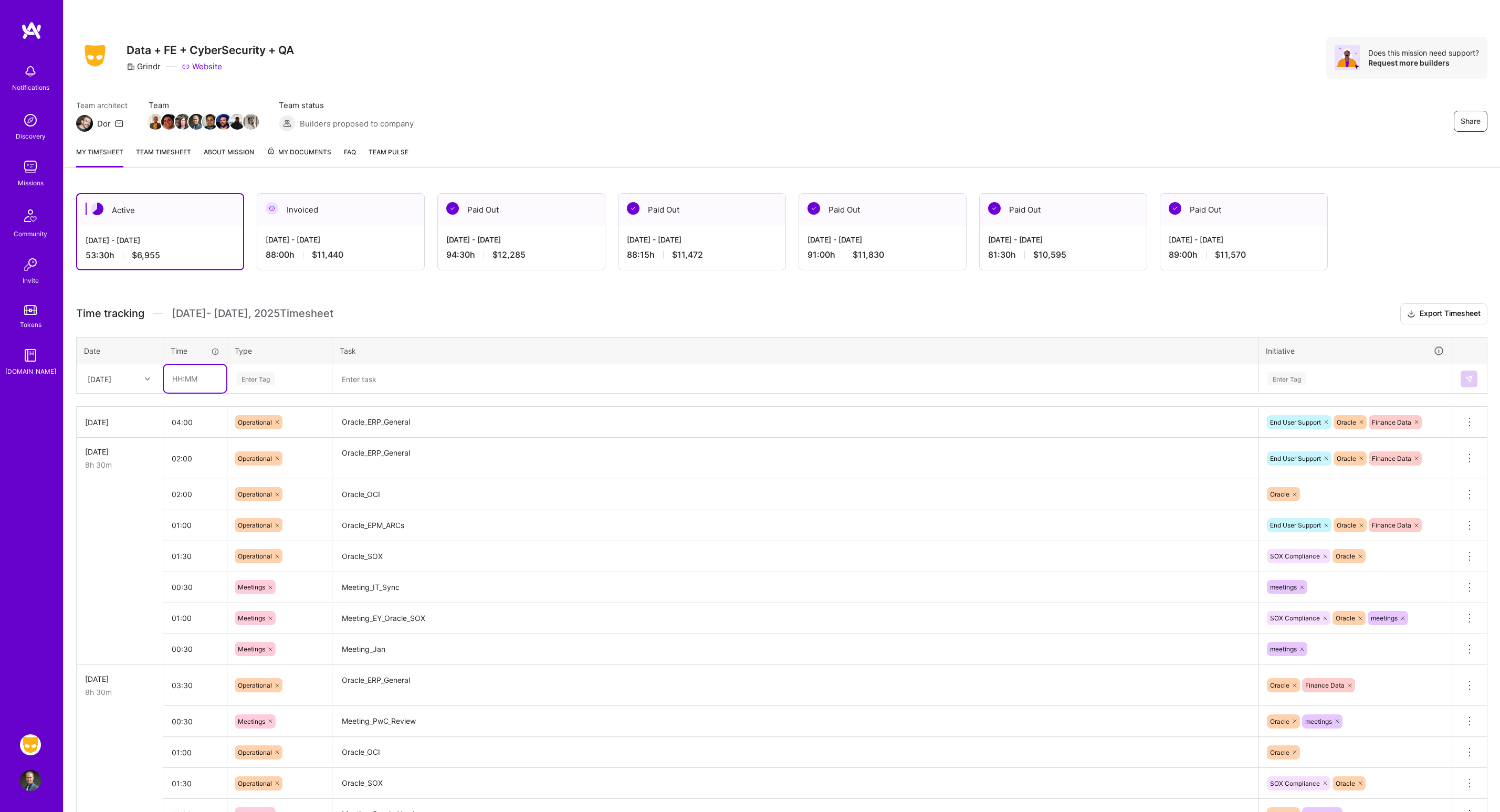
click at [198, 373] on input "text" at bounding box center [195, 379] width 63 height 28
type input "00:30"
type input "meet"
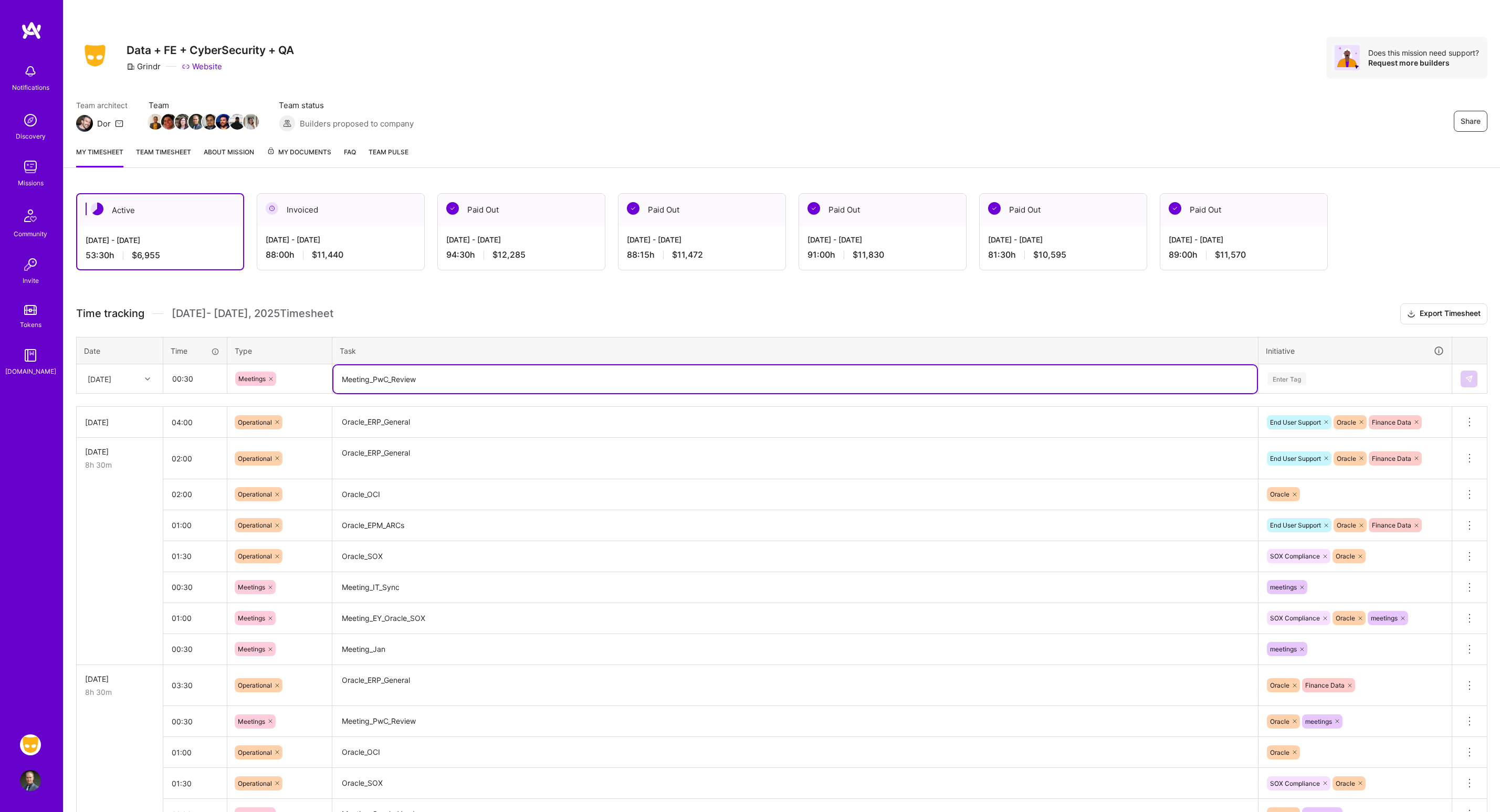
type textarea "Meeting_PwC_Review"
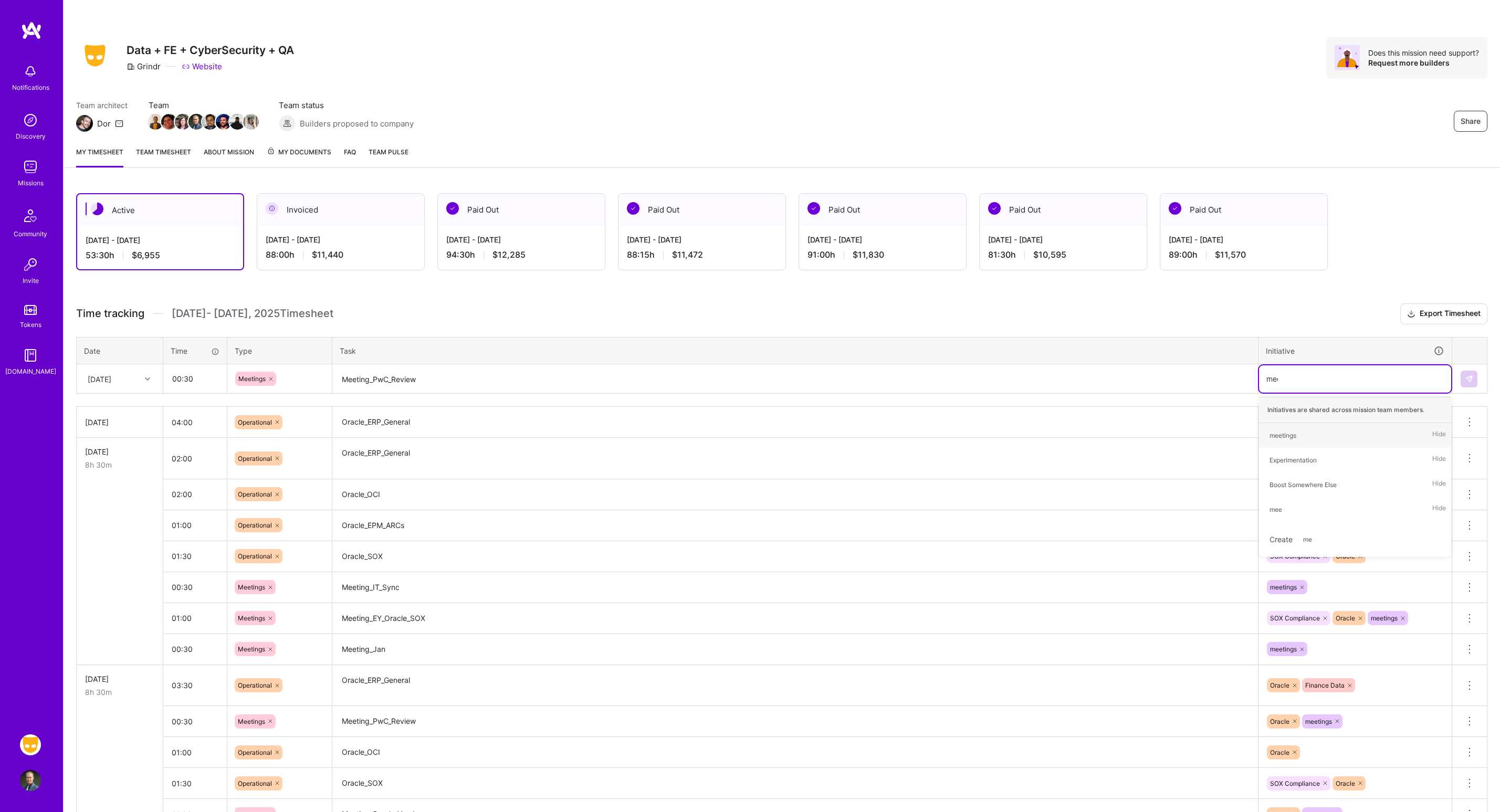
type input "meet"
type input "ora"
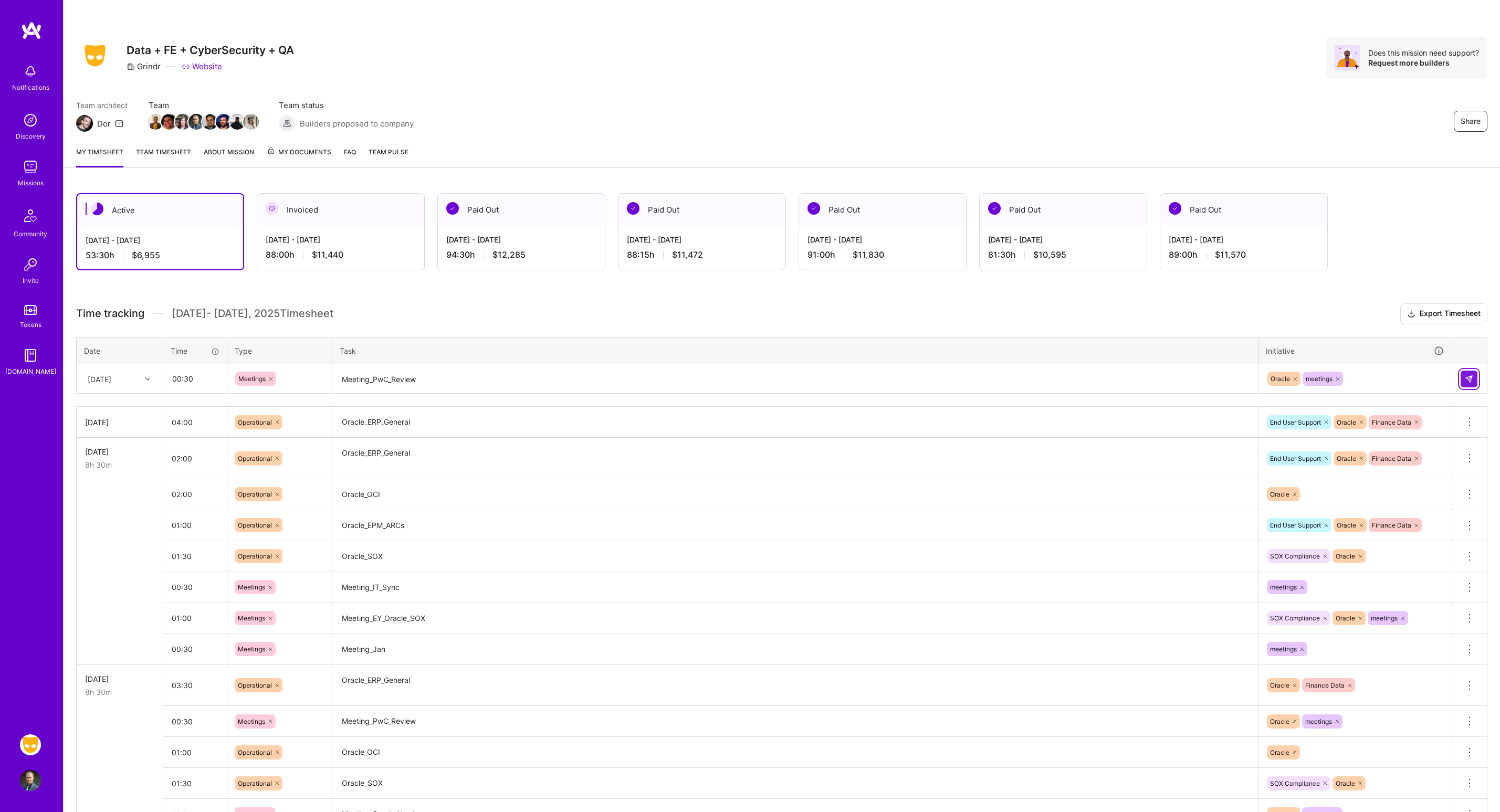
click at [1466, 377] on img at bounding box center [1469, 379] width 8 height 8
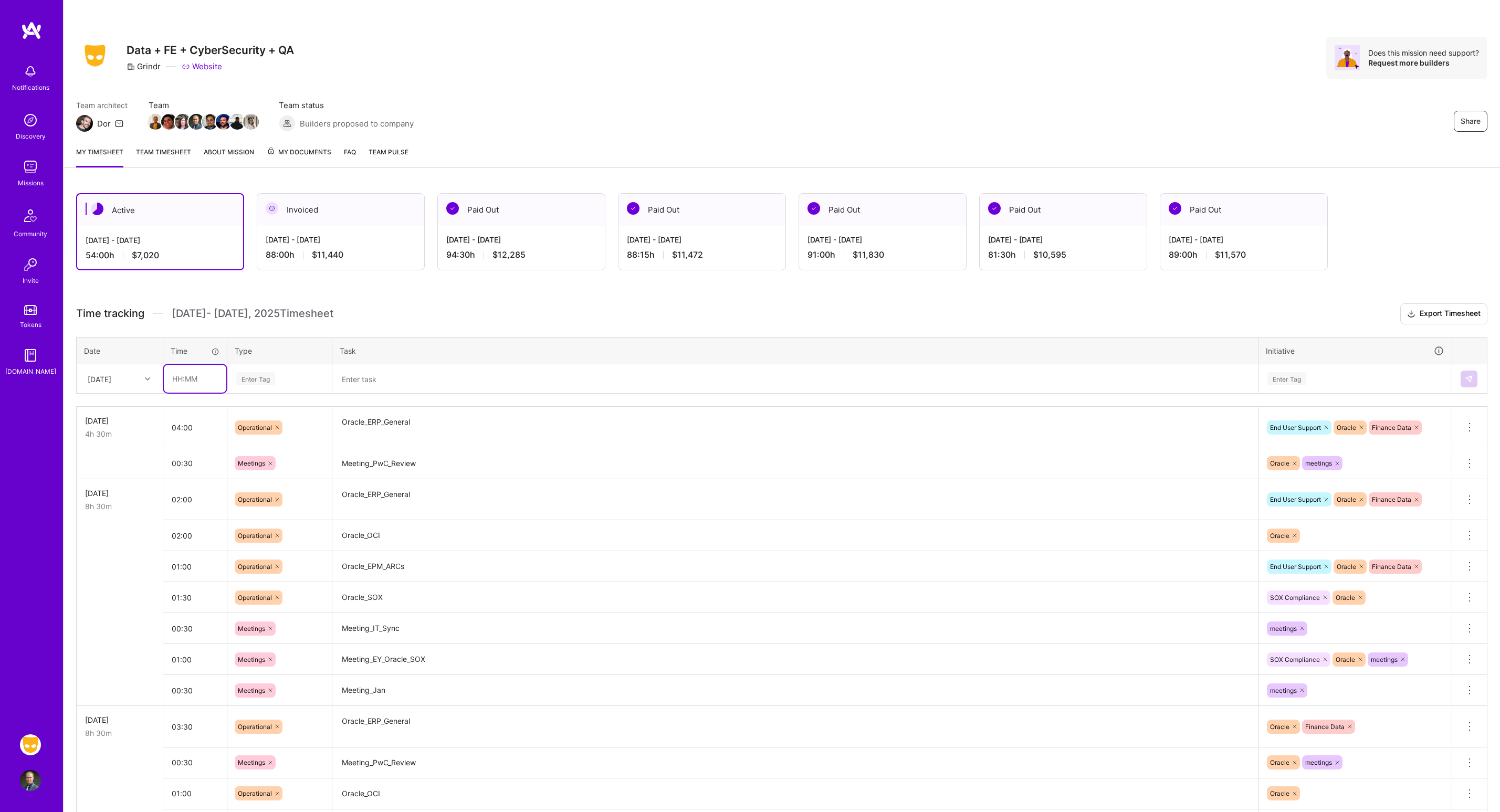
click at [186, 387] on input "text" at bounding box center [195, 379] width 63 height 28
type input "00:30"
type input "op"
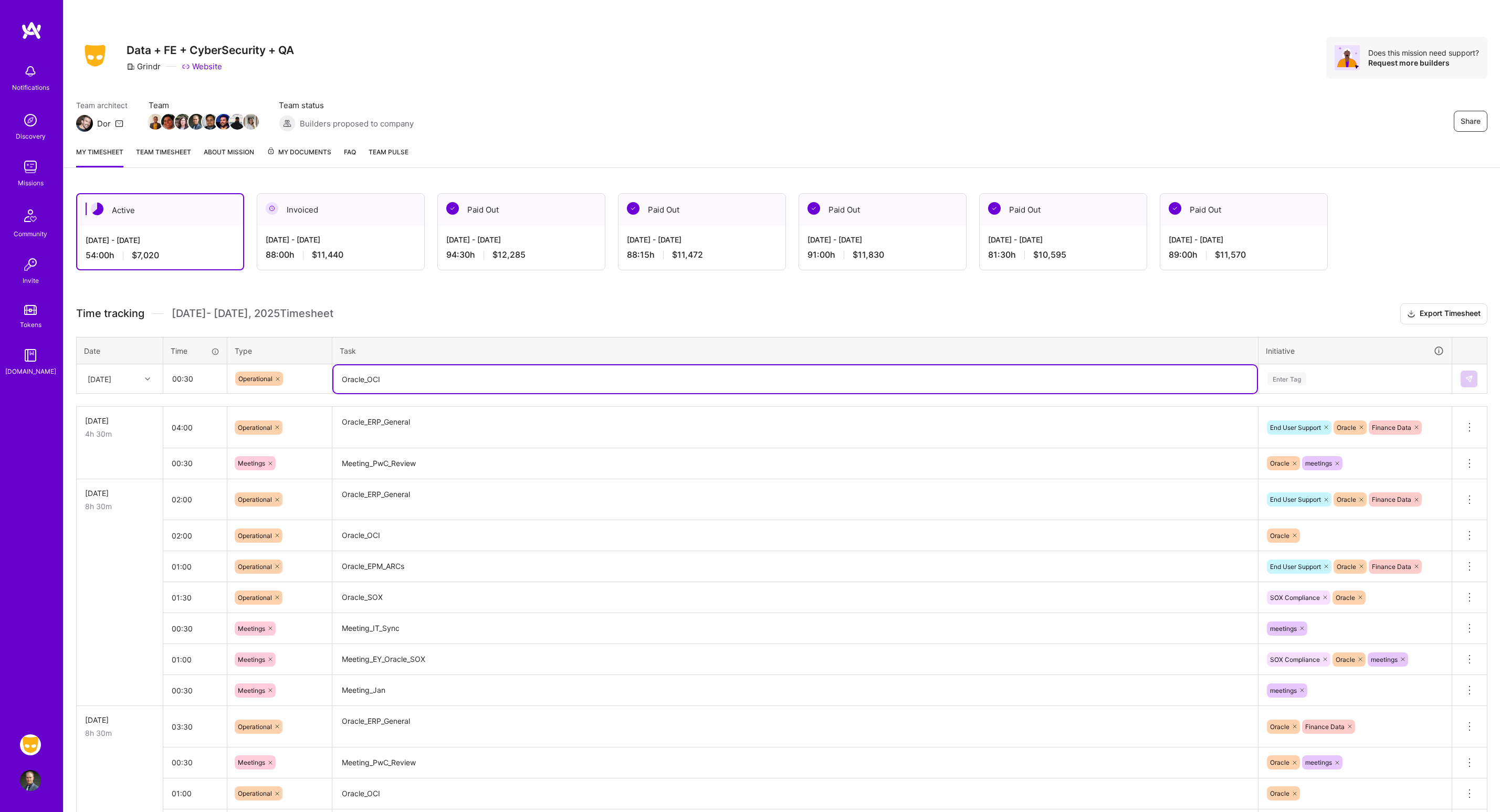
type textarea "Oracle_OCI"
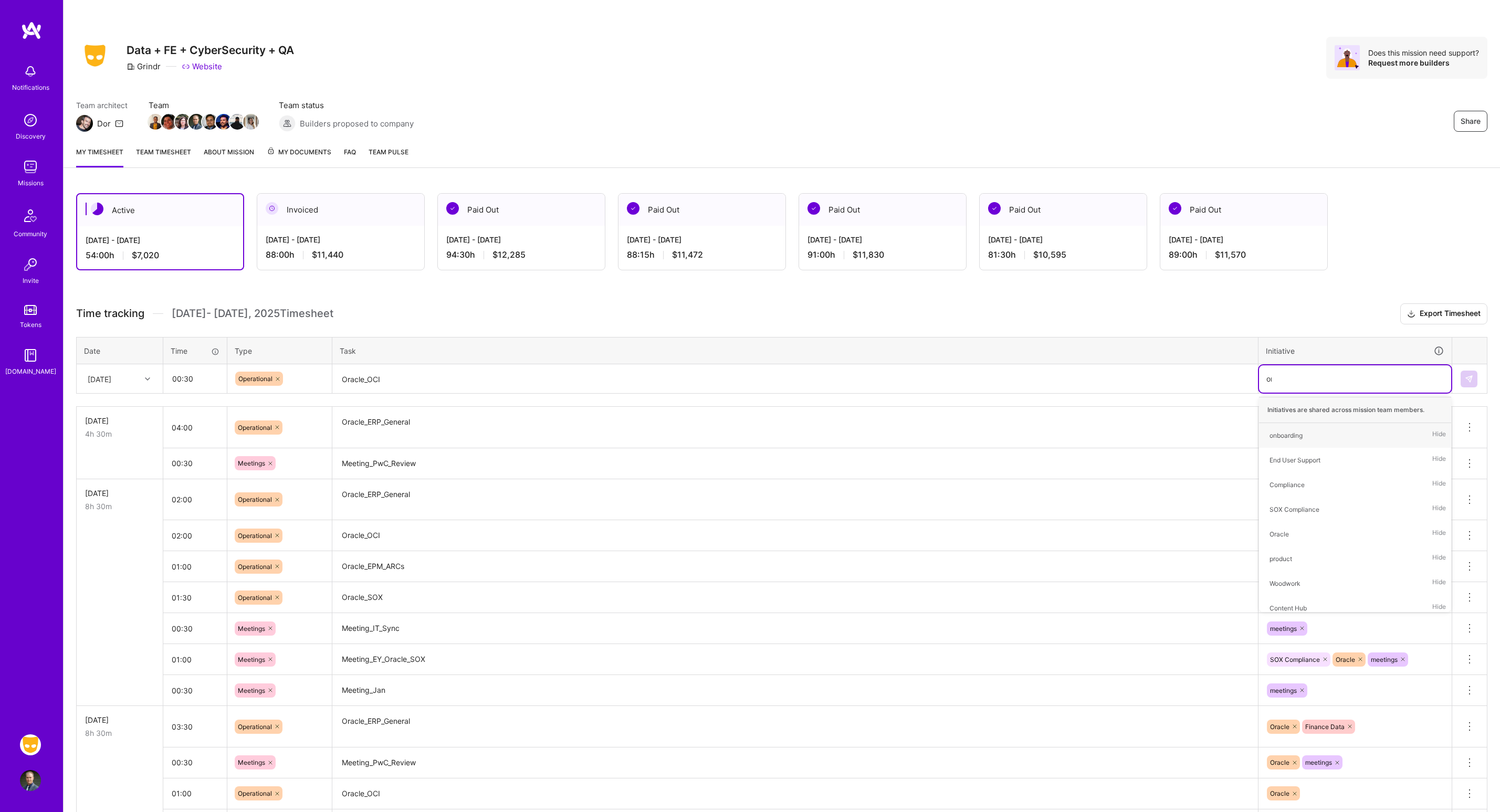
type input "orac"
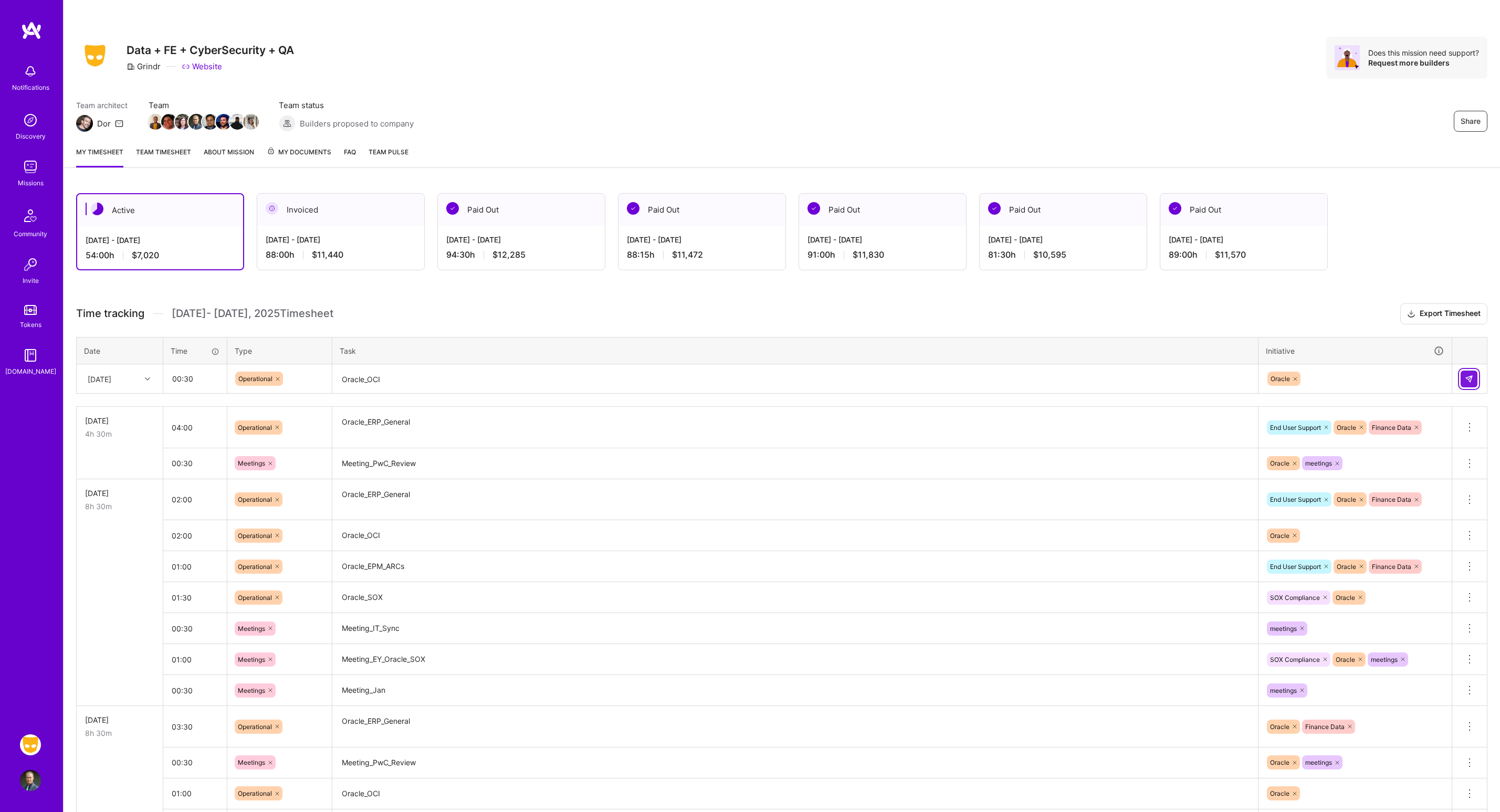
click at [1462, 382] on td at bounding box center [1470, 379] width 35 height 29
click at [1466, 379] on img at bounding box center [1469, 379] width 8 height 8
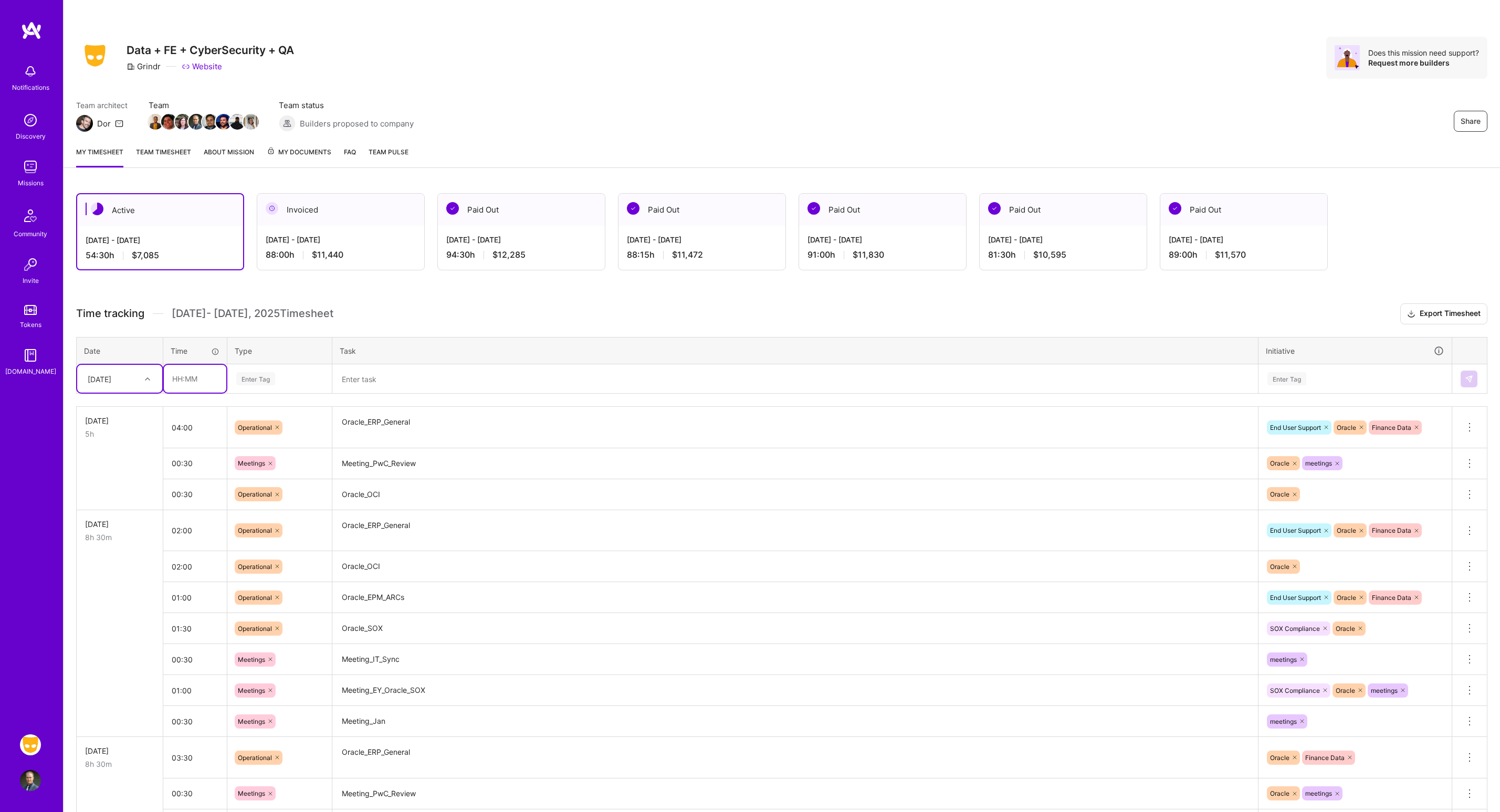
click at [209, 370] on input "text" at bounding box center [195, 379] width 63 height 28
type input "02:15"
type input "op"
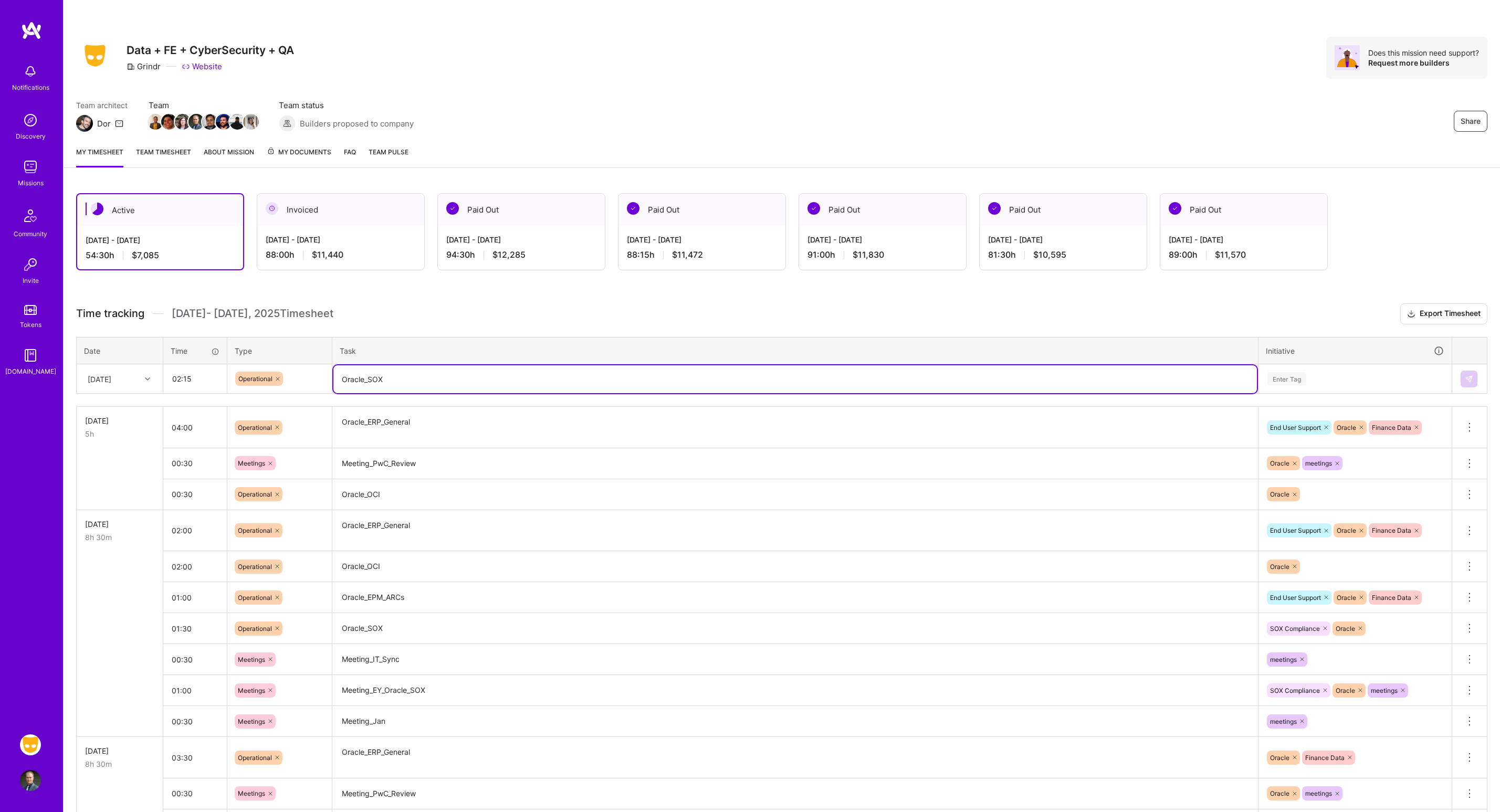
type textarea "Oracle_SOX"
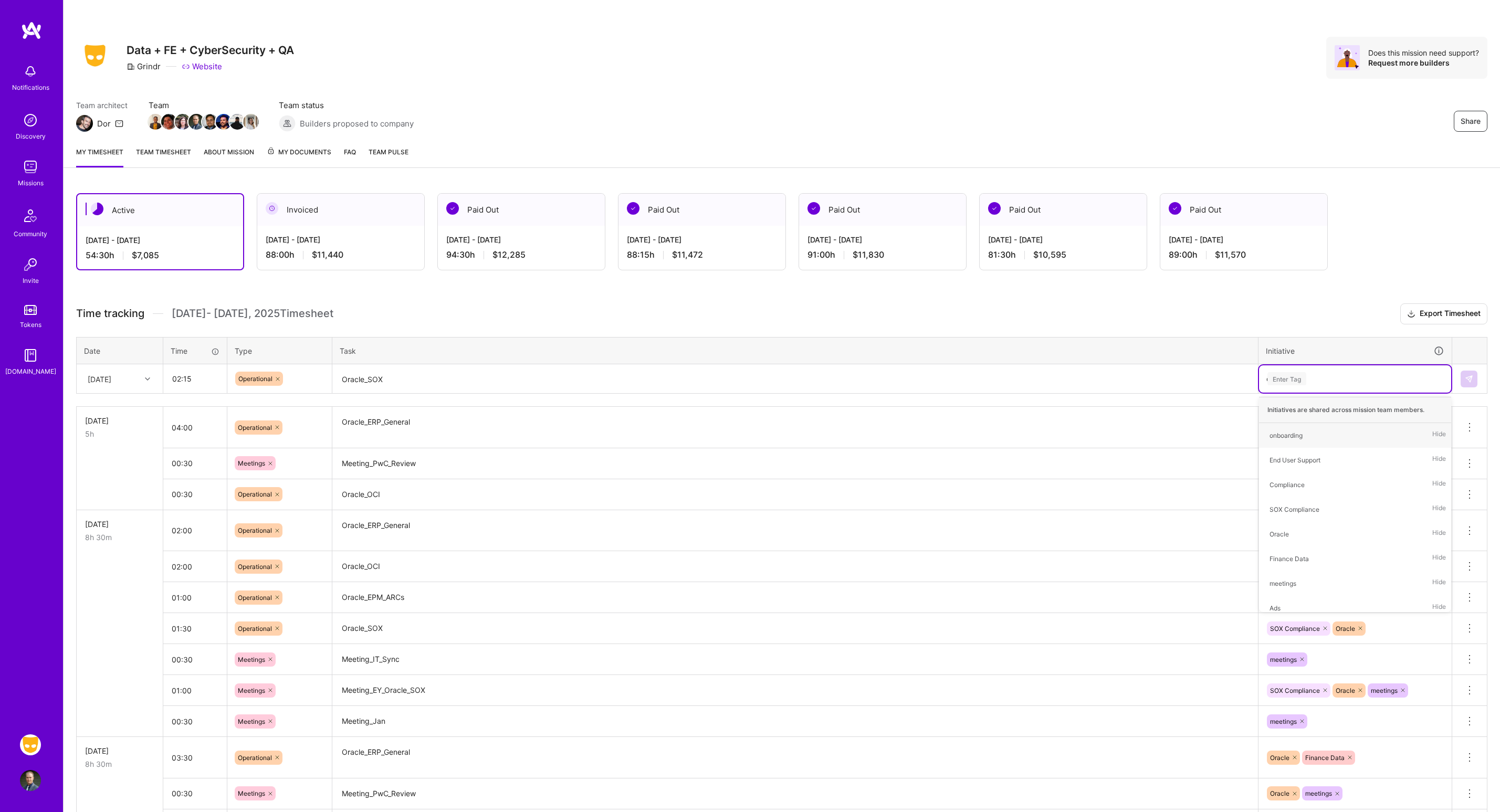
type input "ora"
type input "sox"
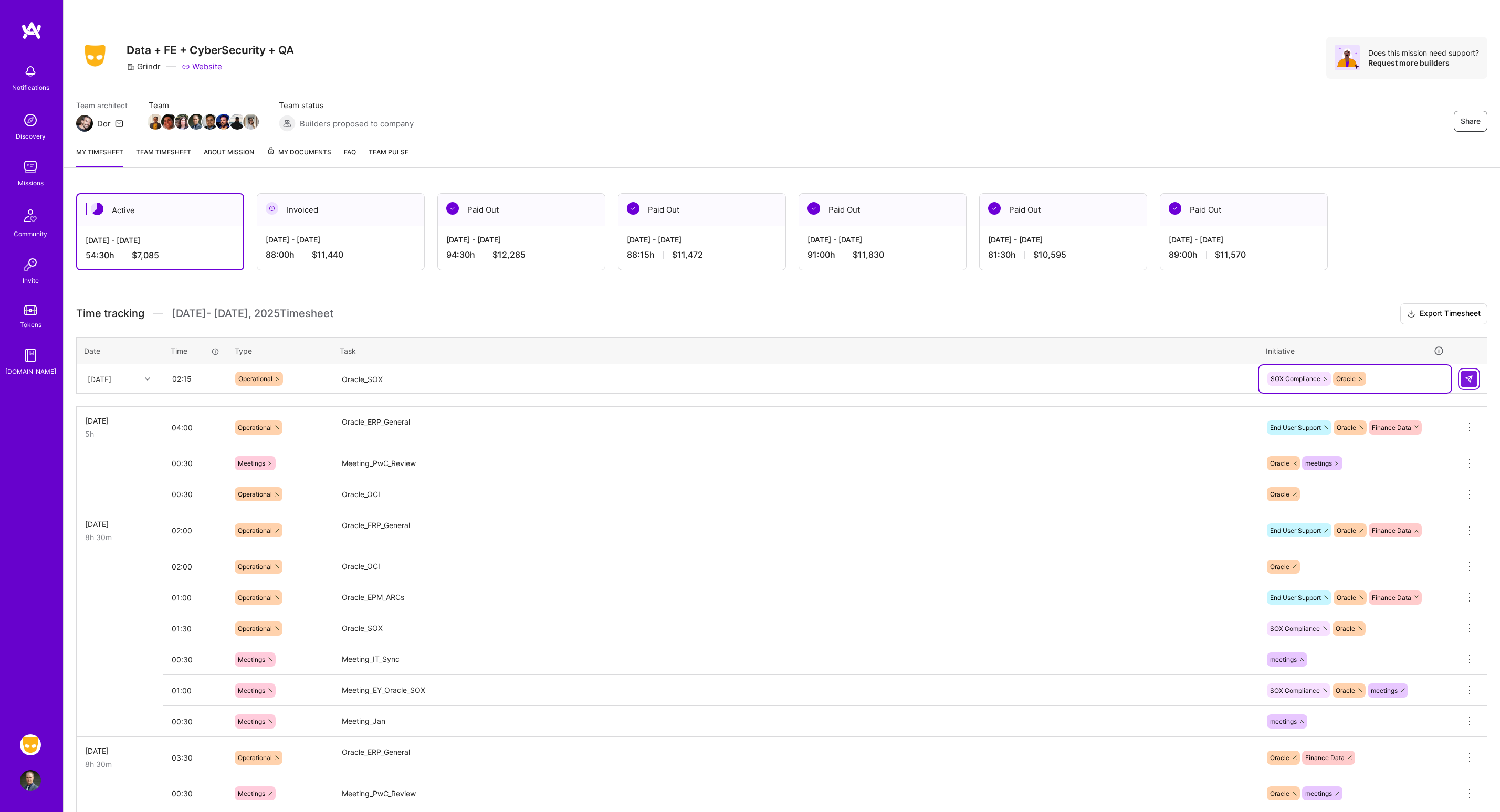
click at [1467, 374] on button at bounding box center [1469, 379] width 17 height 17
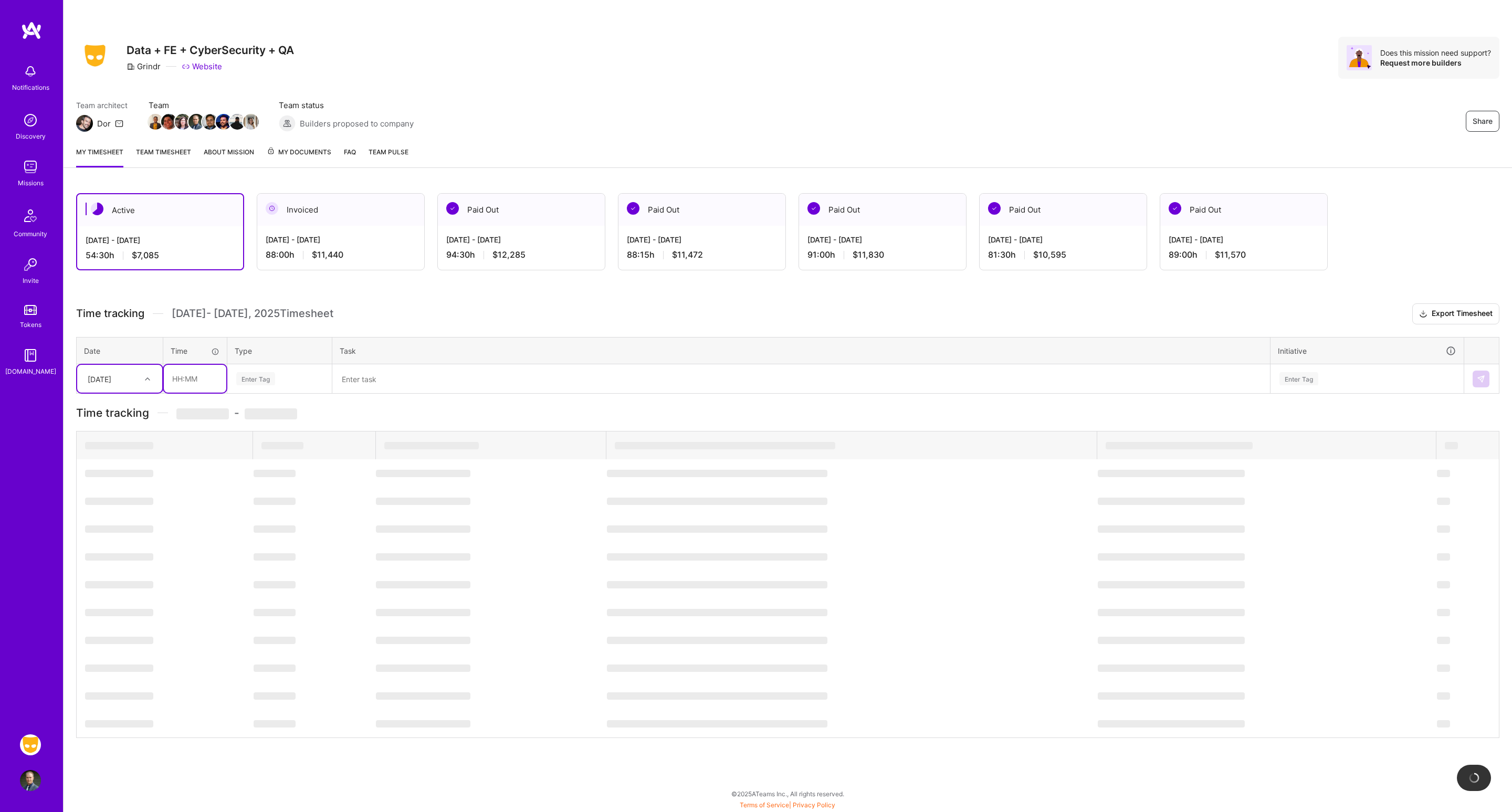
click at [197, 378] on input "text" at bounding box center [195, 379] width 63 height 28
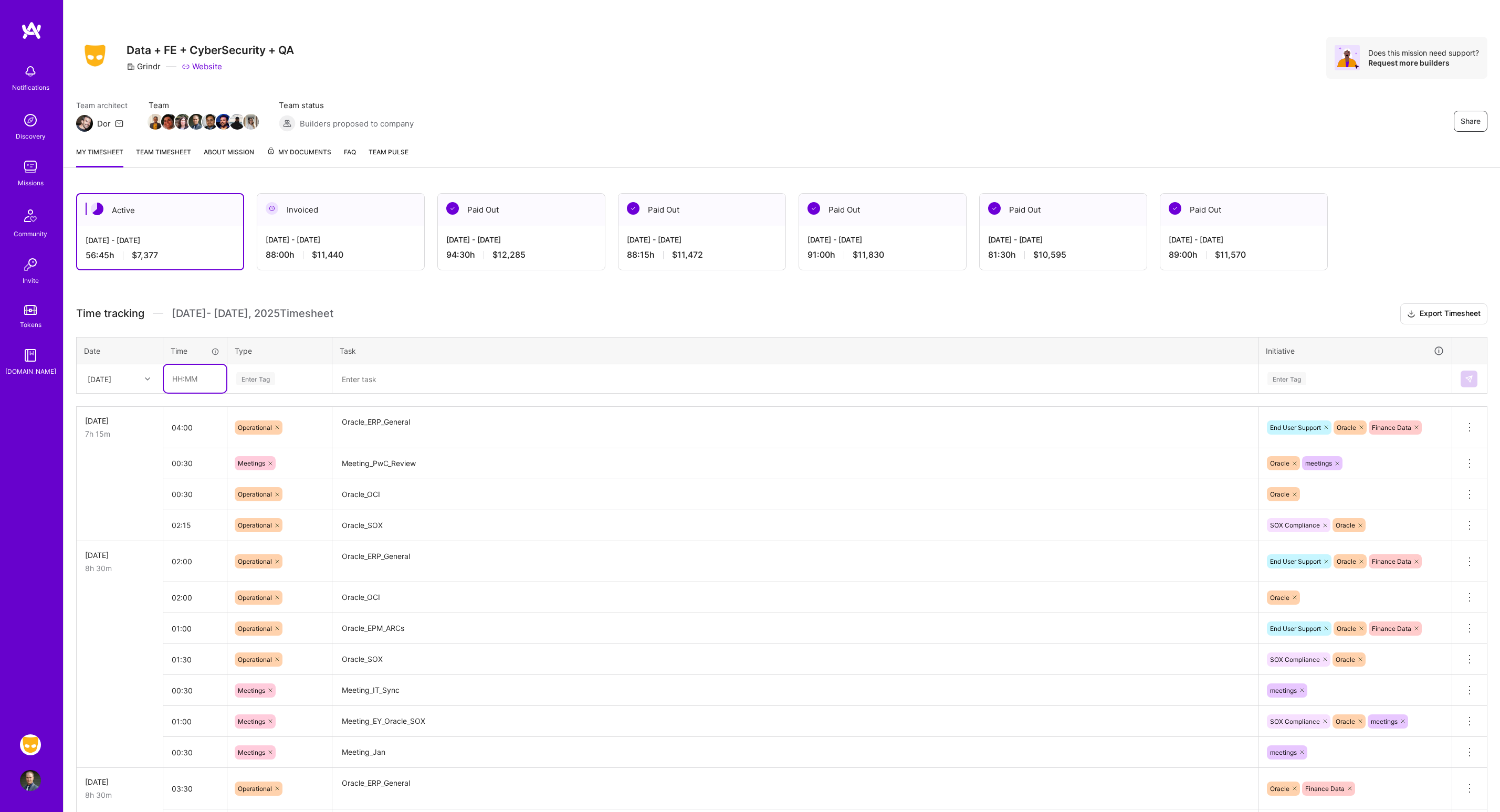
type input ":"
type input "00:45"
type input "meet"
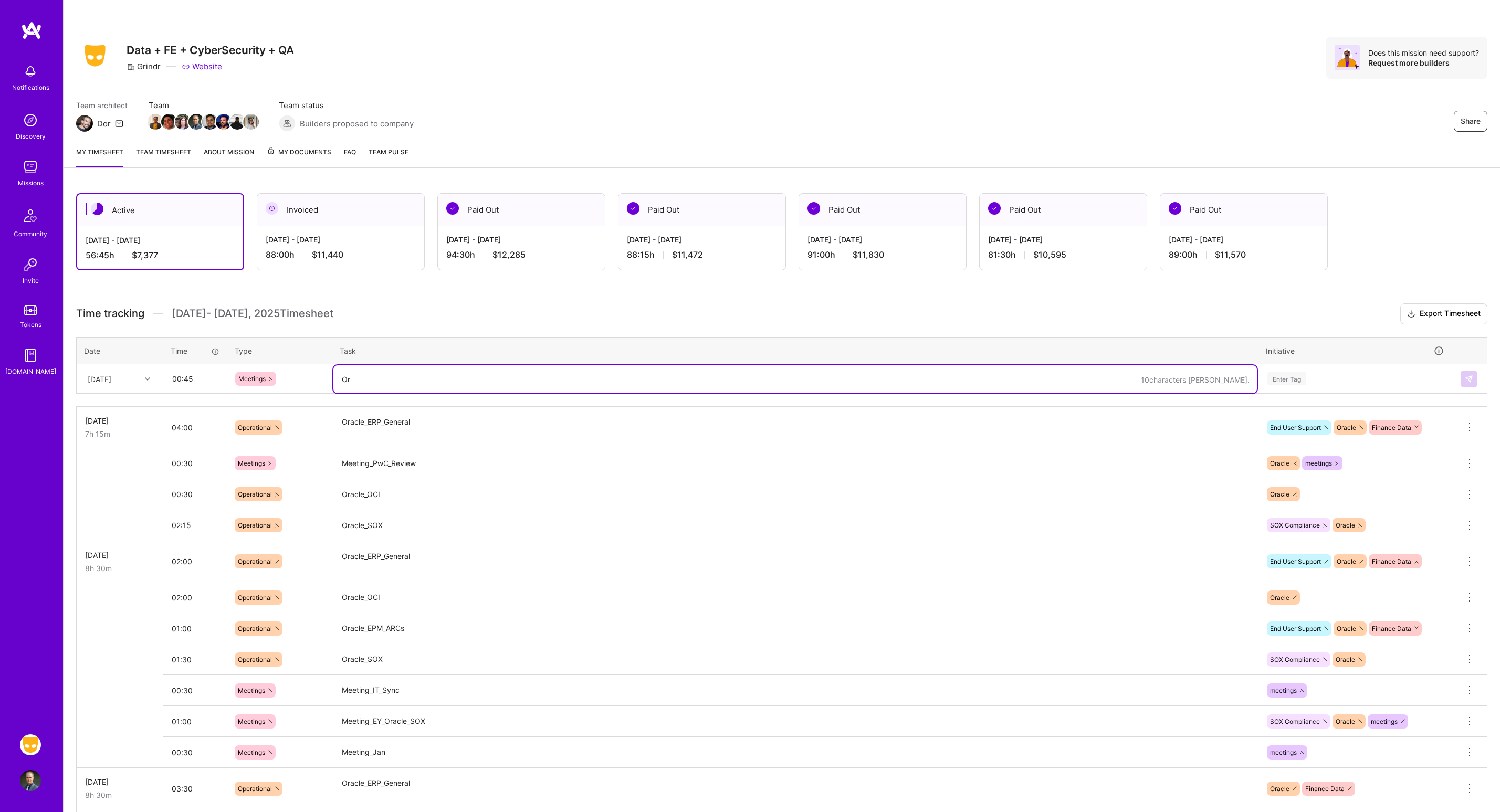
type textarea "O"
type textarea "Meeting_Oracle_Vendor"
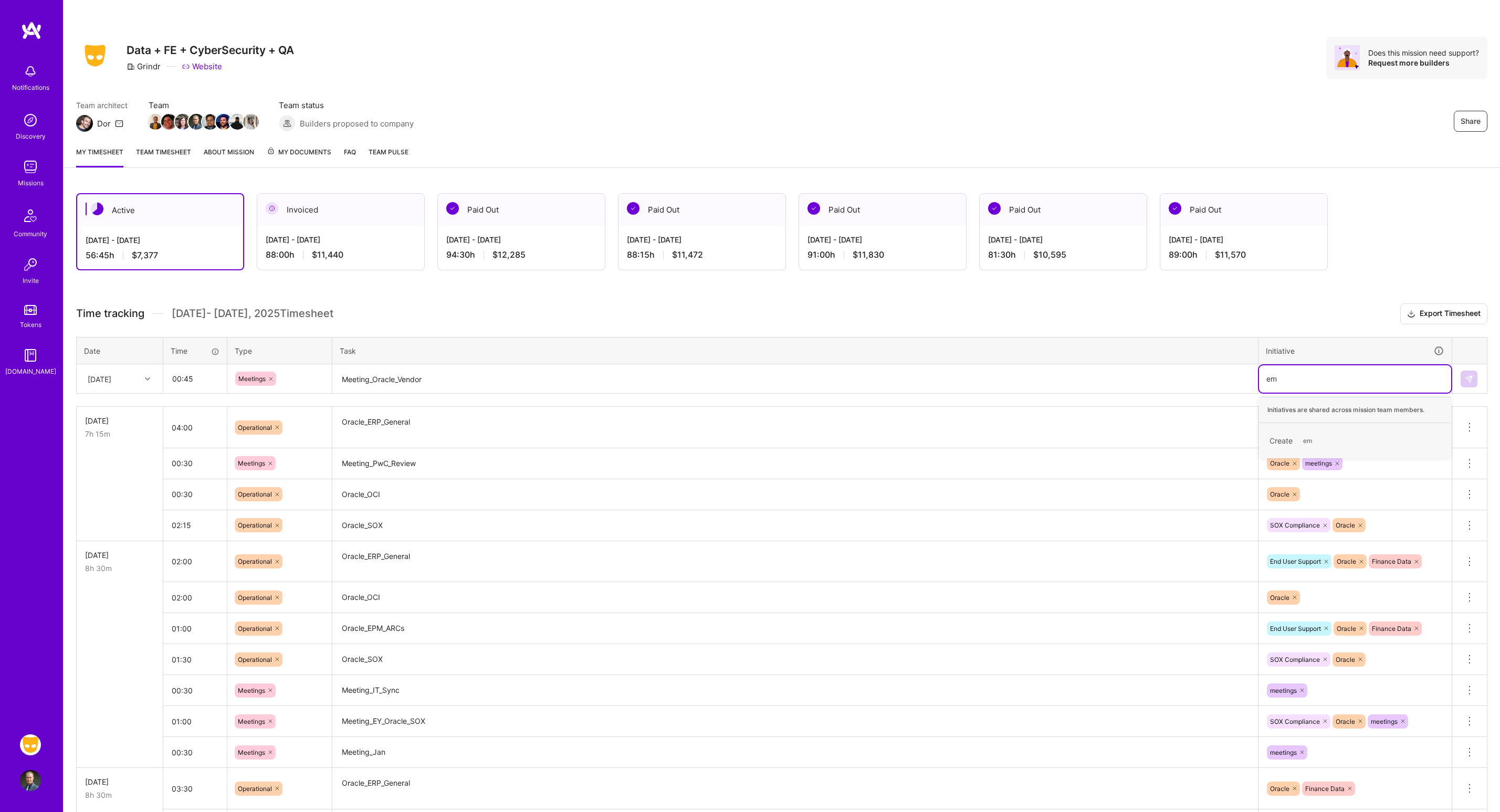
type input "e"
type input "meet"
type input "orac"
click at [1470, 380] on img at bounding box center [1469, 379] width 8 height 8
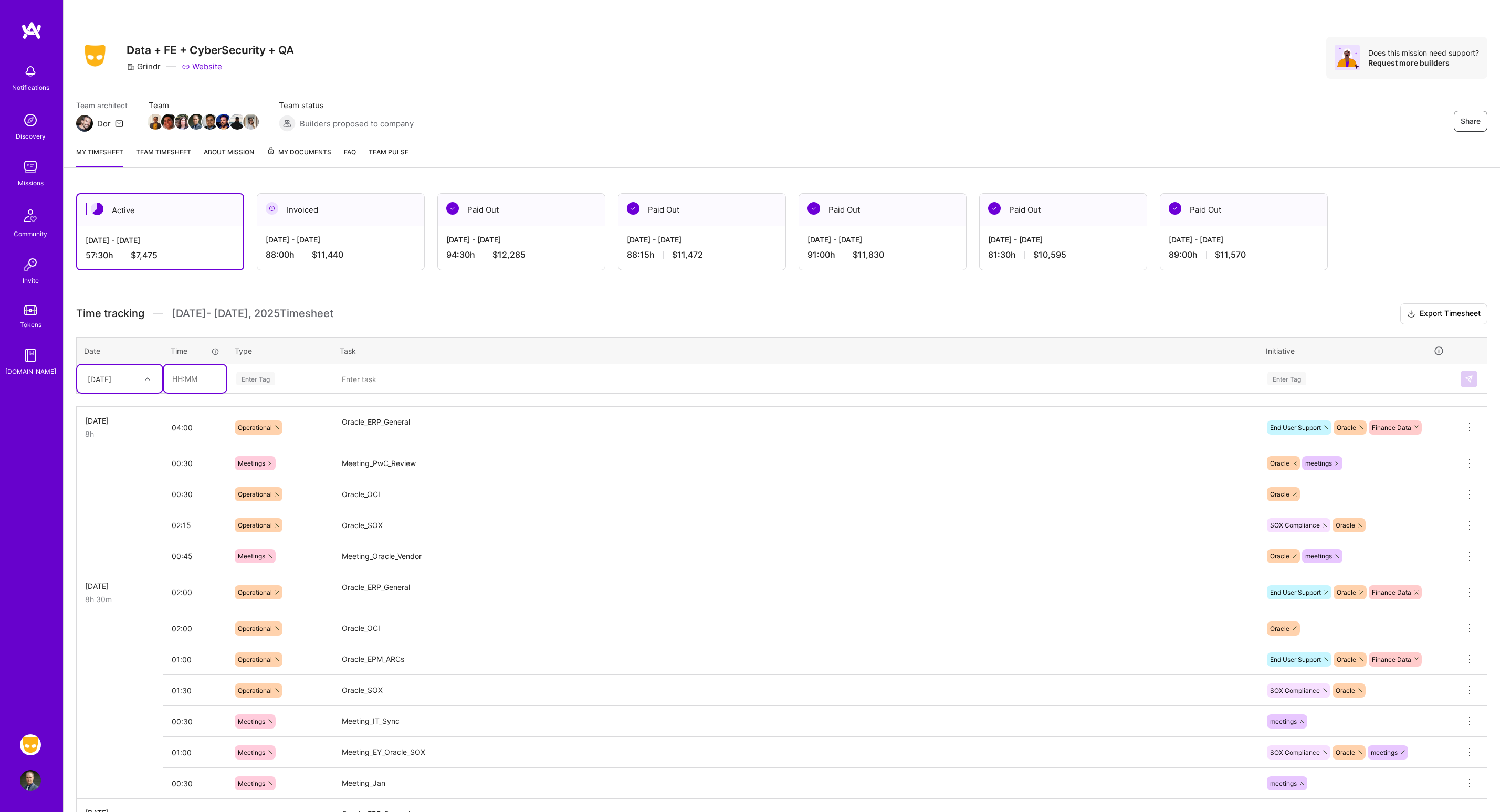
click at [187, 370] on input "text" at bounding box center [195, 379] width 63 height 28
click at [197, 373] on input "text" at bounding box center [195, 379] width 63 height 28
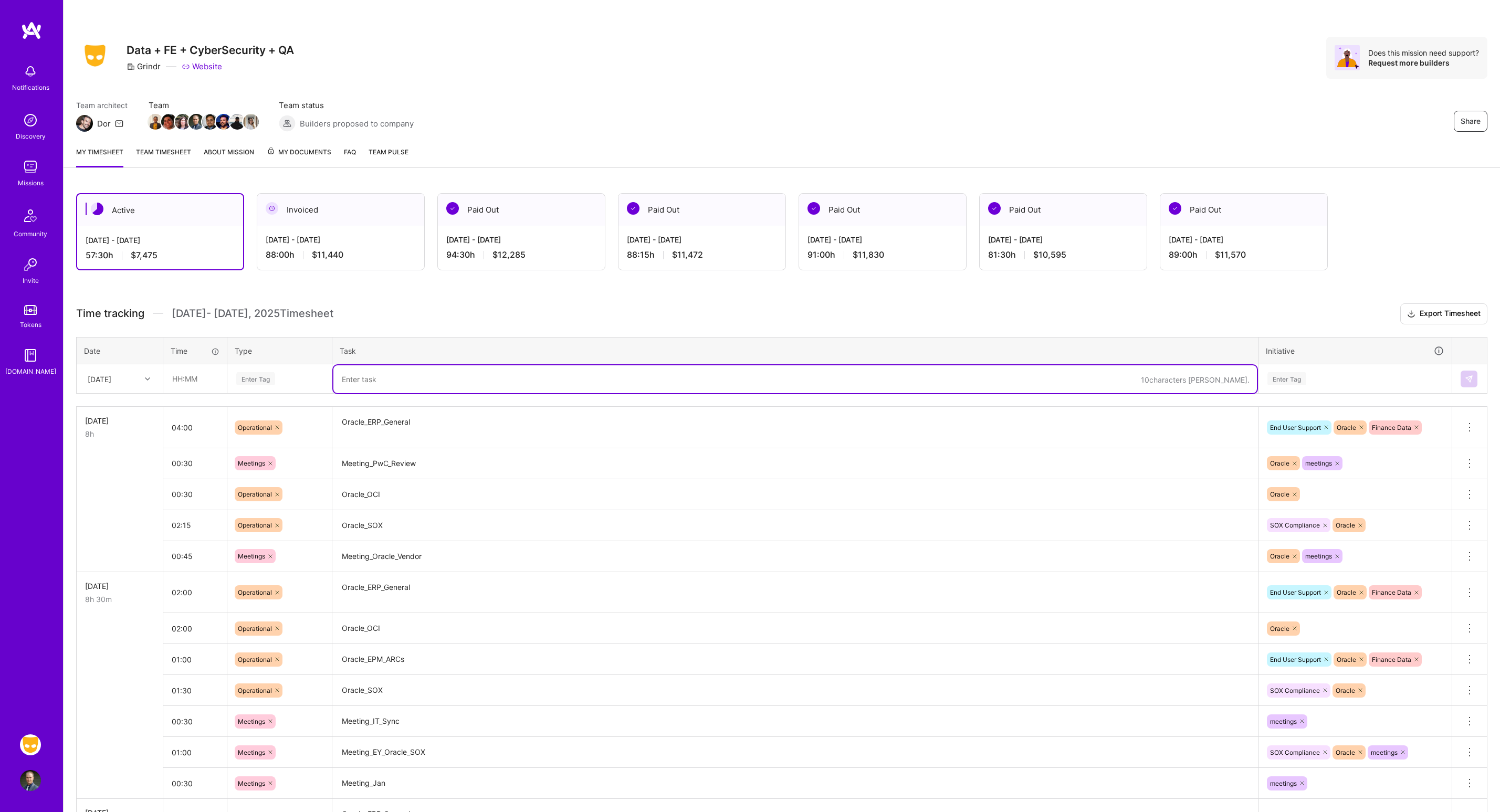
click at [528, 380] on textarea at bounding box center [795, 379] width 924 height 28
click at [214, 382] on input "text" at bounding box center [195, 379] width 63 height 28
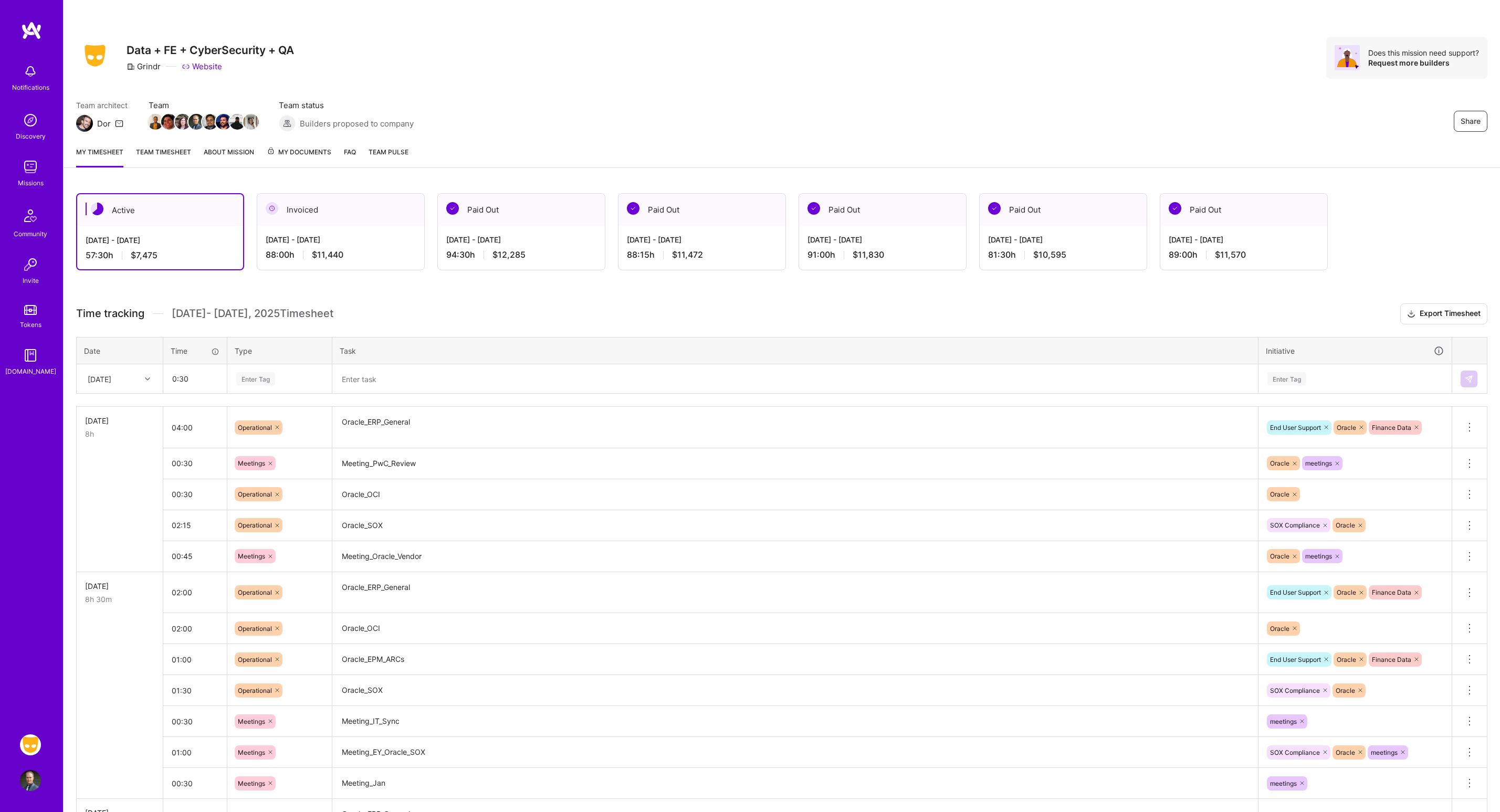
type input "00:30"
type input "meet"
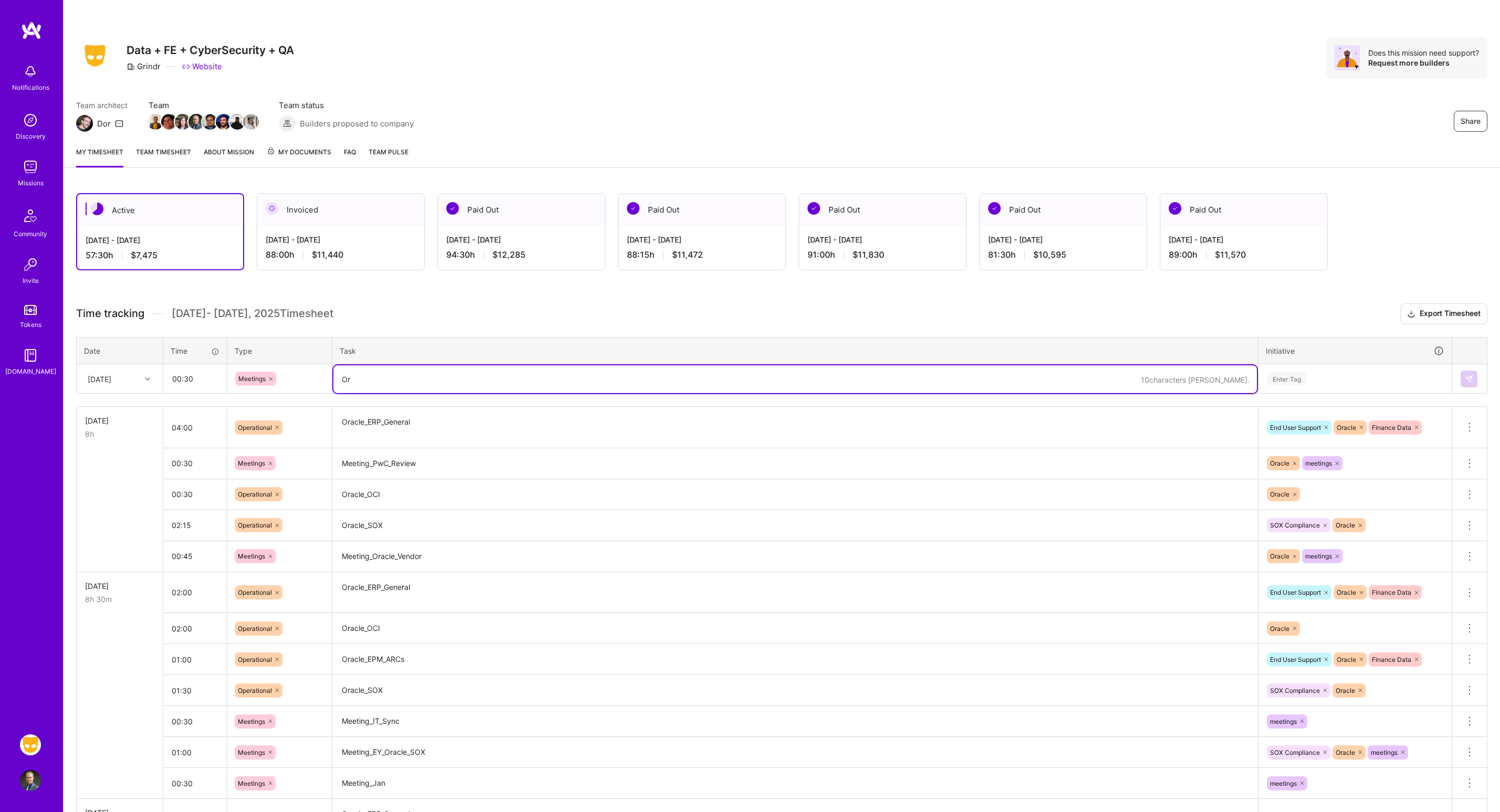
type textarea "O"
type textarea "Meeting_Fuad"
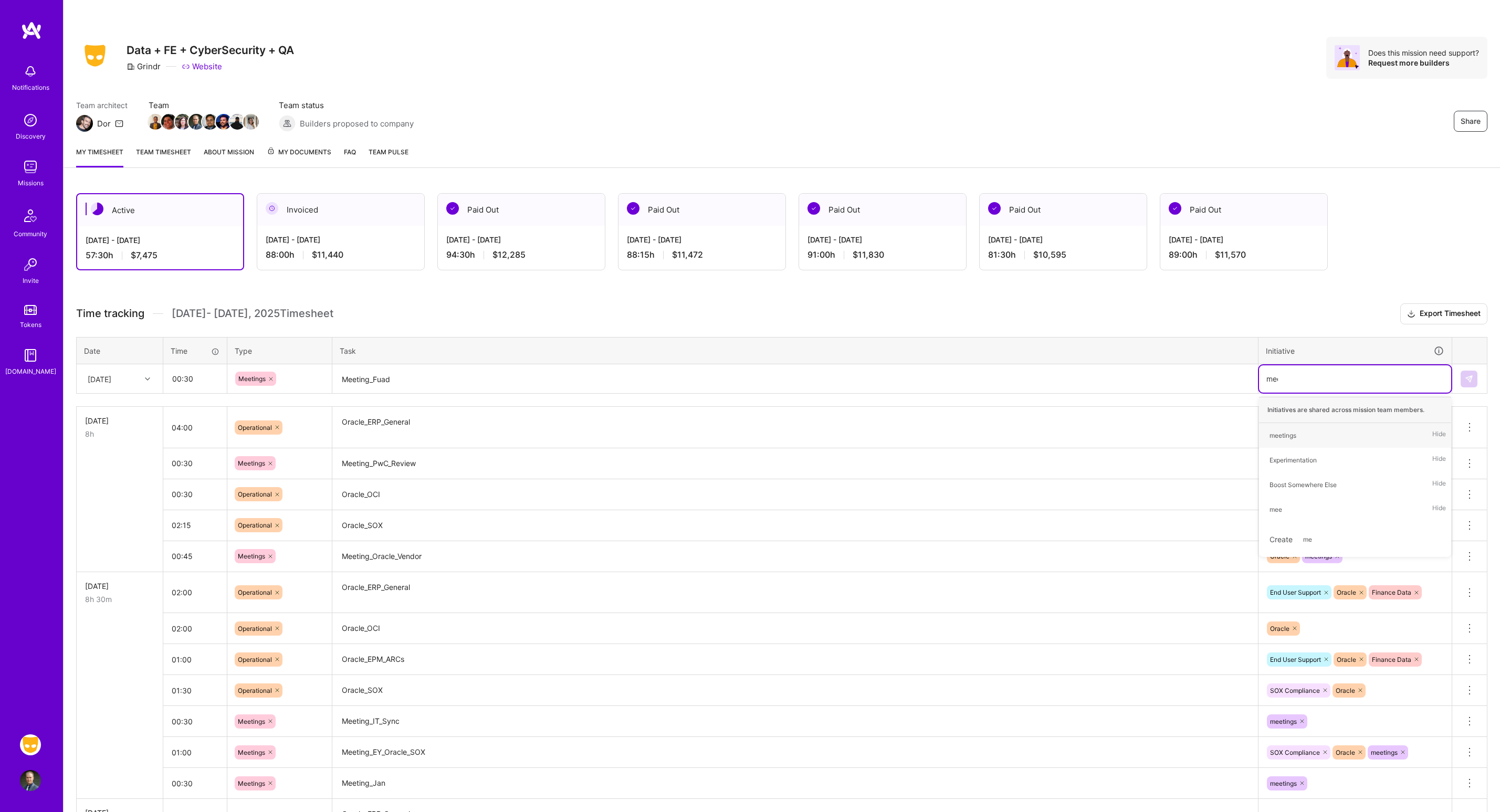
type input "meet"
type input "en"
click at [1366, 438] on div "End User Support Hide" at bounding box center [1355, 435] width 192 height 24
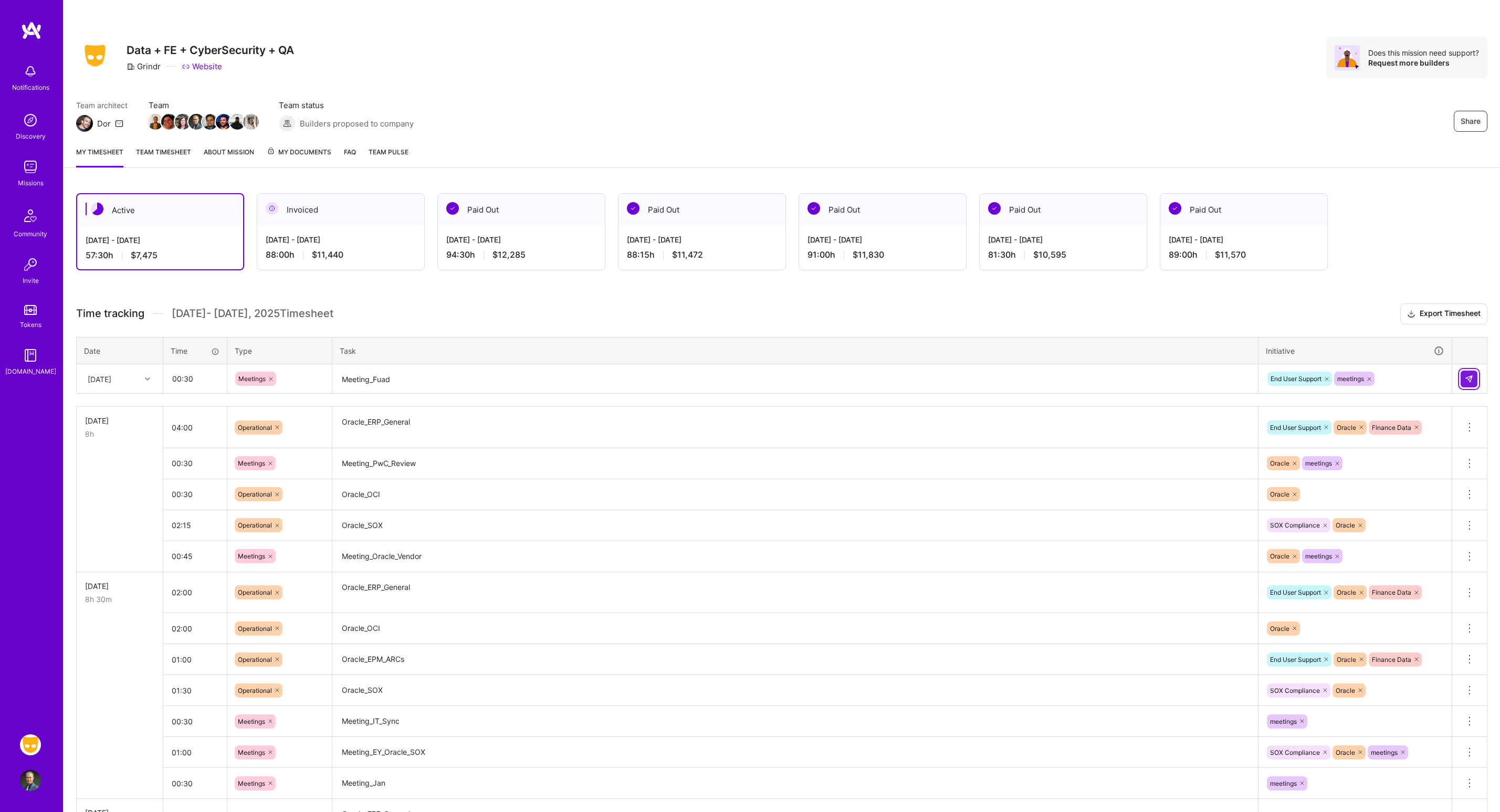
click at [1471, 378] on img at bounding box center [1469, 379] width 8 height 8
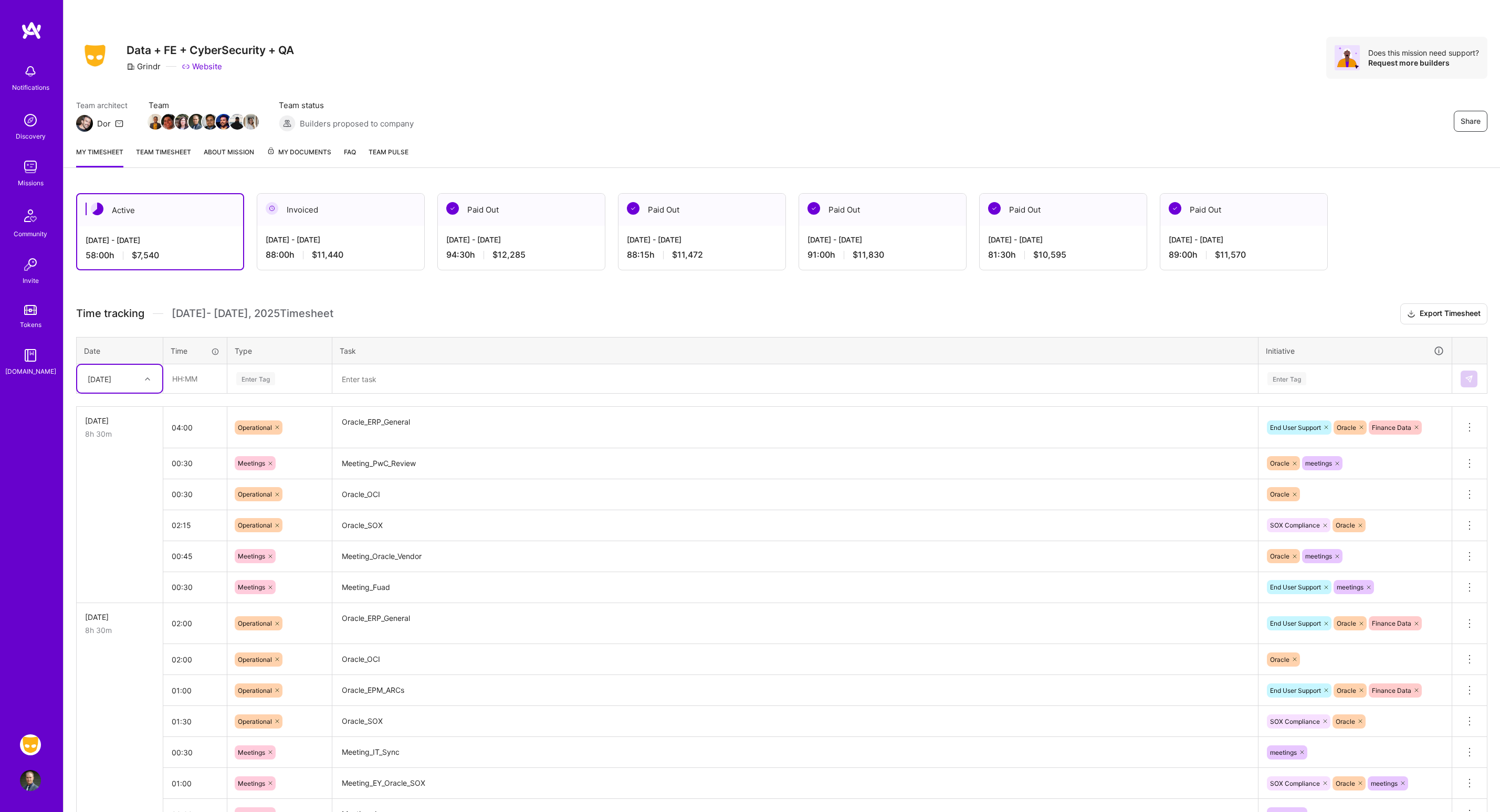
click at [153, 382] on div at bounding box center [148, 379] width 16 height 14
click at [105, 542] on div "[DATE]" at bounding box center [120, 542] width 85 height 20
click at [198, 375] on input "text" at bounding box center [195, 379] width 63 height 28
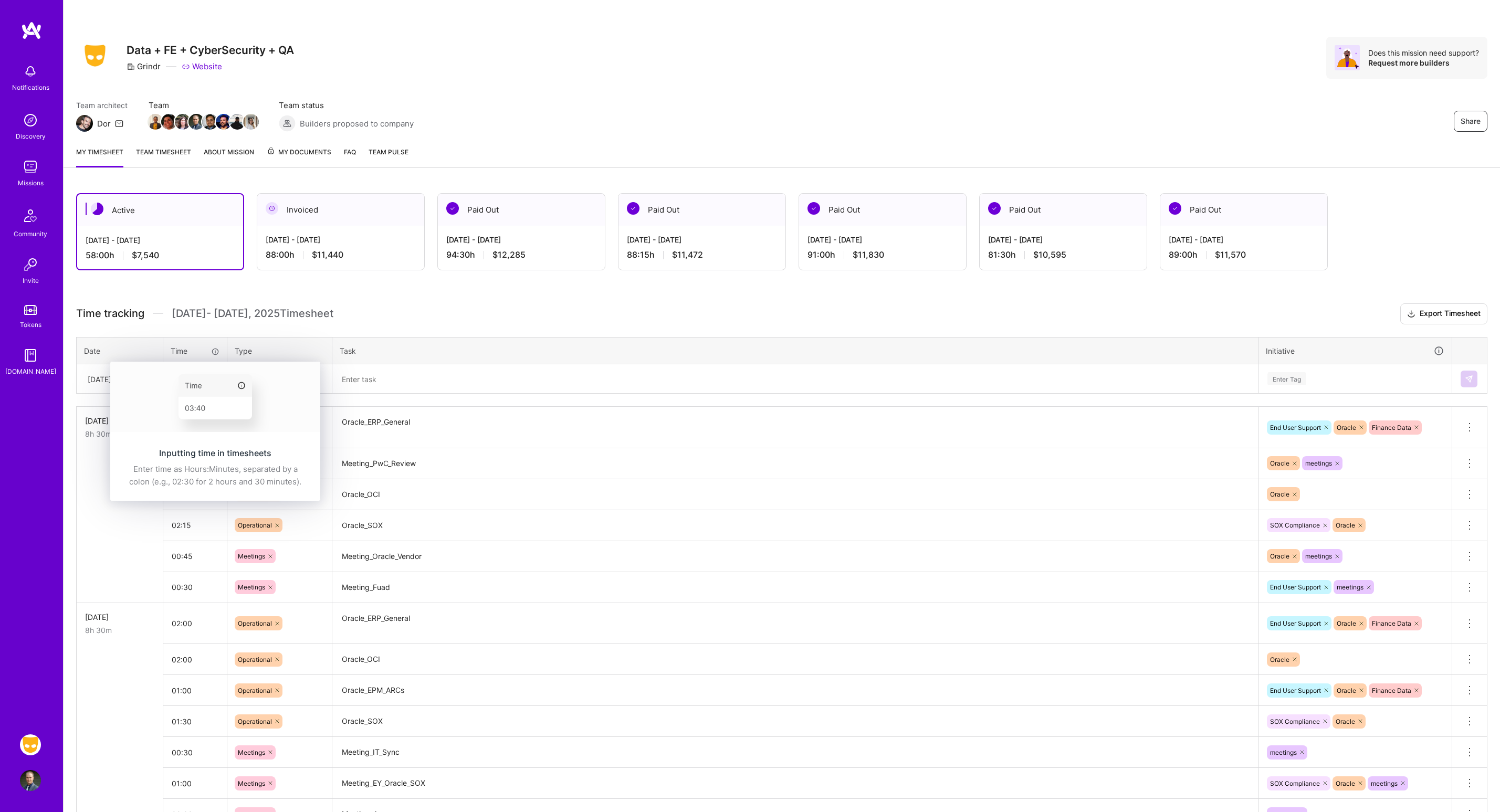
click at [200, 358] on th "Time" at bounding box center [195, 351] width 64 height 27
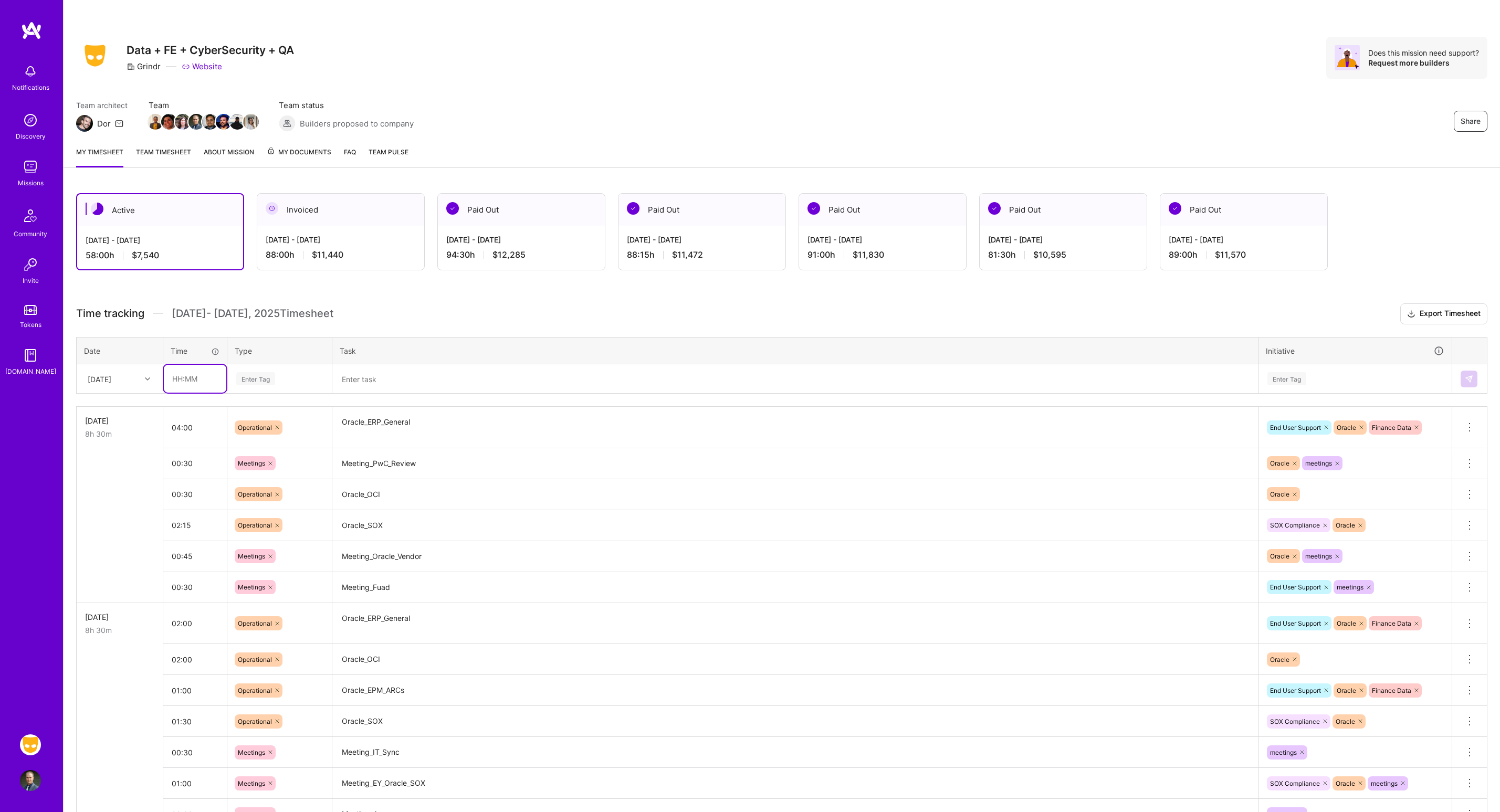
click at [192, 370] on input "text" at bounding box center [195, 379] width 63 height 28
type input "03:15"
type input "op"
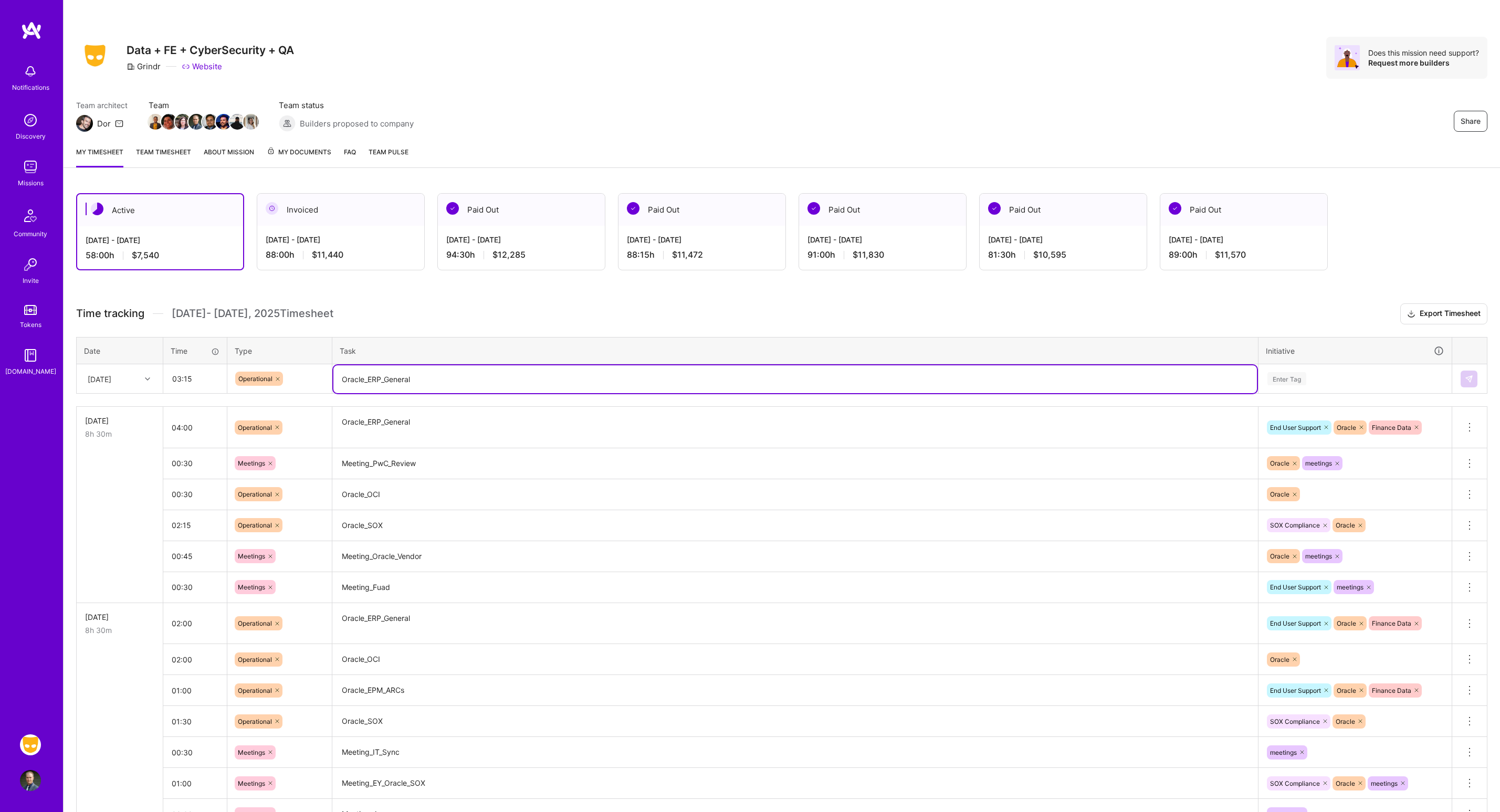
type textarea "Oracle_ERP_General"
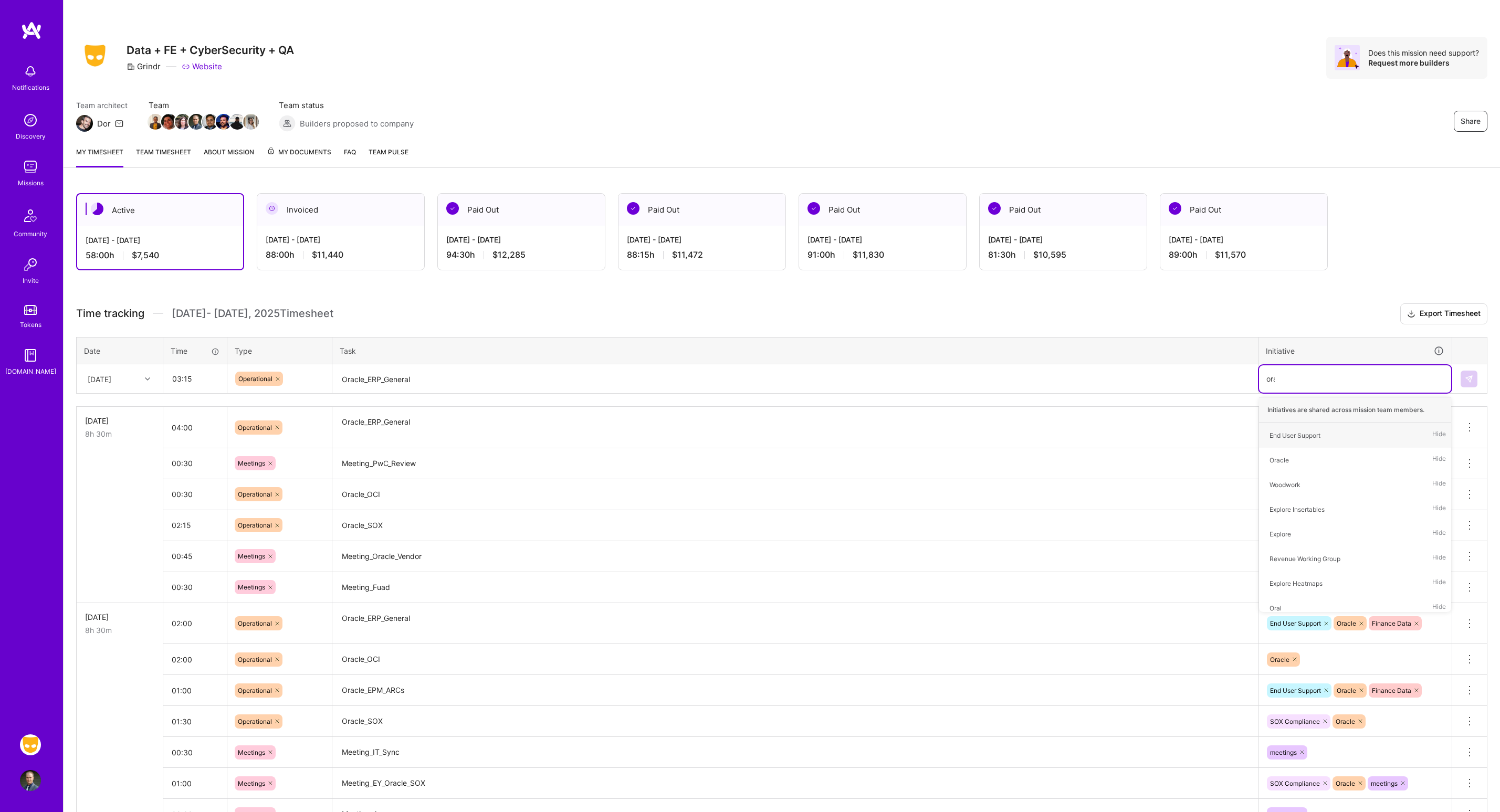
type input "orac"
type input "end"
type input "fina"
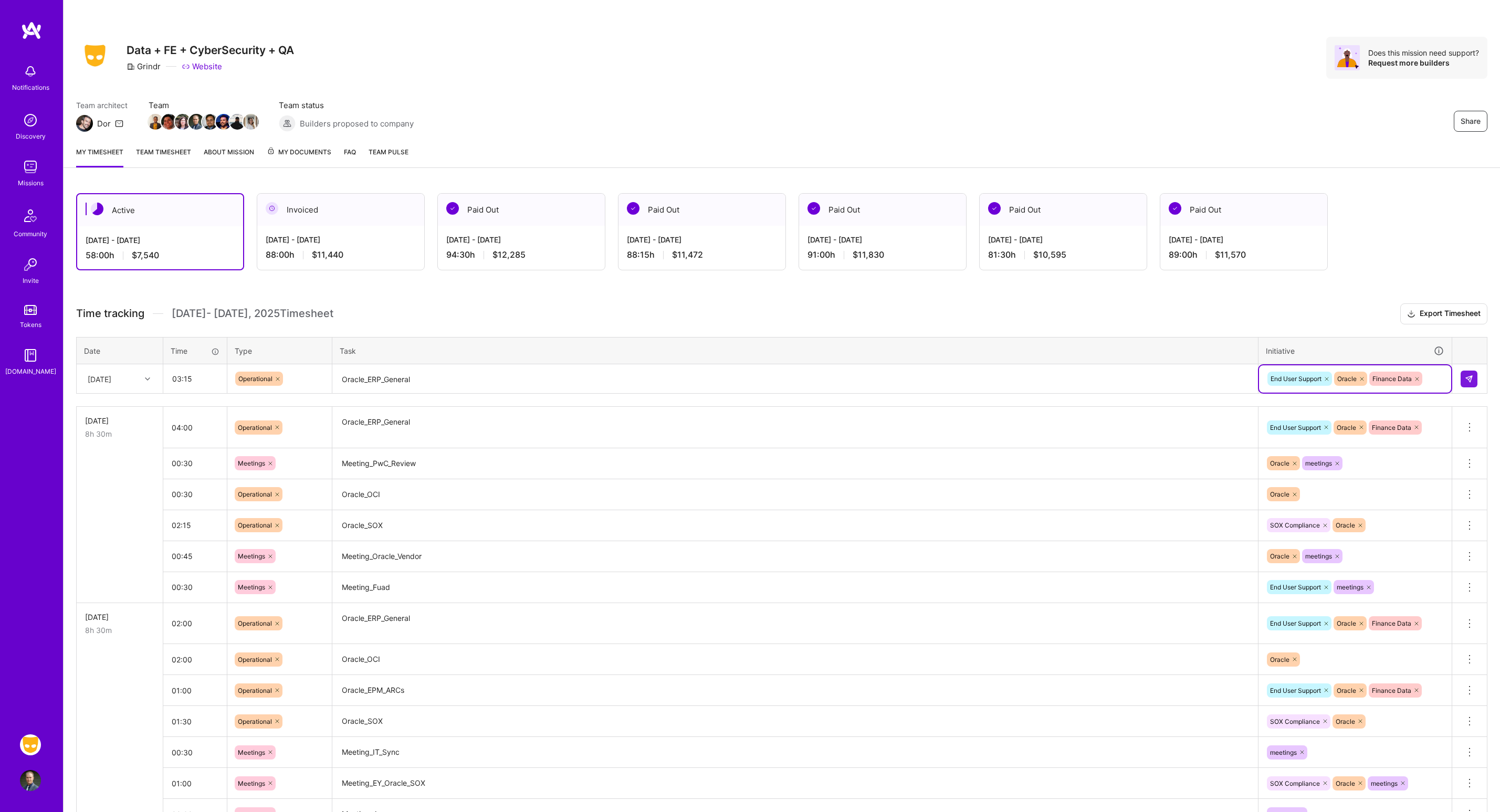
click at [1457, 374] on td at bounding box center [1470, 379] width 35 height 29
click at [1468, 379] on img at bounding box center [1469, 379] width 8 height 8
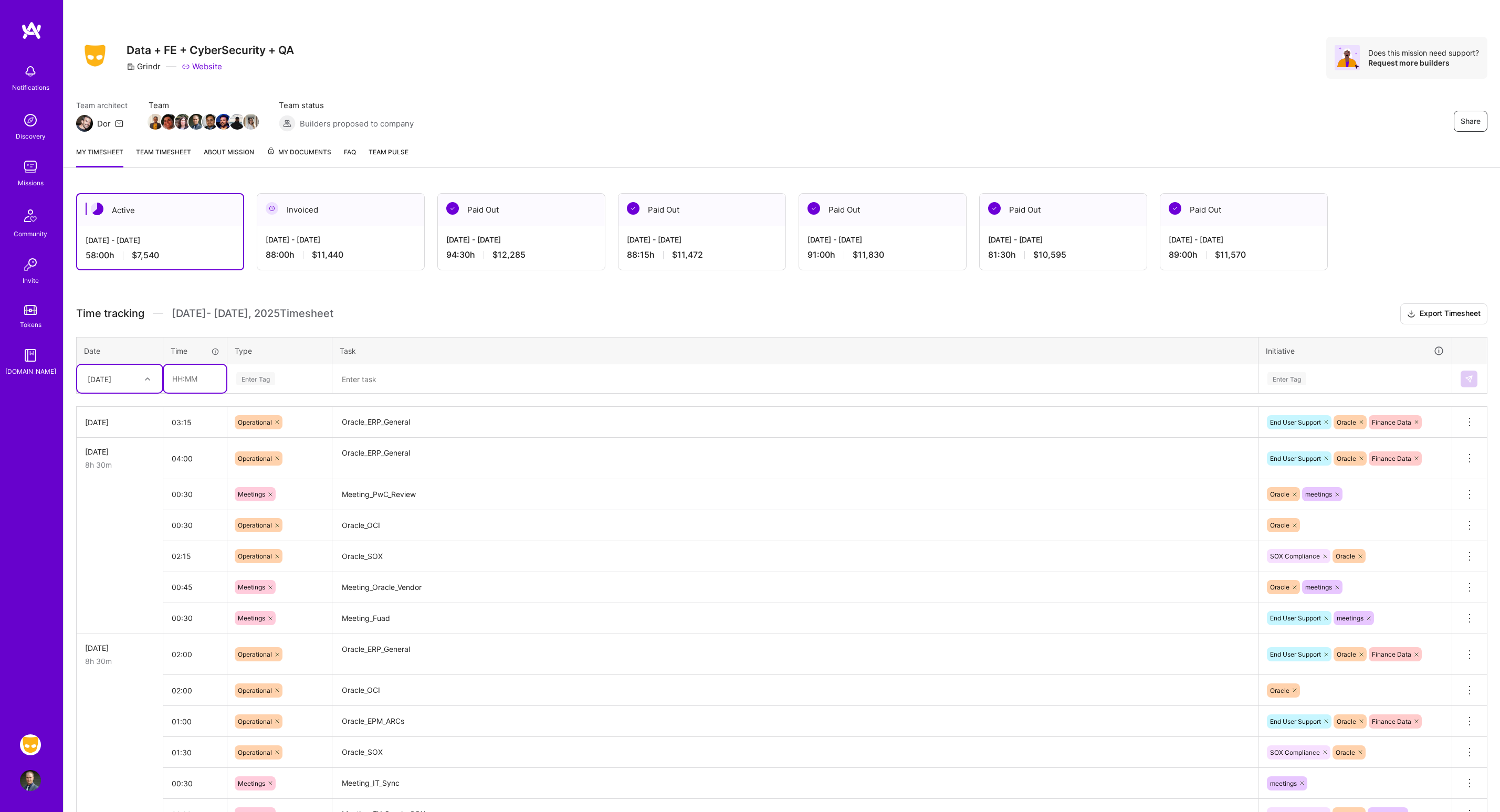
click at [189, 373] on input "text" at bounding box center [195, 379] width 63 height 28
type input "02:00"
type input "o"
type input "op"
click at [1470, 377] on img at bounding box center [1469, 379] width 8 height 8
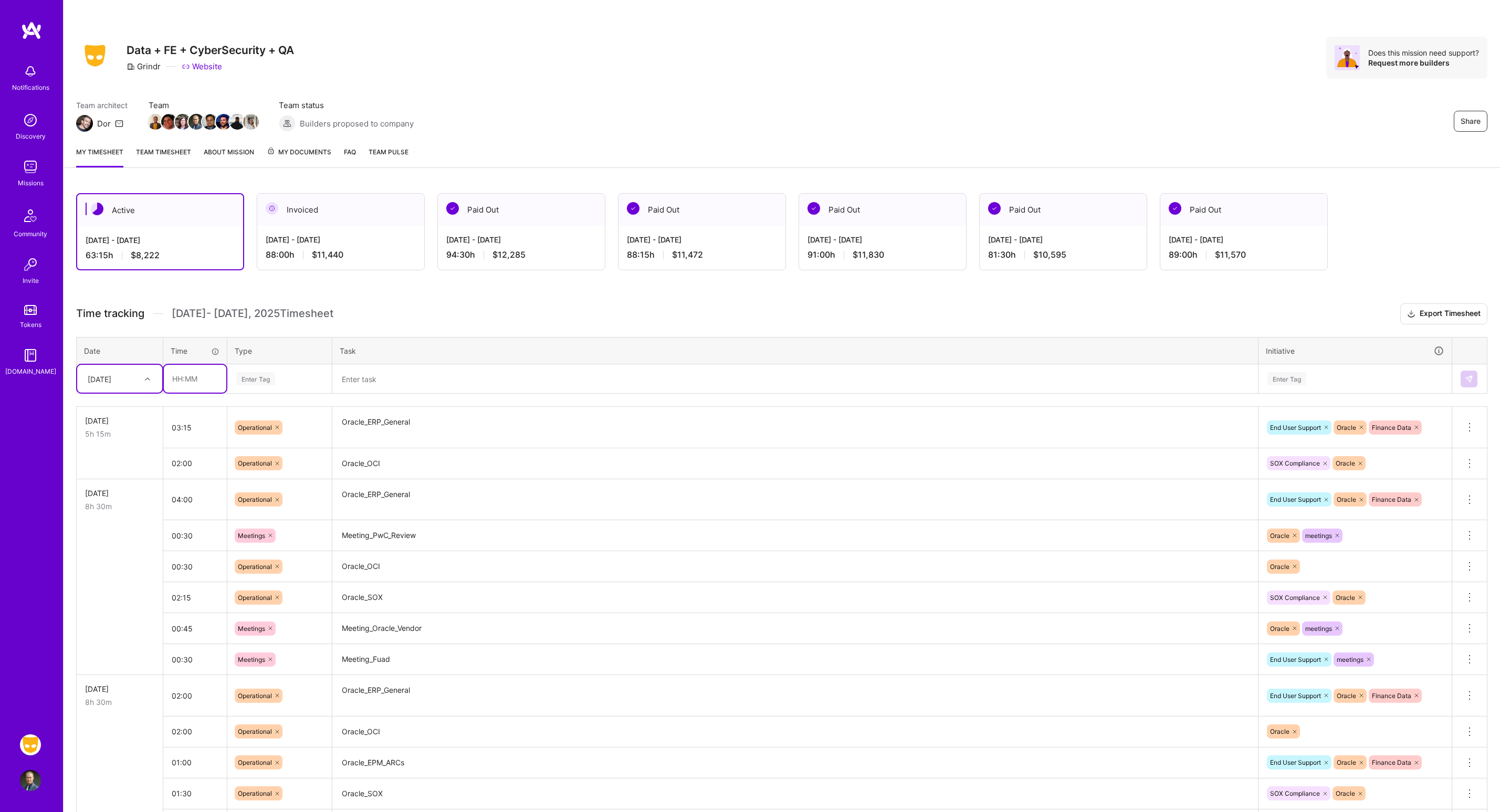
click at [223, 379] on input "text" at bounding box center [195, 379] width 63 height 28
click at [1471, 381] on img at bounding box center [1469, 379] width 8 height 8
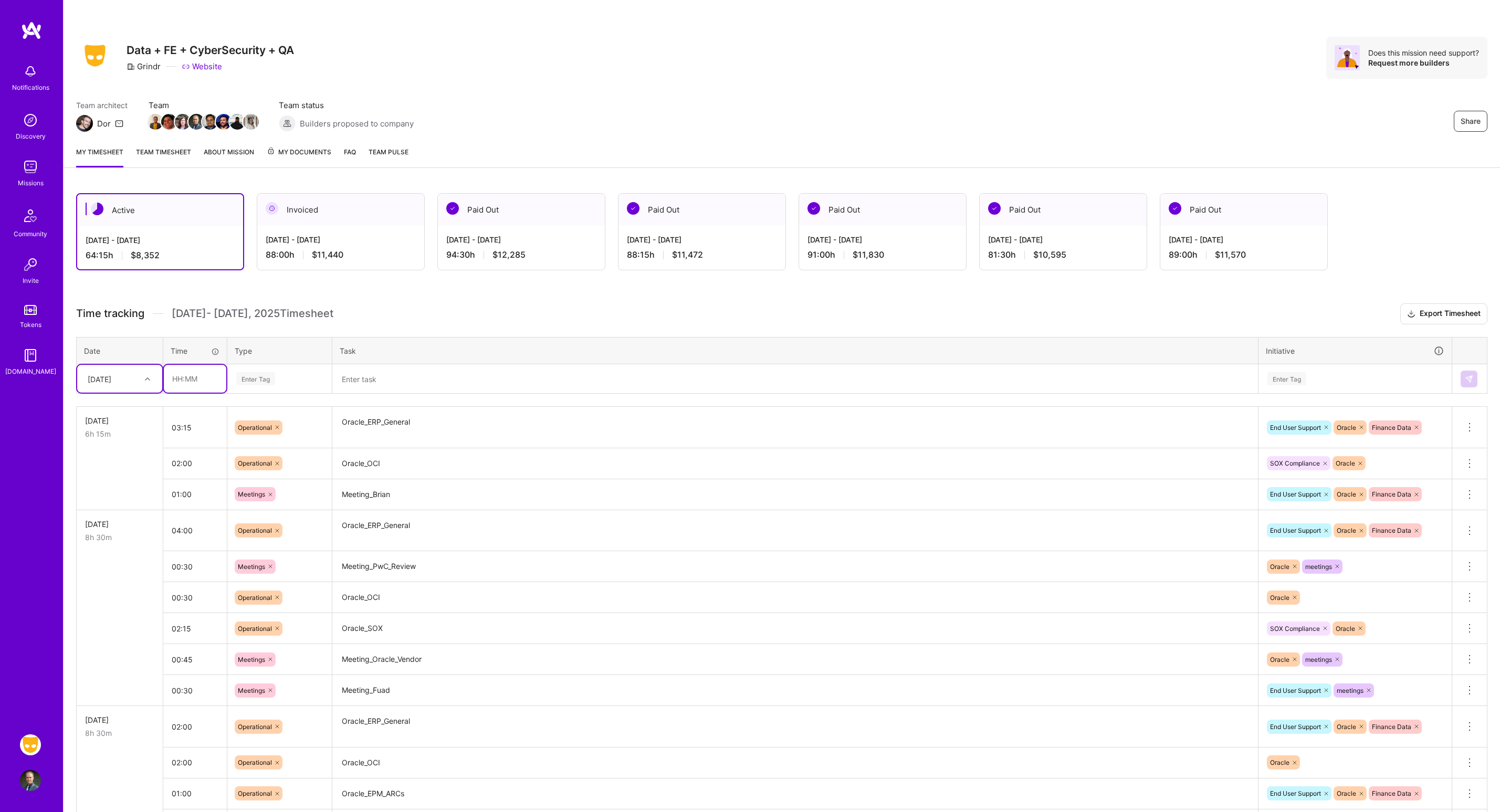
click at [194, 371] on input "text" at bounding box center [195, 379] width 63 height 28
click at [1324, 371] on div at bounding box center [1327, 379] width 11 height 14
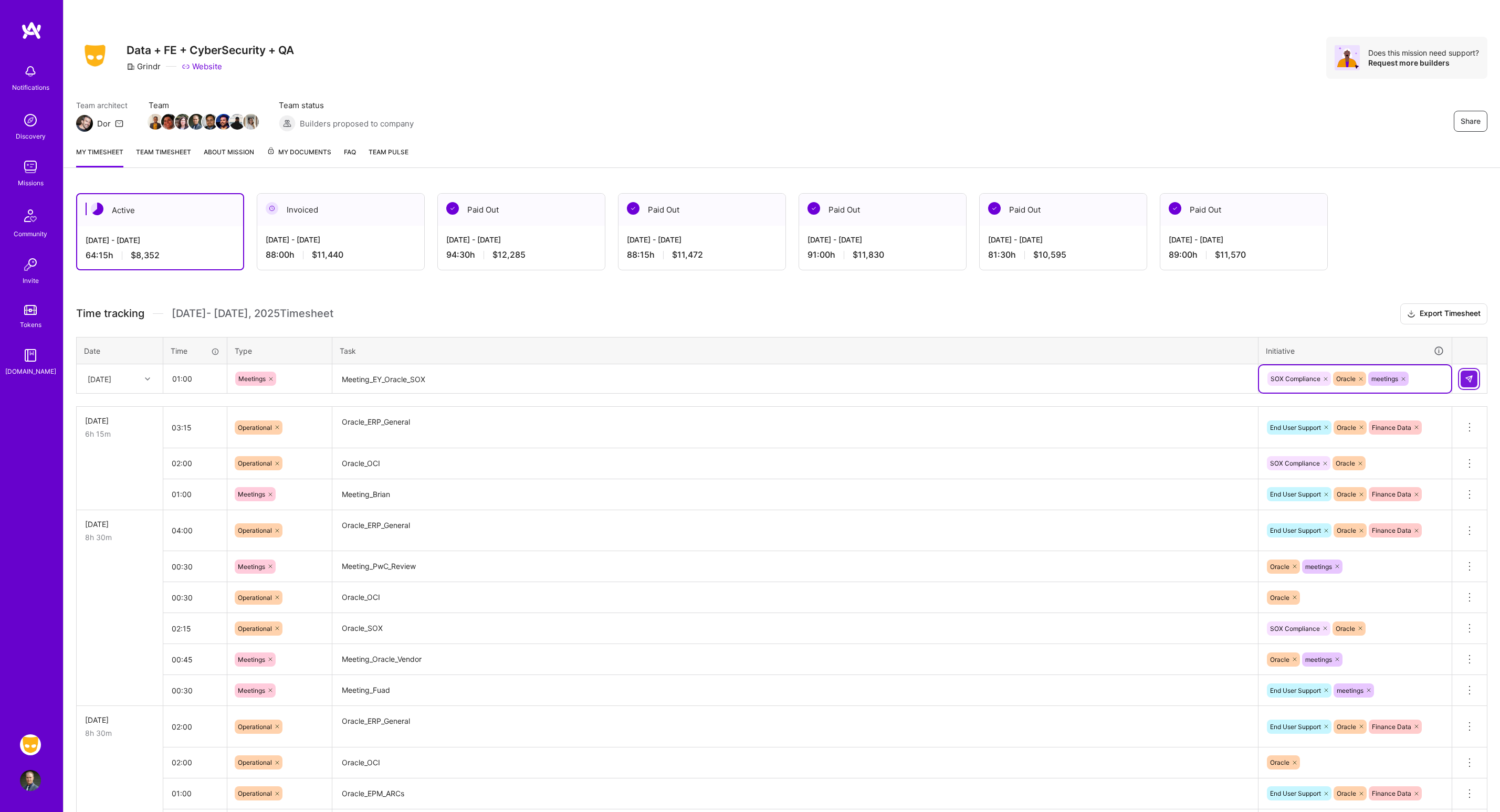
click at [1468, 379] on img at bounding box center [1469, 379] width 8 height 8
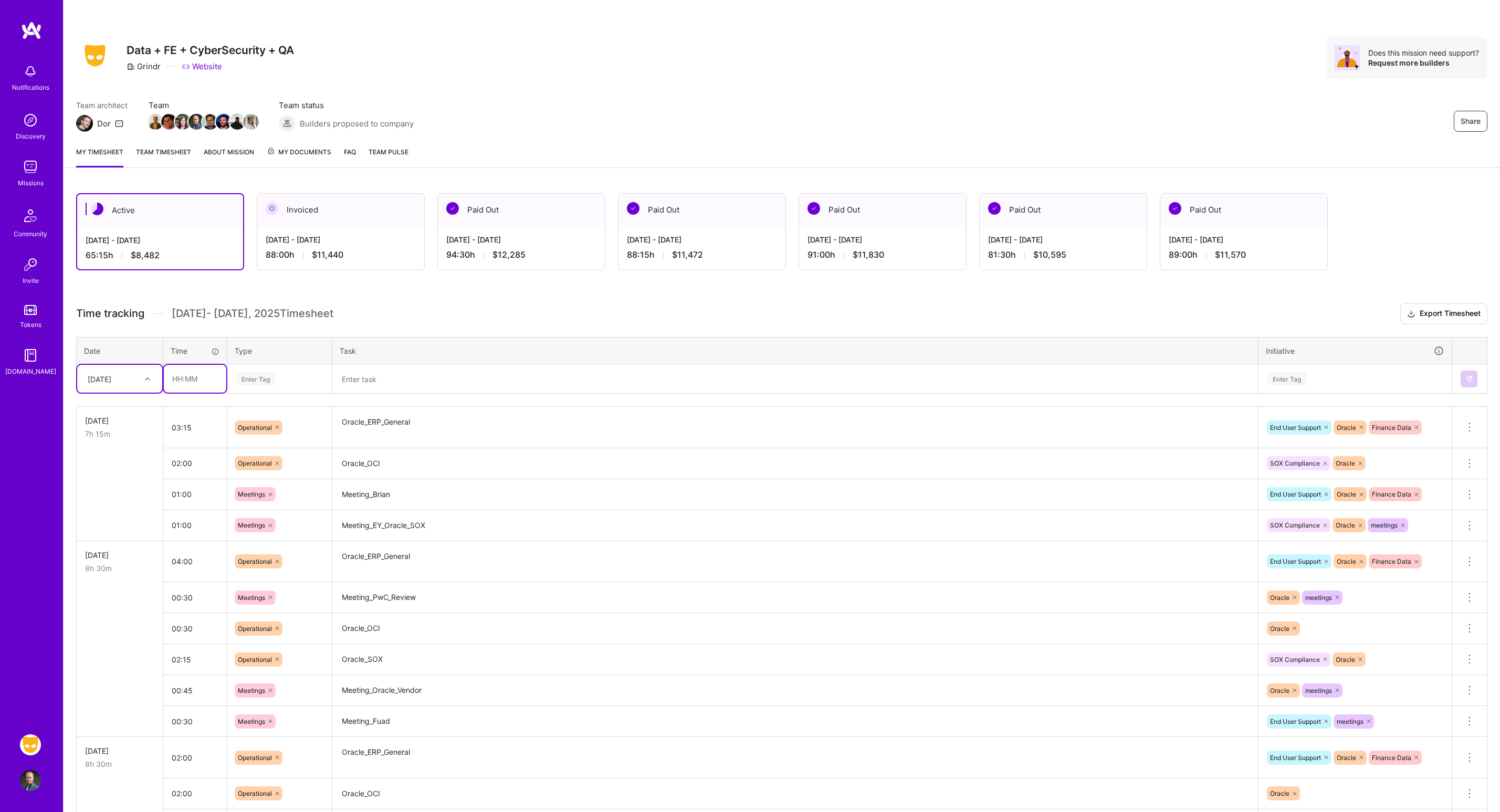
click at [189, 380] on input "text" at bounding box center [195, 379] width 63 height 28
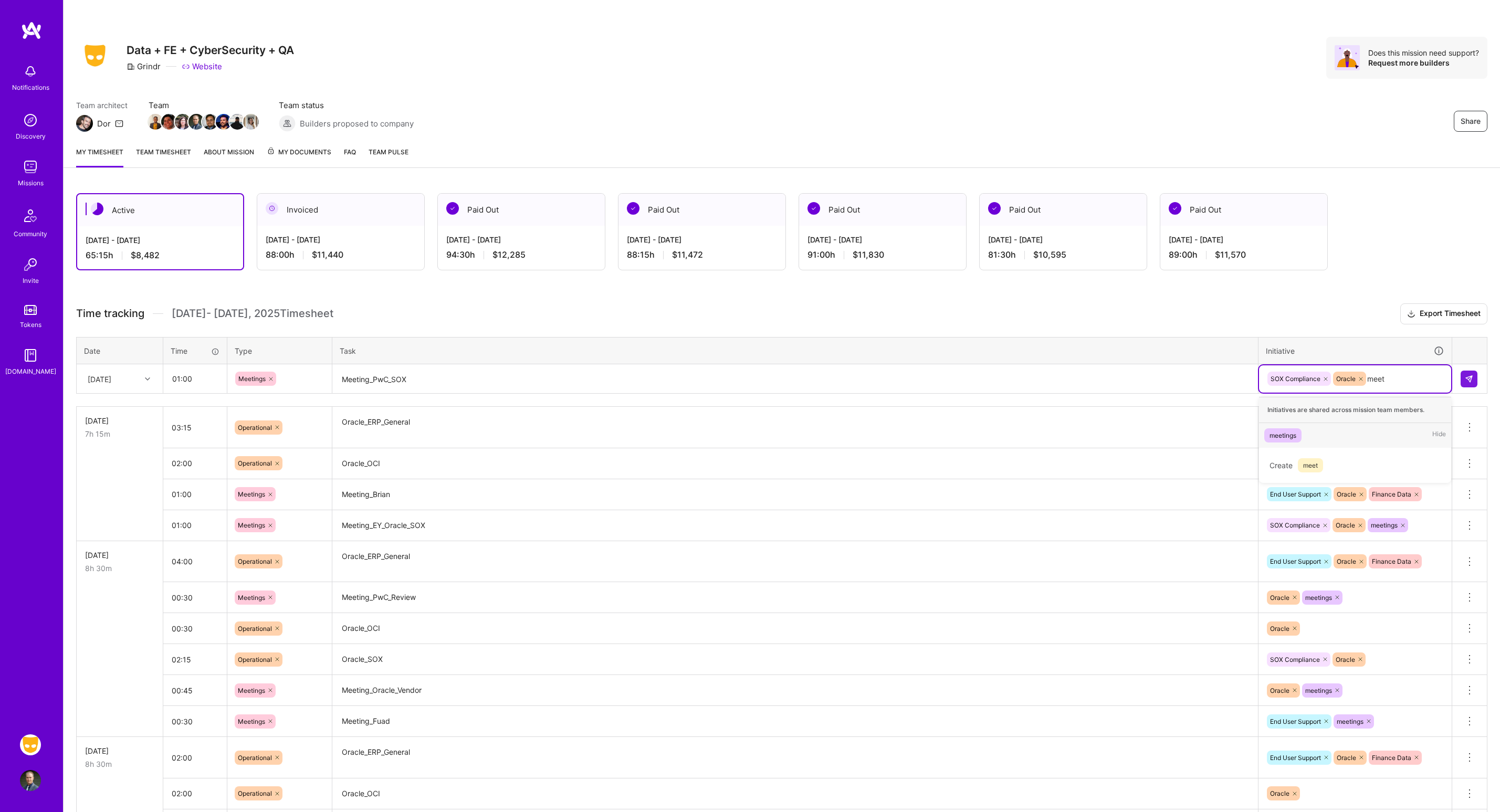
click at [1282, 436] on div "meetings" at bounding box center [1283, 435] width 27 height 11
click at [1473, 379] on img at bounding box center [1469, 379] width 8 height 8
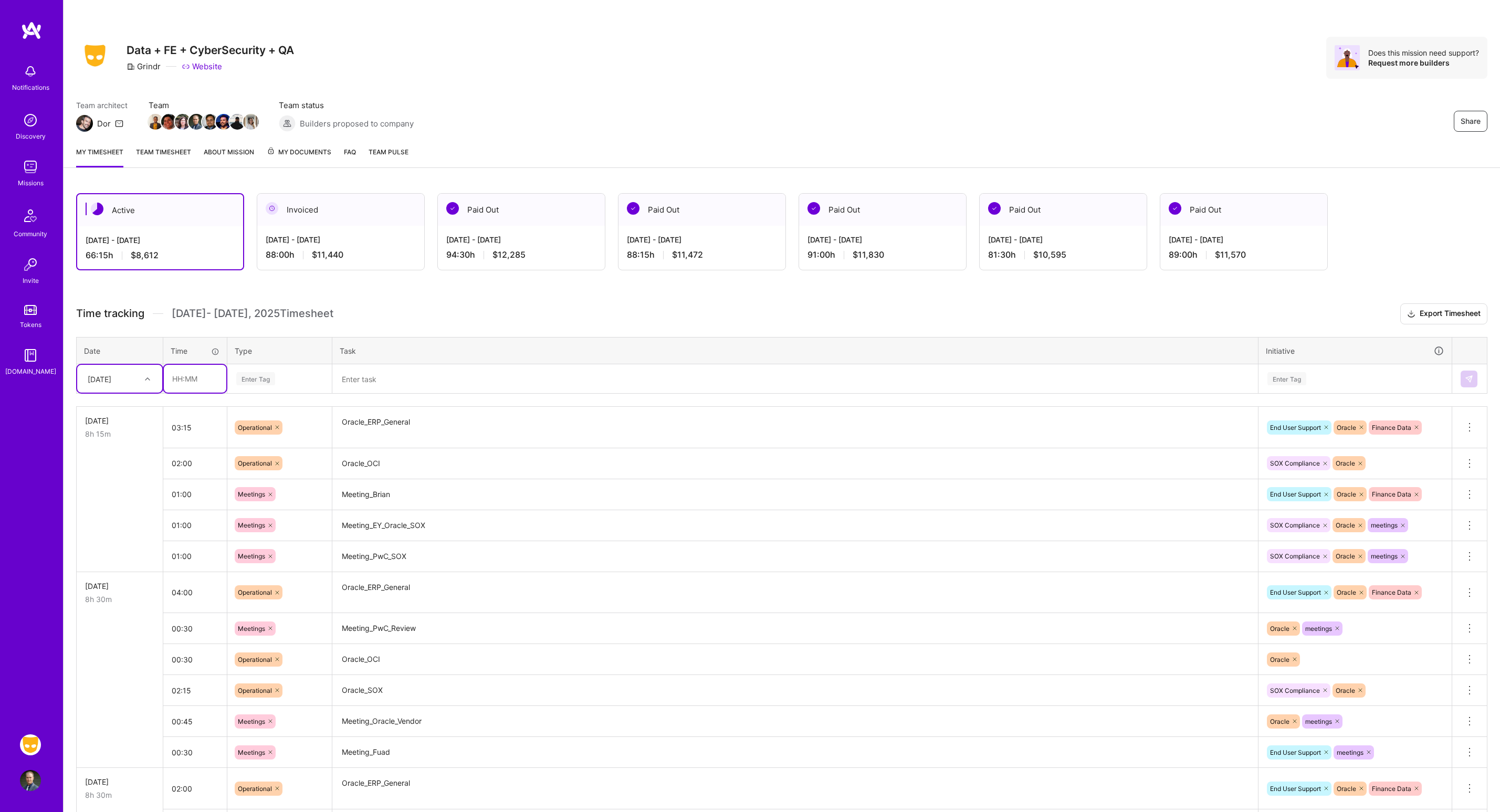
click at [206, 383] on input "text" at bounding box center [195, 379] width 63 height 28
click at [1464, 382] on button at bounding box center [1469, 379] width 17 height 17
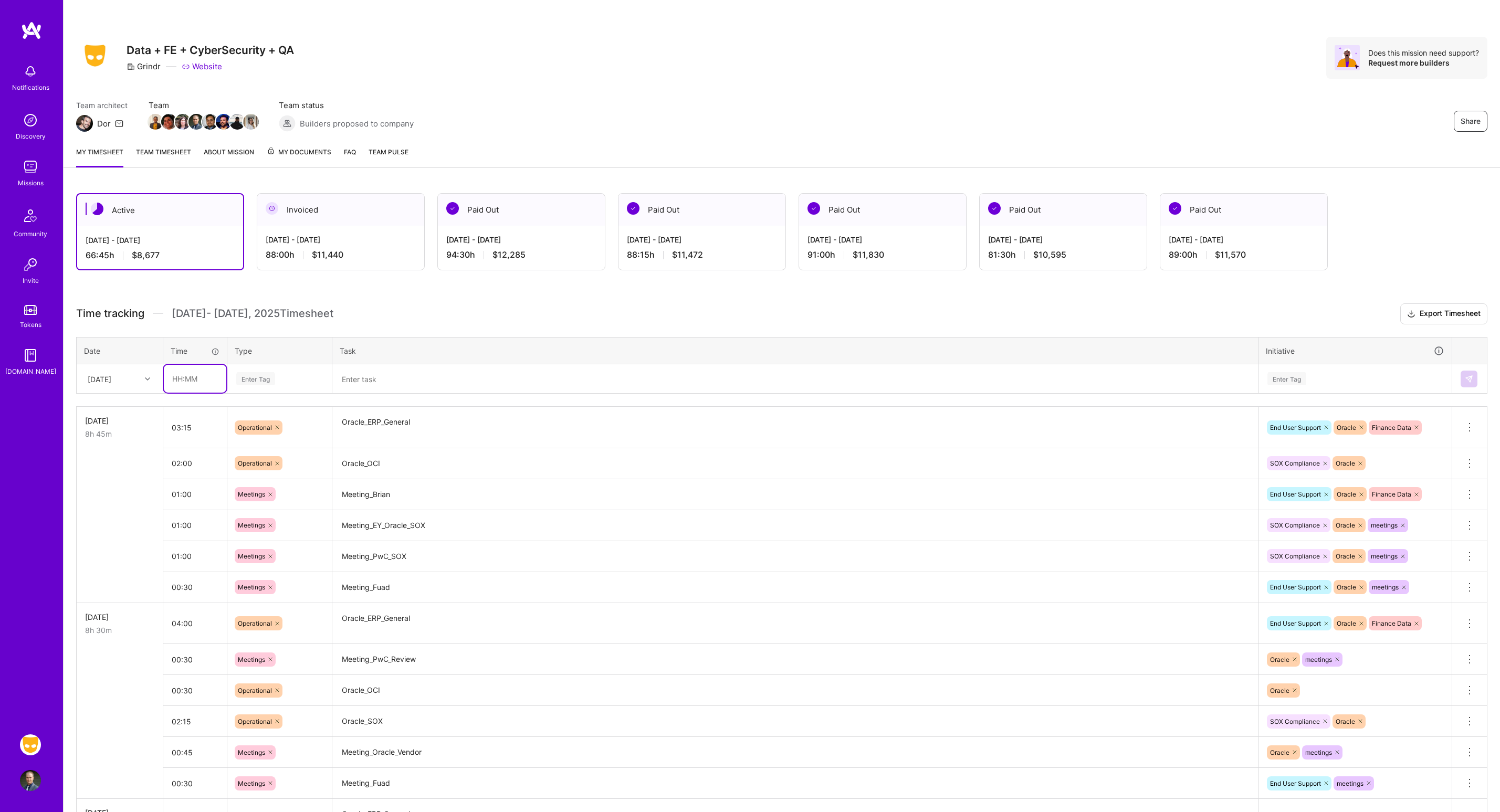
click at [208, 379] on input "text" at bounding box center [195, 379] width 63 height 28
click at [1475, 378] on button at bounding box center [1469, 379] width 17 height 17
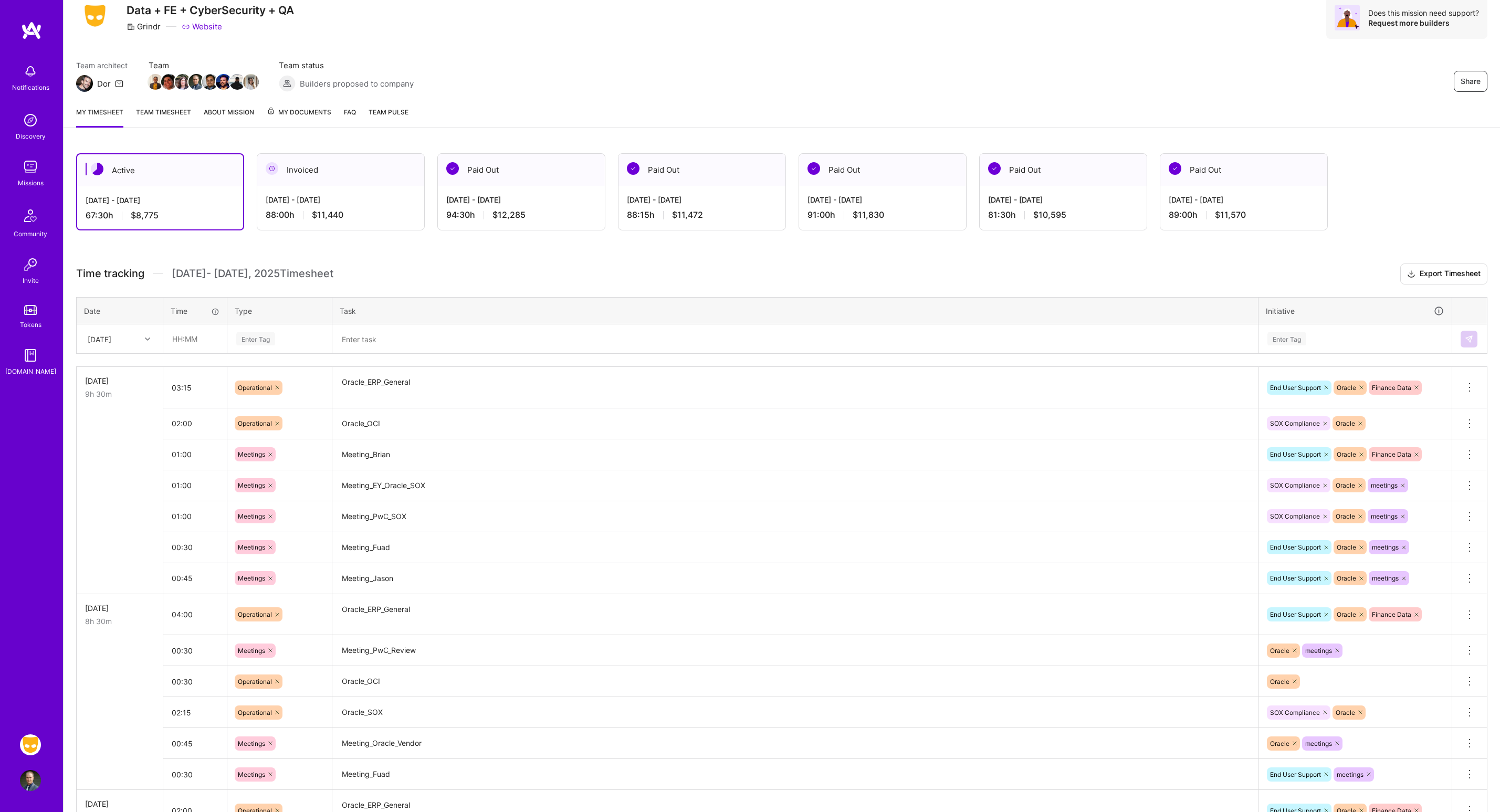
scroll to position [0, 0]
